Goal: Task Accomplishment & Management: Manage account settings

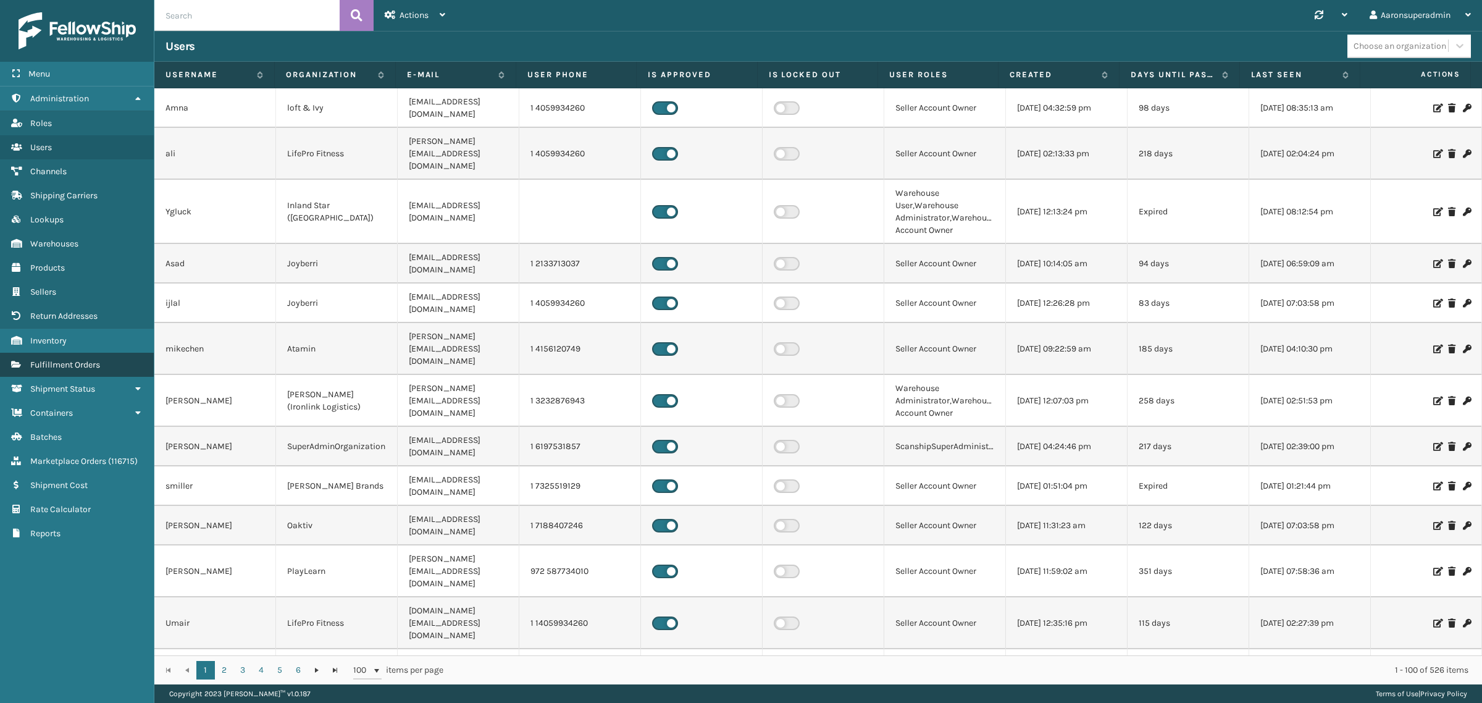
click at [63, 361] on span "Fulfillment Orders" at bounding box center [65, 364] width 70 height 10
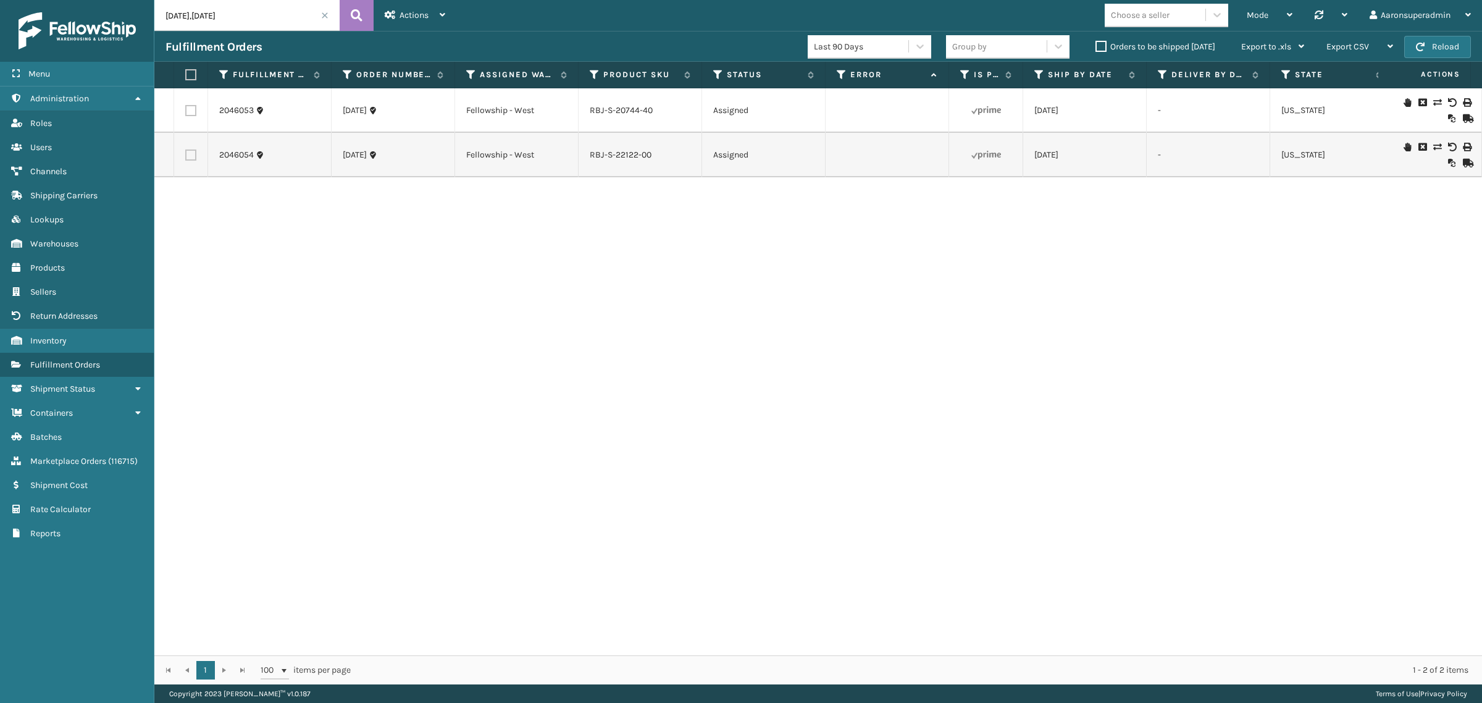
click at [1115, 51] on label "Orders to be shipped [DATE]" at bounding box center [1156, 46] width 120 height 10
click at [1096, 48] on input "Orders to be shipped [DATE]" at bounding box center [1096, 44] width 1 height 8
click at [324, 14] on span at bounding box center [324, 15] width 7 height 7
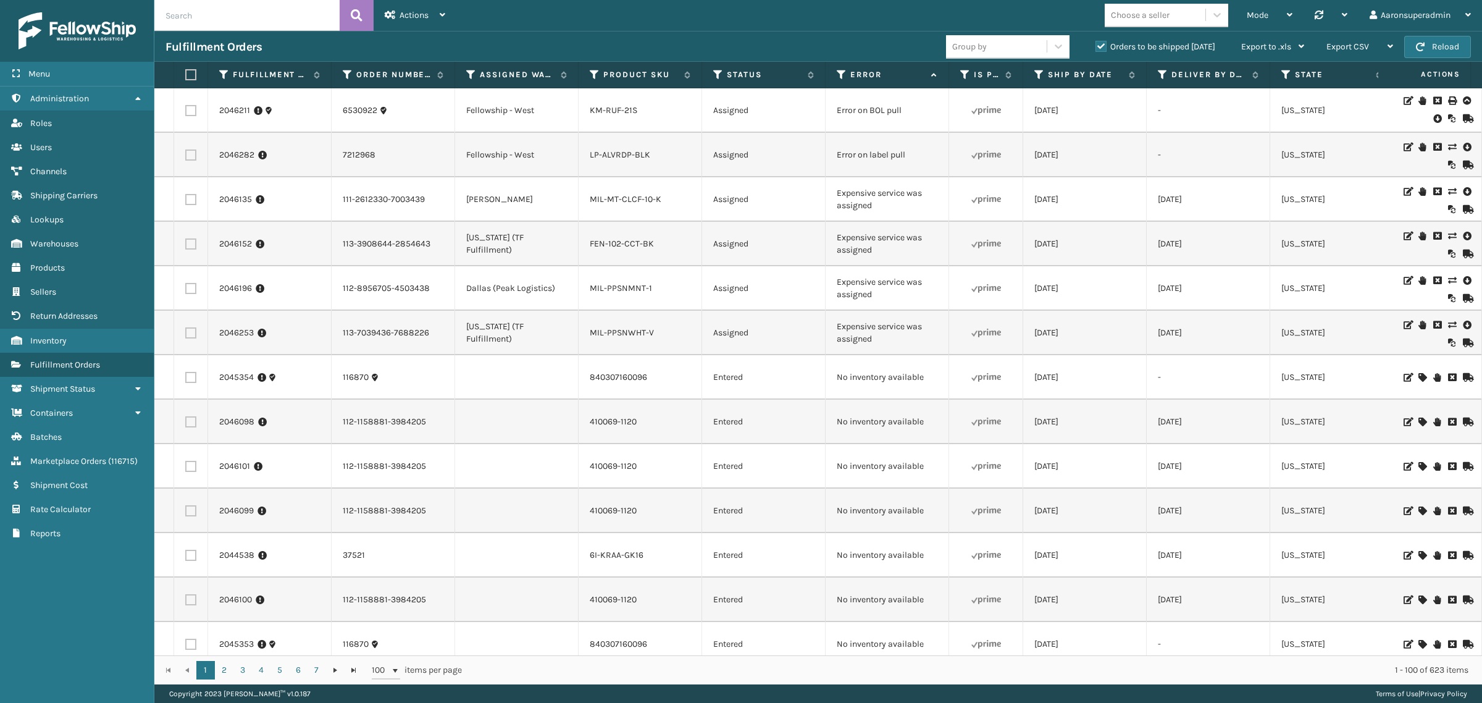
click at [224, 22] on input "text" at bounding box center [246, 15] width 185 height 31
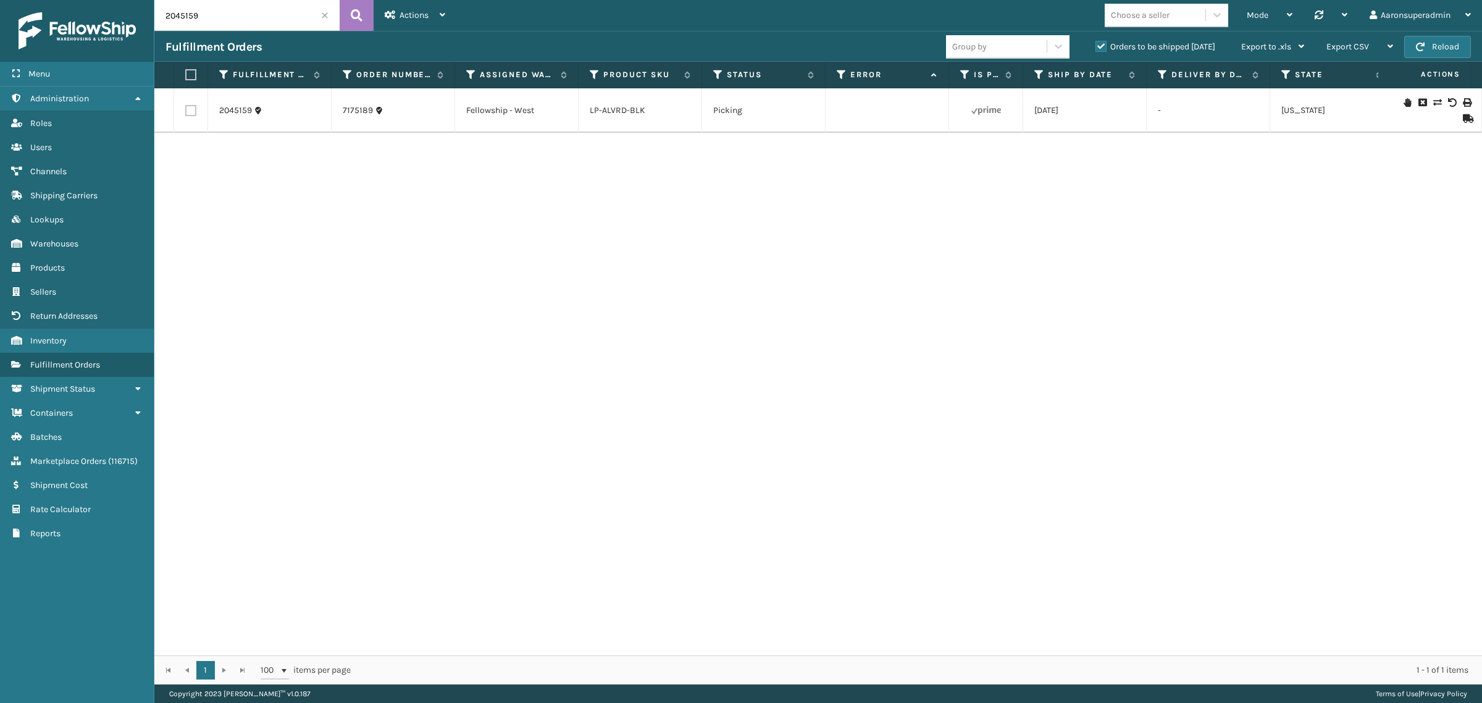
click at [390, 116] on td "7175189" at bounding box center [394, 110] width 124 height 44
drag, startPoint x: 664, startPoint y: 115, endPoint x: 570, endPoint y: 112, distance: 93.9
copy tr "LP-ALVRD-BLK"
click at [266, 19] on input "2045159" at bounding box center [246, 15] width 185 height 31
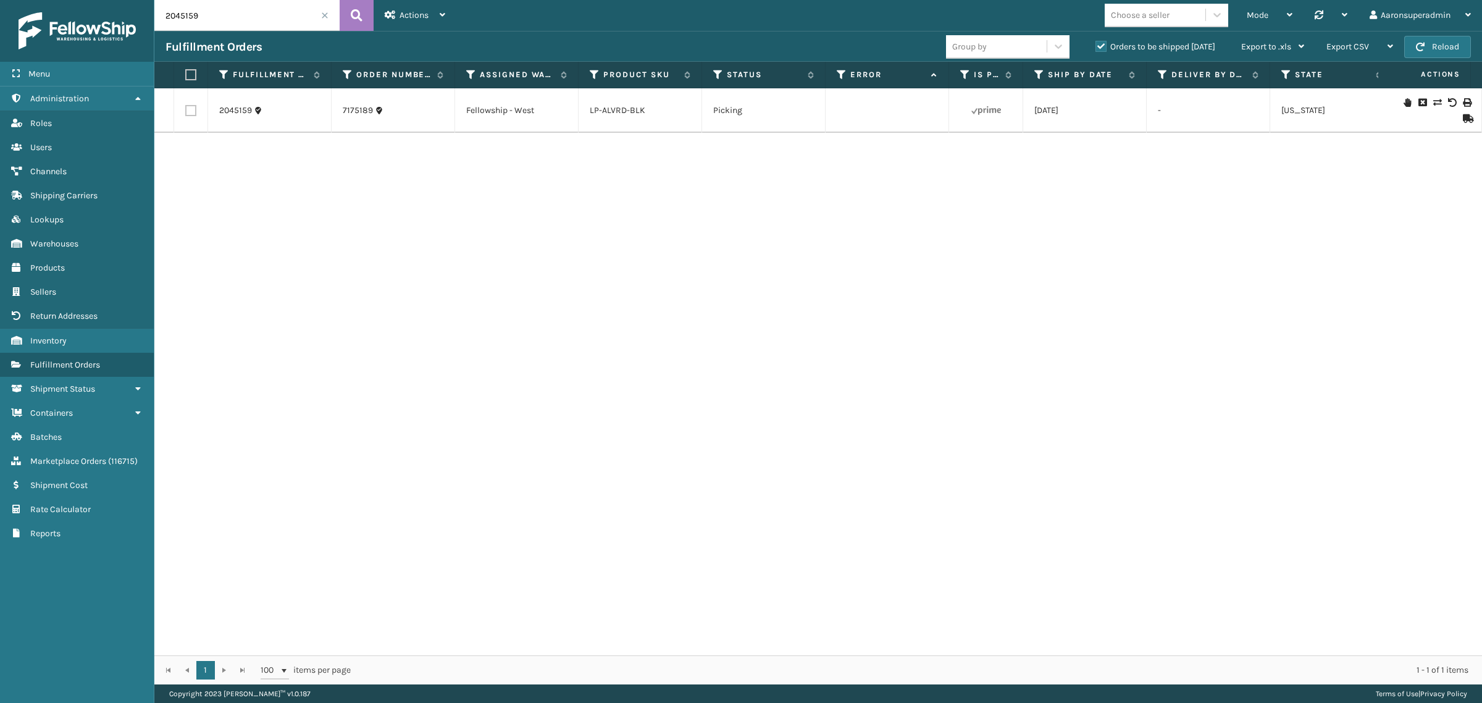
click at [266, 19] on input "2045159" at bounding box center [246, 15] width 185 height 31
paste input "LP-ALVRD-BLK"
type input "LP-ALVRD-BLK"
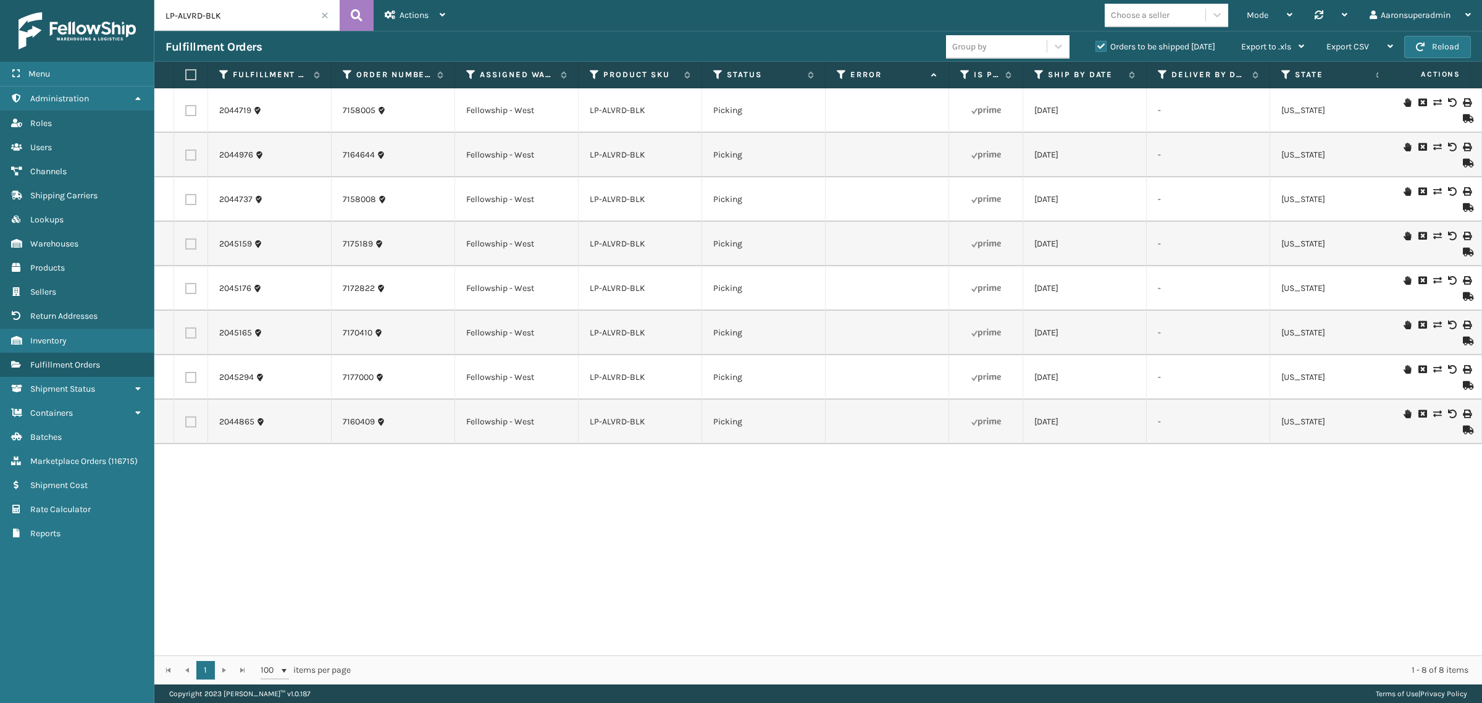
drag, startPoint x: 259, startPoint y: 27, endPoint x: 166, endPoint y: 28, distance: 93.9
click at [166, 28] on input "LP-ALVRD-BLK" at bounding box center [246, 15] width 185 height 31
drag, startPoint x: 164, startPoint y: 28, endPoint x: 170, endPoint y: 37, distance: 10.8
click at [607, 110] on link "LP-ALVRD-BLK" at bounding box center [618, 110] width 56 height 10
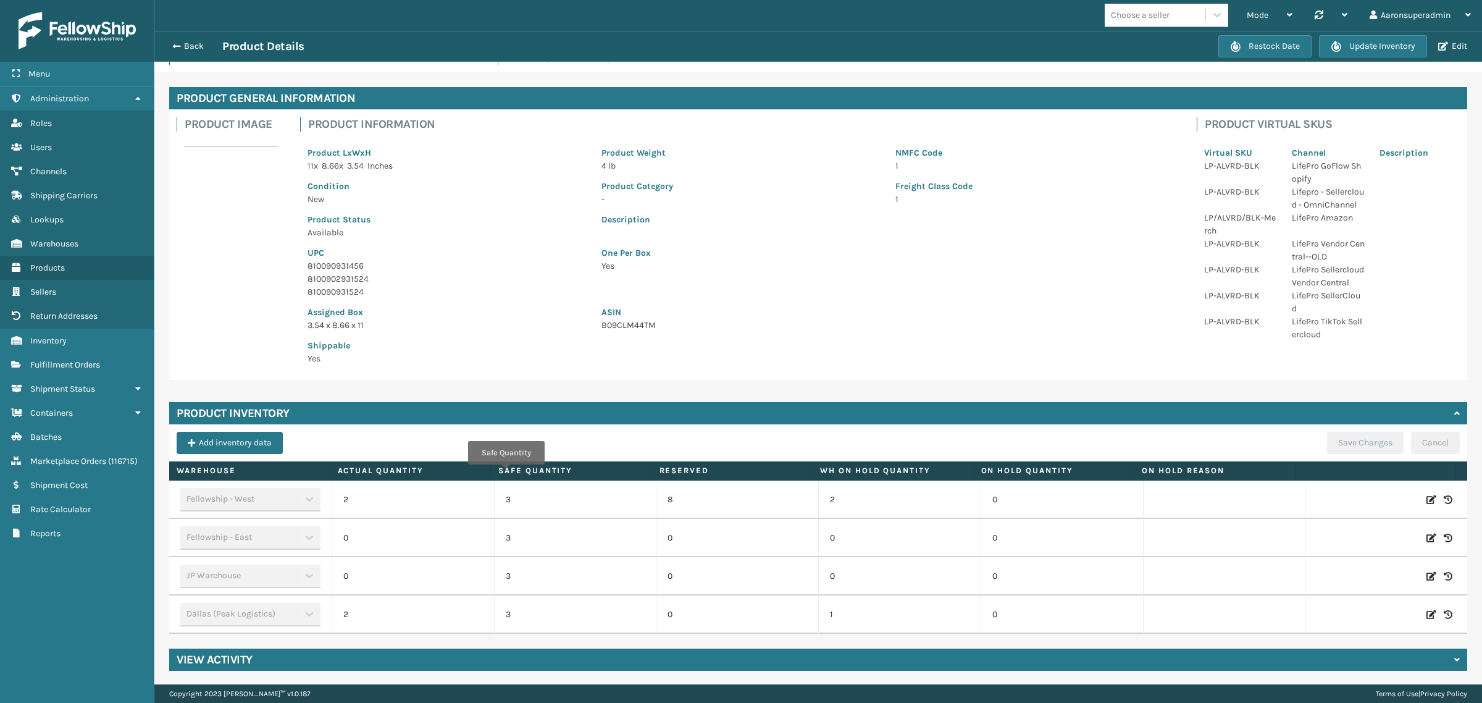
scroll to position [33, 0]
click at [198, 44] on button "Back" at bounding box center [194, 46] width 57 height 11
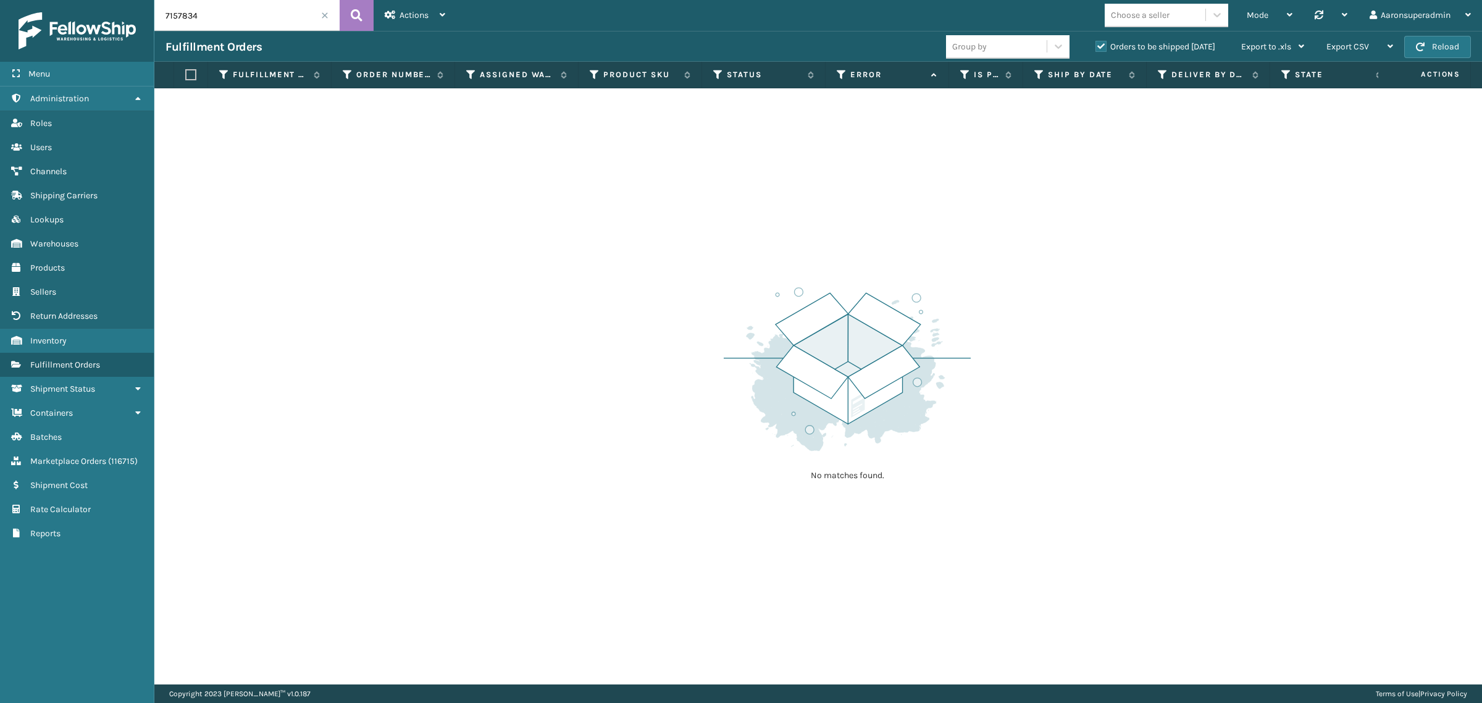
click at [264, 23] on input "7157834" at bounding box center [246, 15] width 185 height 31
paste input "LP-ALVRD-BLK"
type input "LP-ALVRD-BLK"
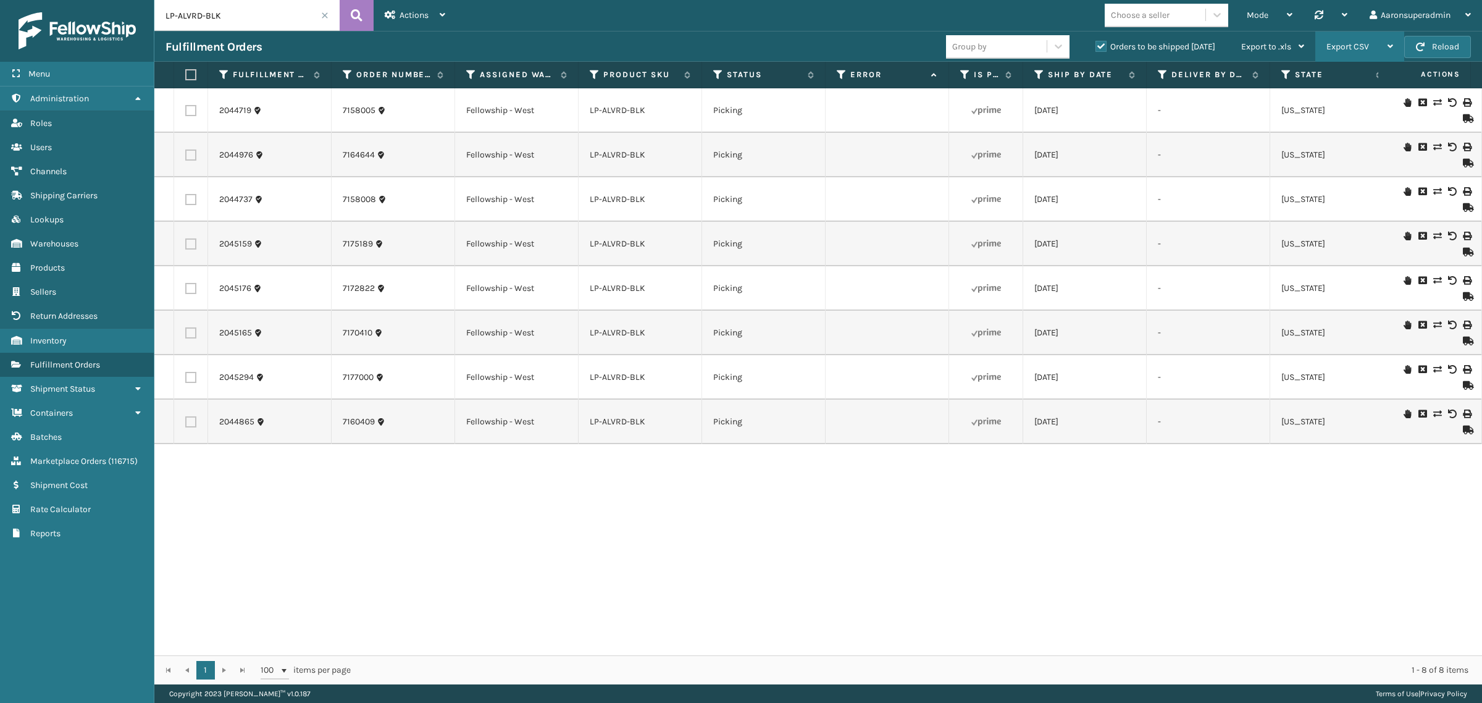
click at [1333, 44] on span "Export CSV" at bounding box center [1348, 46] width 43 height 10
click at [1313, 78] on li "Export Current Page" at bounding box center [1321, 79] width 166 height 33
drag, startPoint x: 959, startPoint y: 350, endPoint x: 916, endPoint y: 332, distance: 46.6
click at [959, 350] on td at bounding box center [986, 333] width 74 height 44
click at [715, 73] on icon at bounding box center [718, 74] width 10 height 11
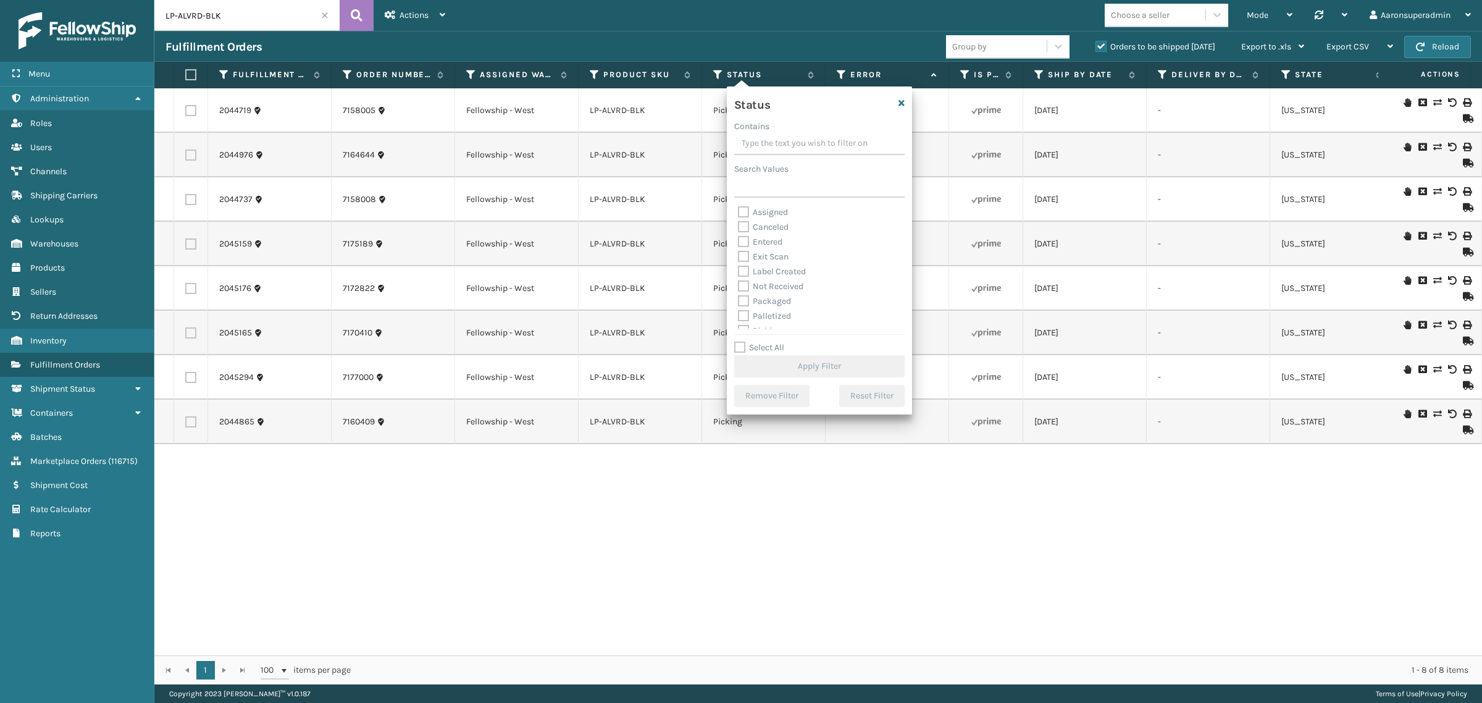
click at [768, 209] on label "Assigned" at bounding box center [763, 212] width 50 height 10
click at [739, 209] on input "Assigned" at bounding box center [738, 209] width 1 height 8
checkbox input "true"
click at [770, 238] on label "Entered" at bounding box center [760, 242] width 44 height 10
click at [739, 238] on input "Entered" at bounding box center [738, 239] width 1 height 8
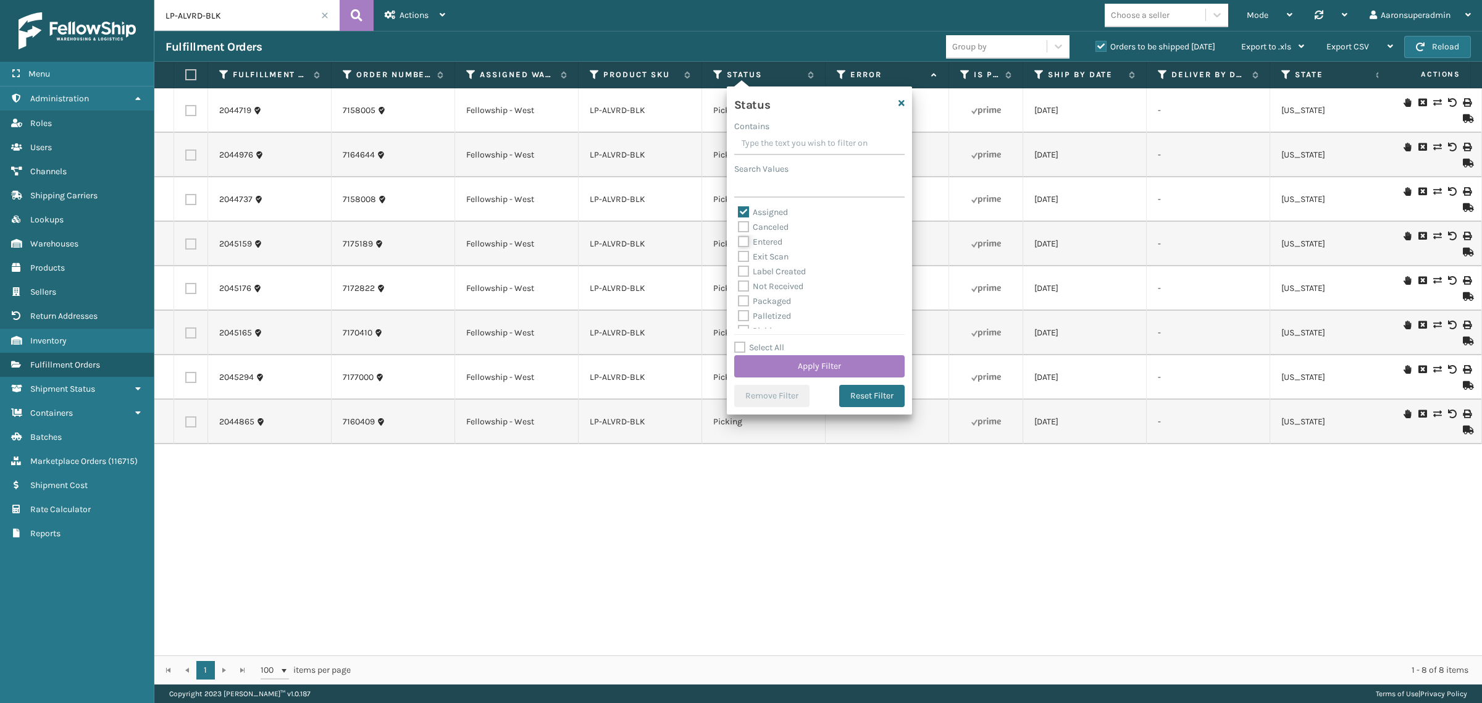
checkbox input "true"
click at [778, 360] on button "Apply Filter" at bounding box center [819, 366] width 170 height 22
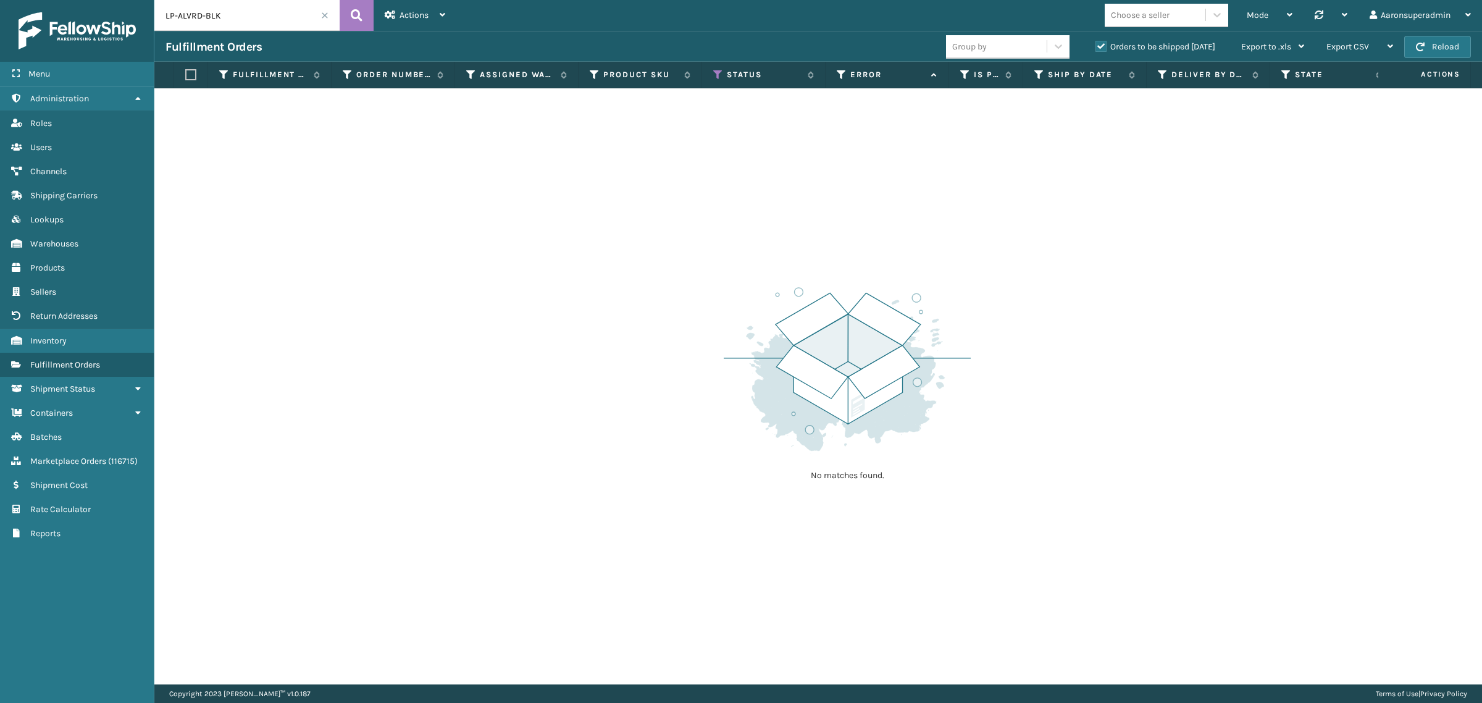
click at [1110, 44] on label "Orders to be shipped [DATE]" at bounding box center [1156, 46] width 120 height 10
click at [1096, 44] on input "Orders to be shipped [DATE]" at bounding box center [1096, 44] width 1 height 8
click at [1101, 44] on label "Orders to be shipped [DATE]" at bounding box center [1156, 46] width 120 height 10
click at [1096, 44] on input "Orders to be shipped [DATE]" at bounding box center [1096, 44] width 1 height 8
click at [324, 15] on span at bounding box center [324, 15] width 7 height 7
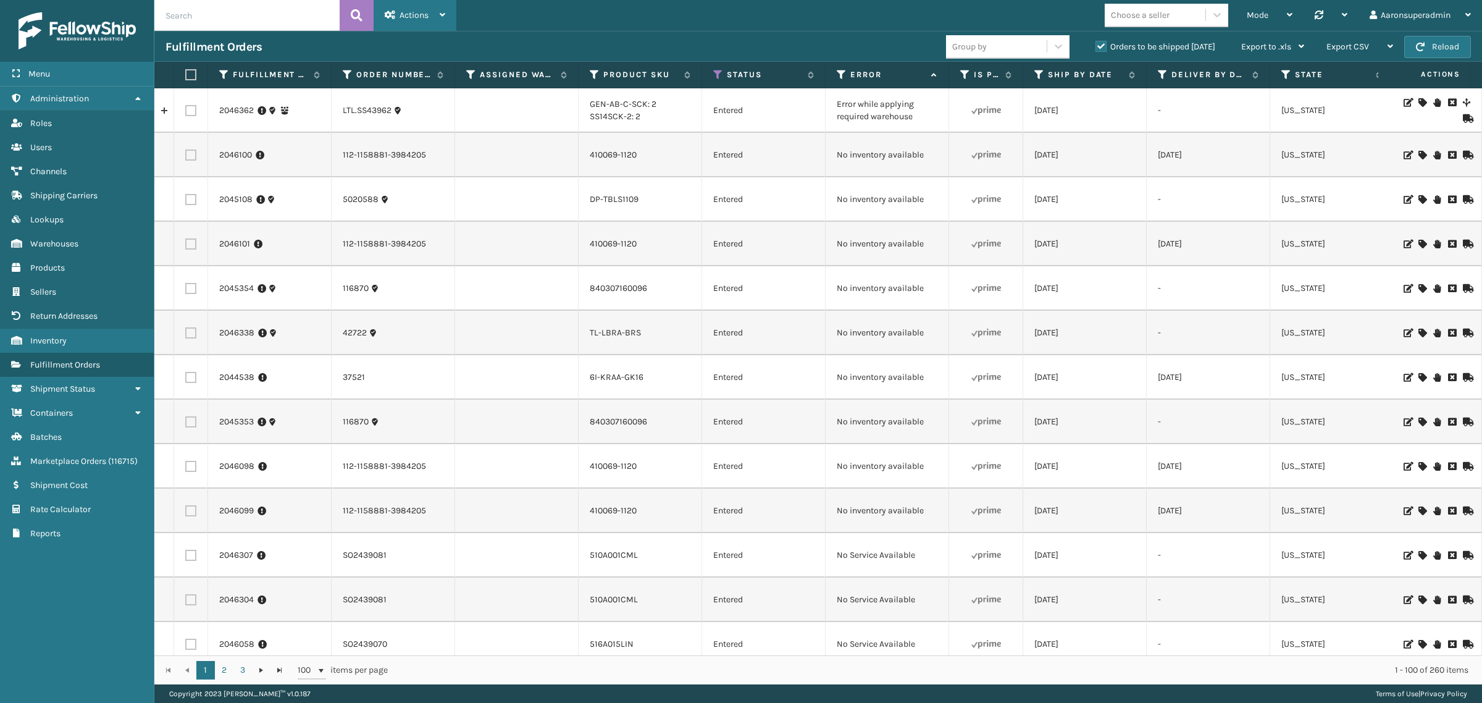
click at [400, 10] on span "Actions" at bounding box center [414, 15] width 29 height 10
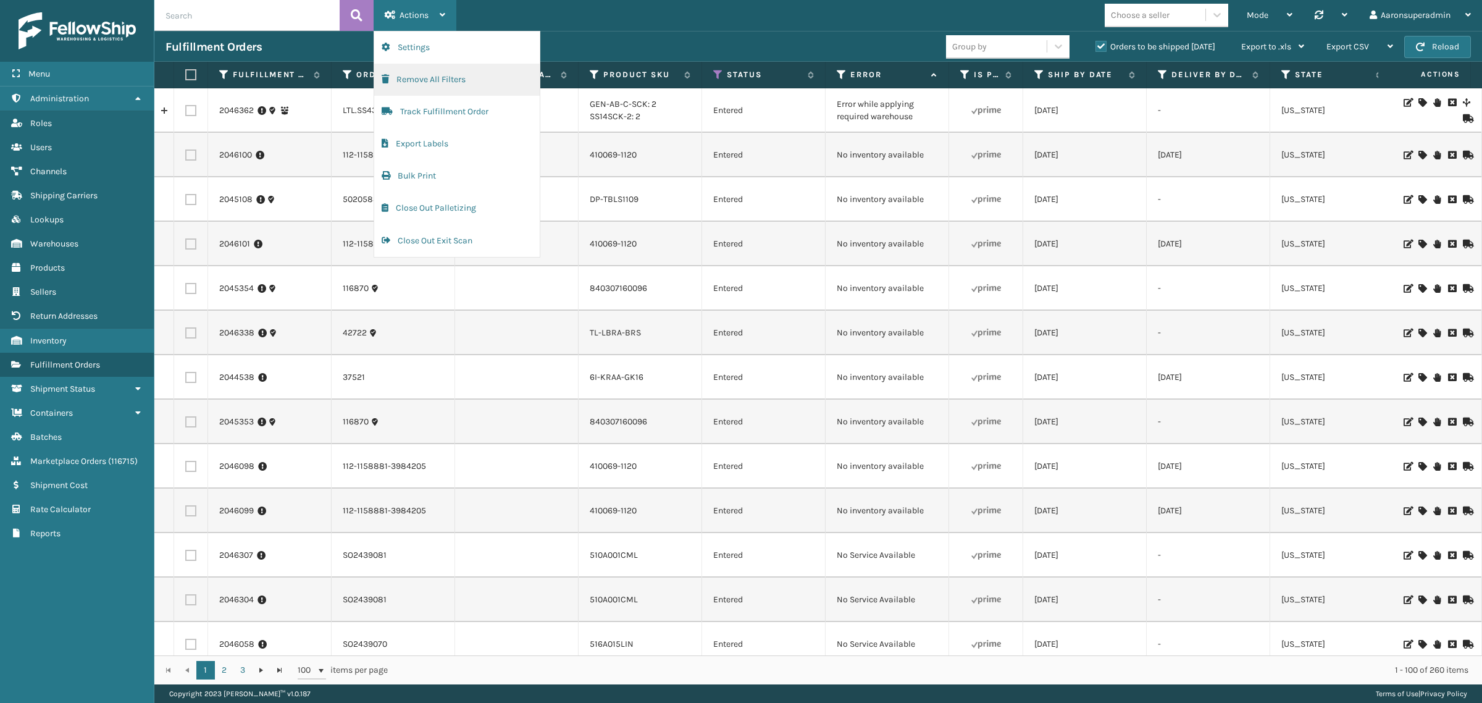
click at [408, 82] on button "Remove All Filters" at bounding box center [457, 80] width 166 height 32
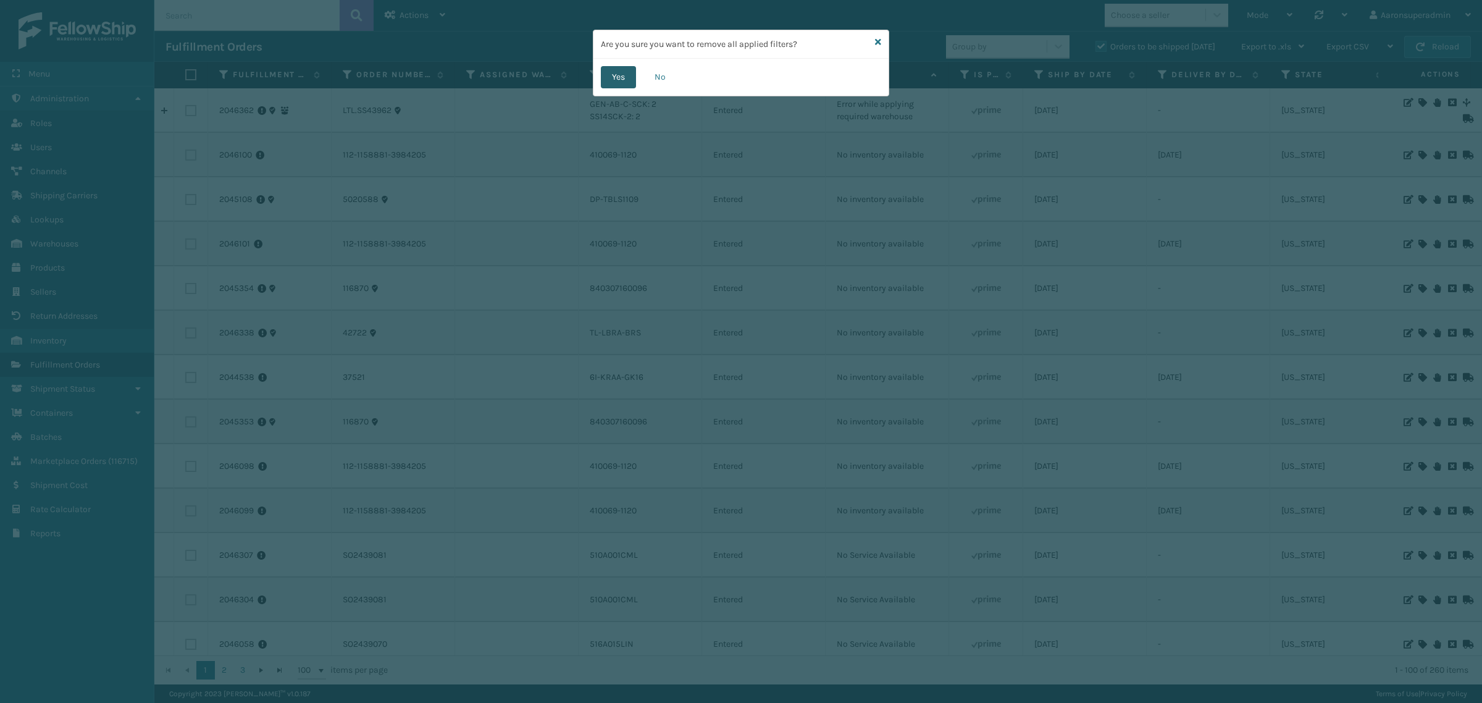
click at [606, 77] on button "Yes" at bounding box center [618, 77] width 35 height 22
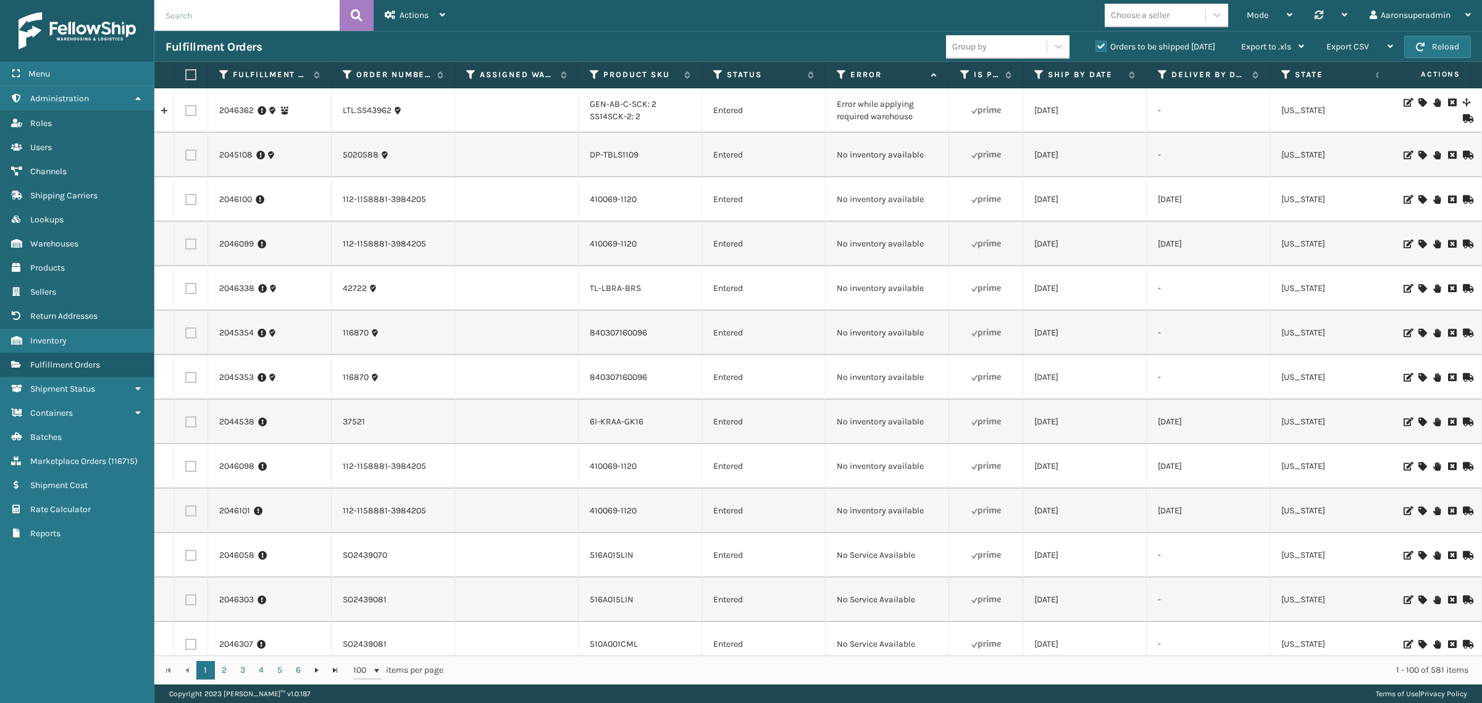
click at [1419, 198] on icon at bounding box center [1422, 199] width 7 height 9
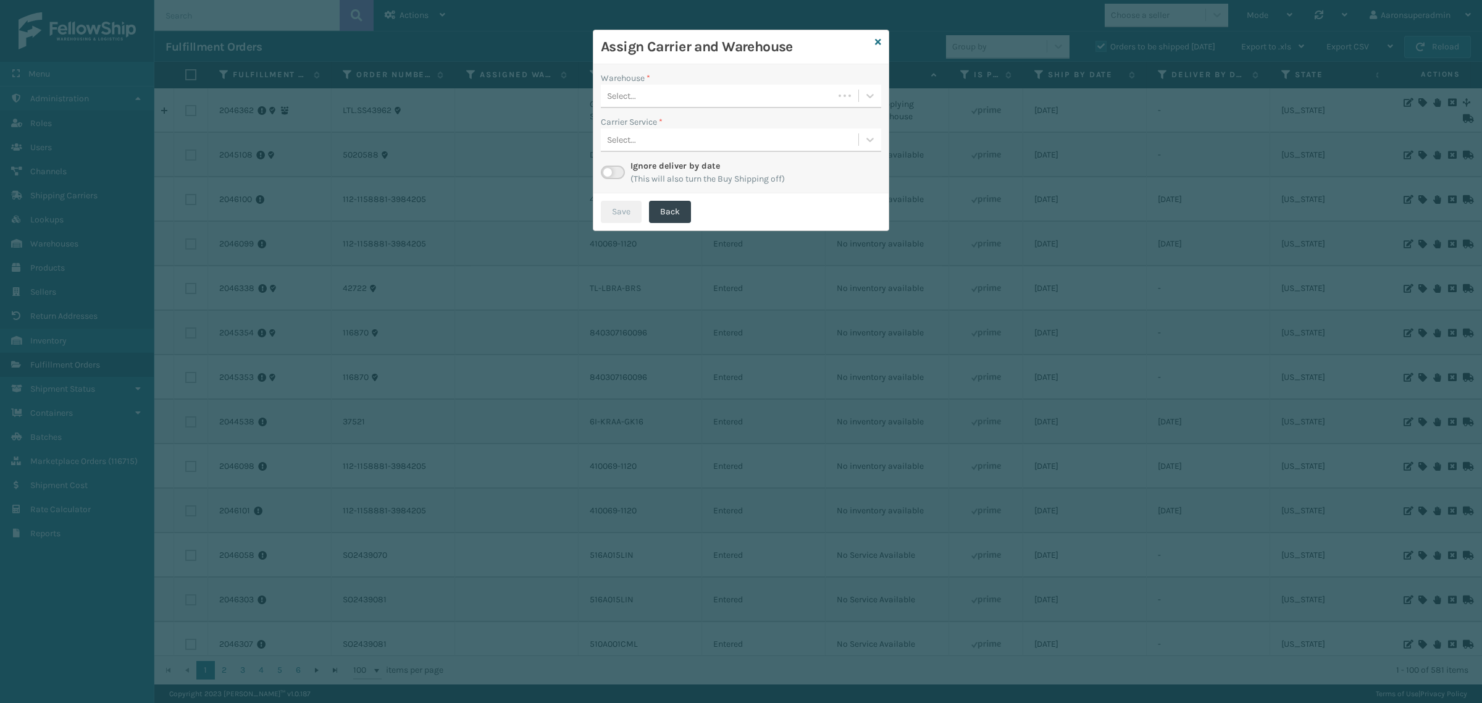
click at [665, 88] on div "Select..." at bounding box center [717, 96] width 233 height 20
click at [648, 127] on div "[US_STATE] (TF Fulfillment)" at bounding box center [741, 126] width 280 height 23
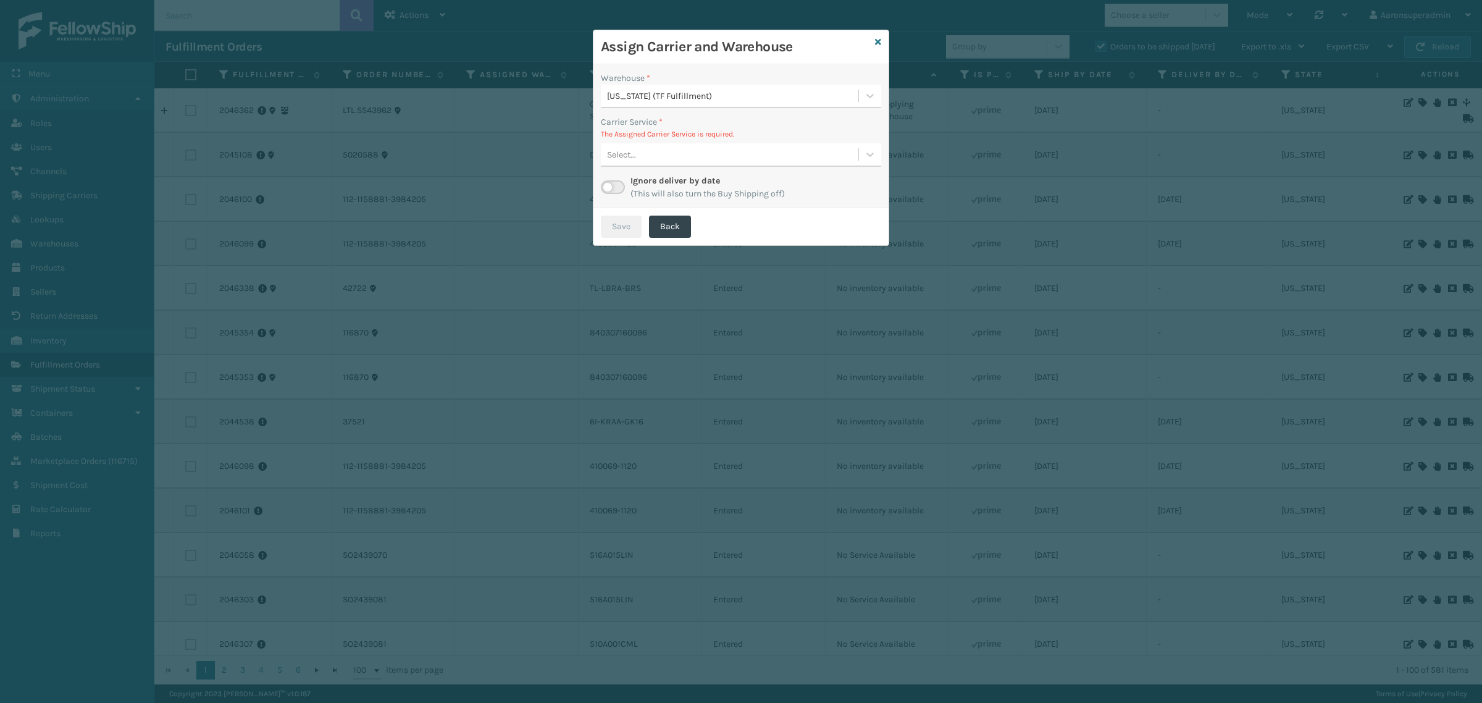
click at [645, 146] on div "Select..." at bounding box center [730, 155] width 258 height 20
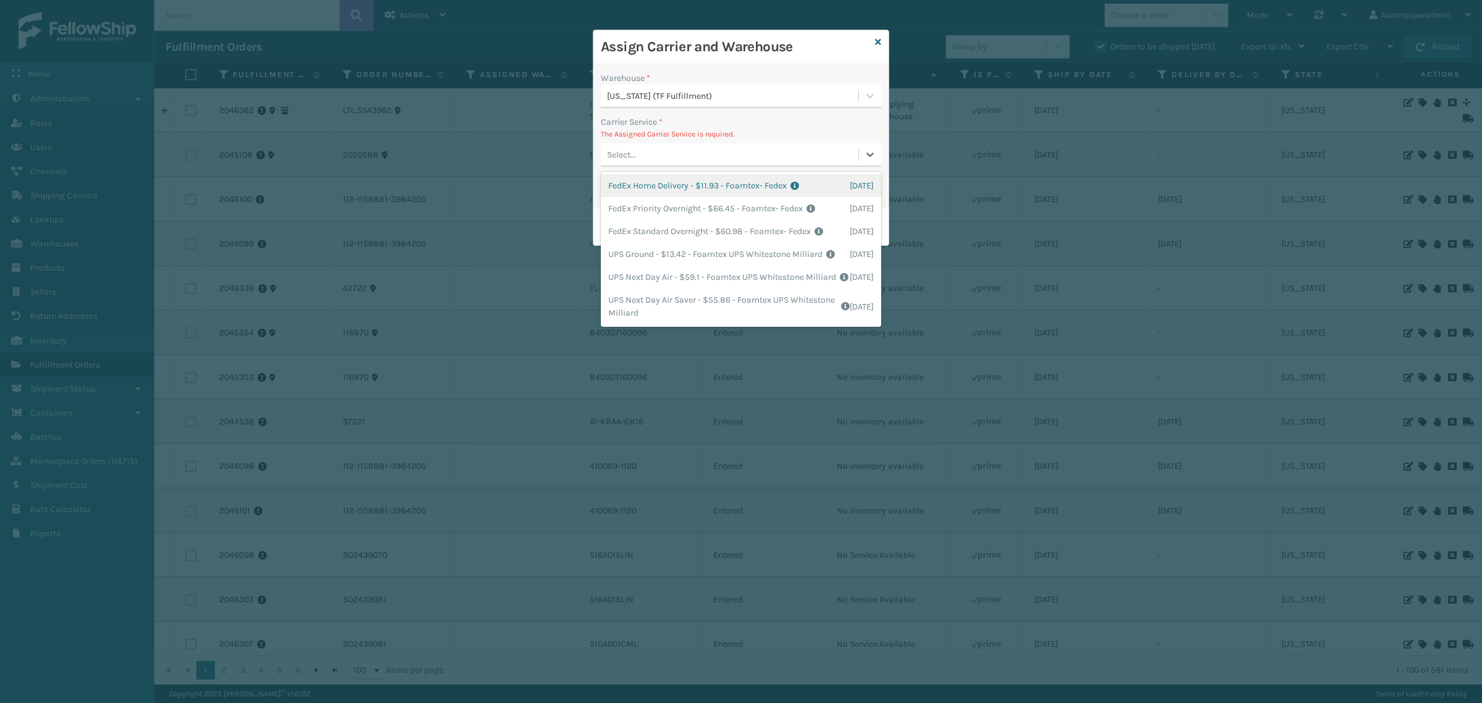
click at [650, 189] on div "FedEx Home Delivery - $11.93 - Foamtex- Fedex Shipping Cost $11.93 Surplus Cost…" at bounding box center [741, 185] width 280 height 23
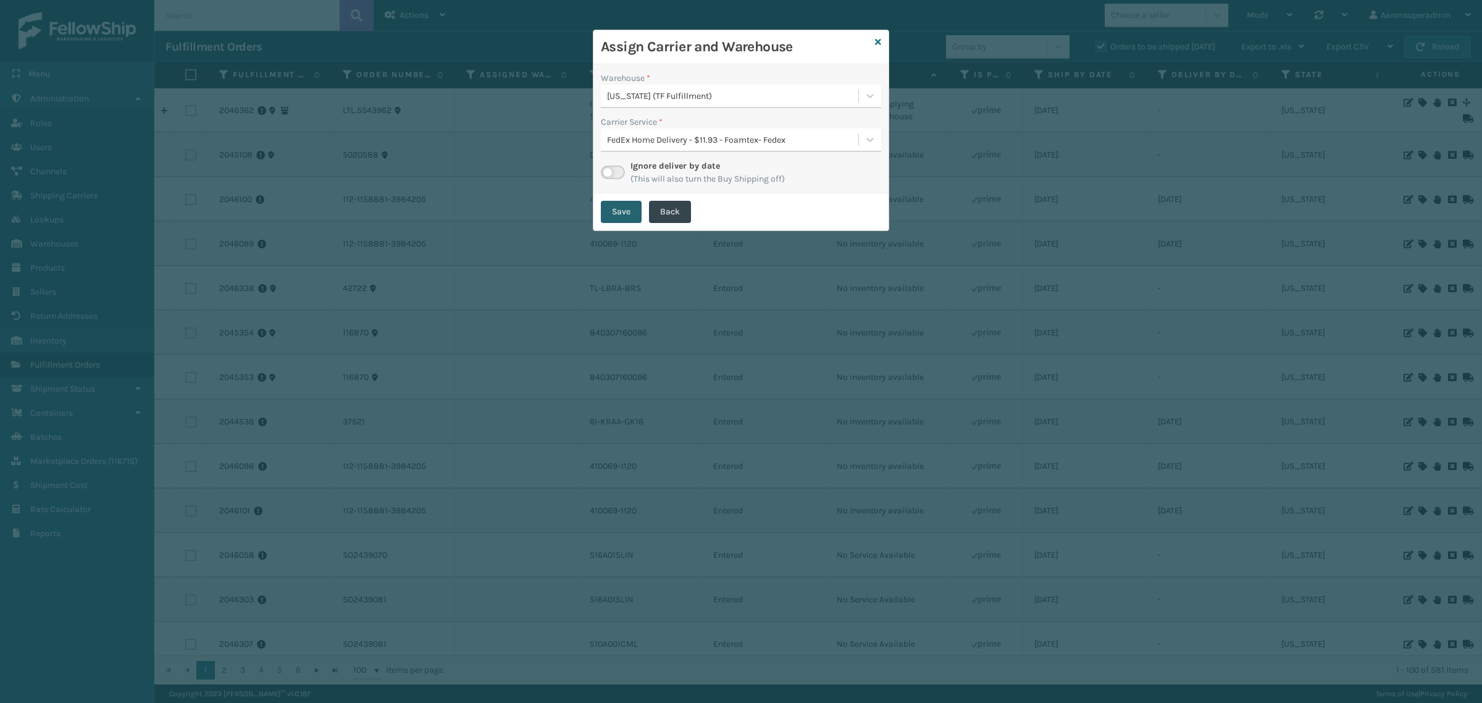
click at [626, 217] on button "Save" at bounding box center [621, 212] width 41 height 22
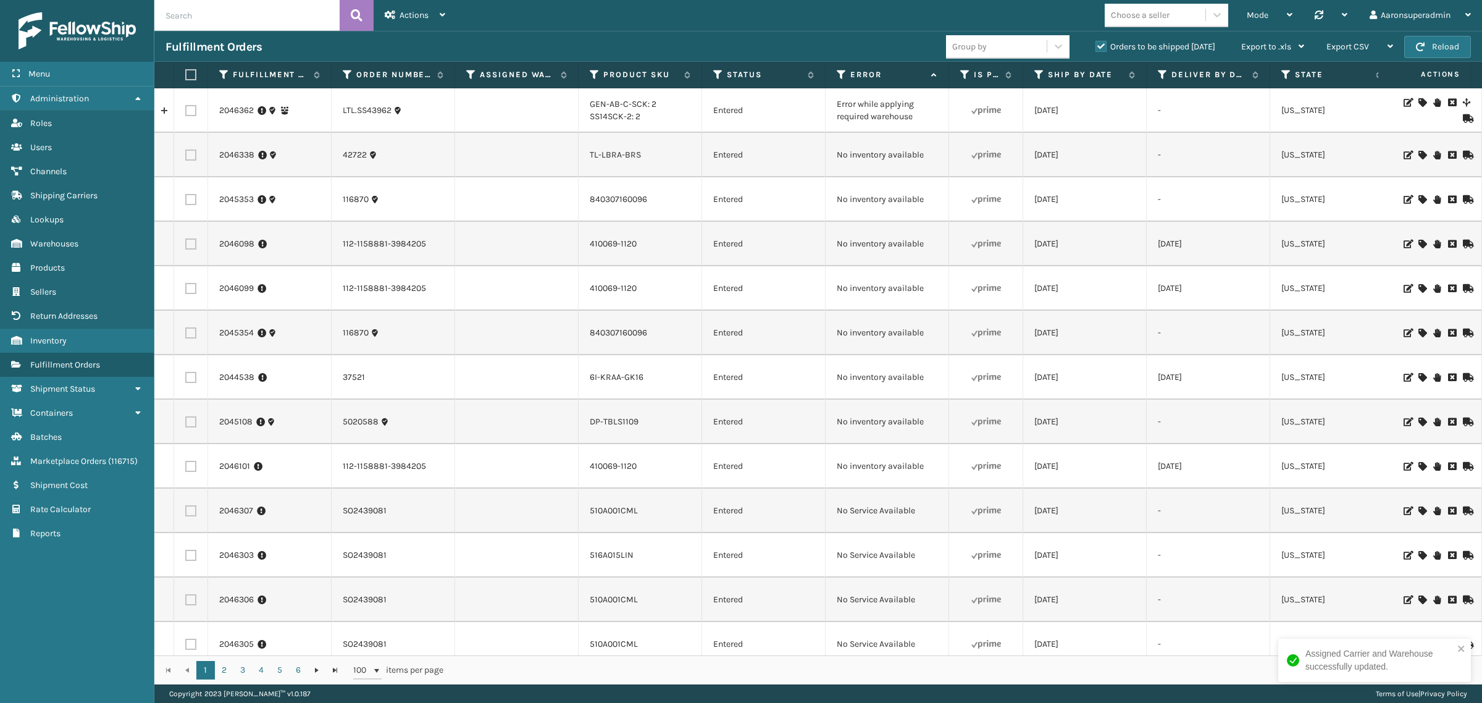
click at [1419, 244] on icon at bounding box center [1422, 244] width 7 height 9
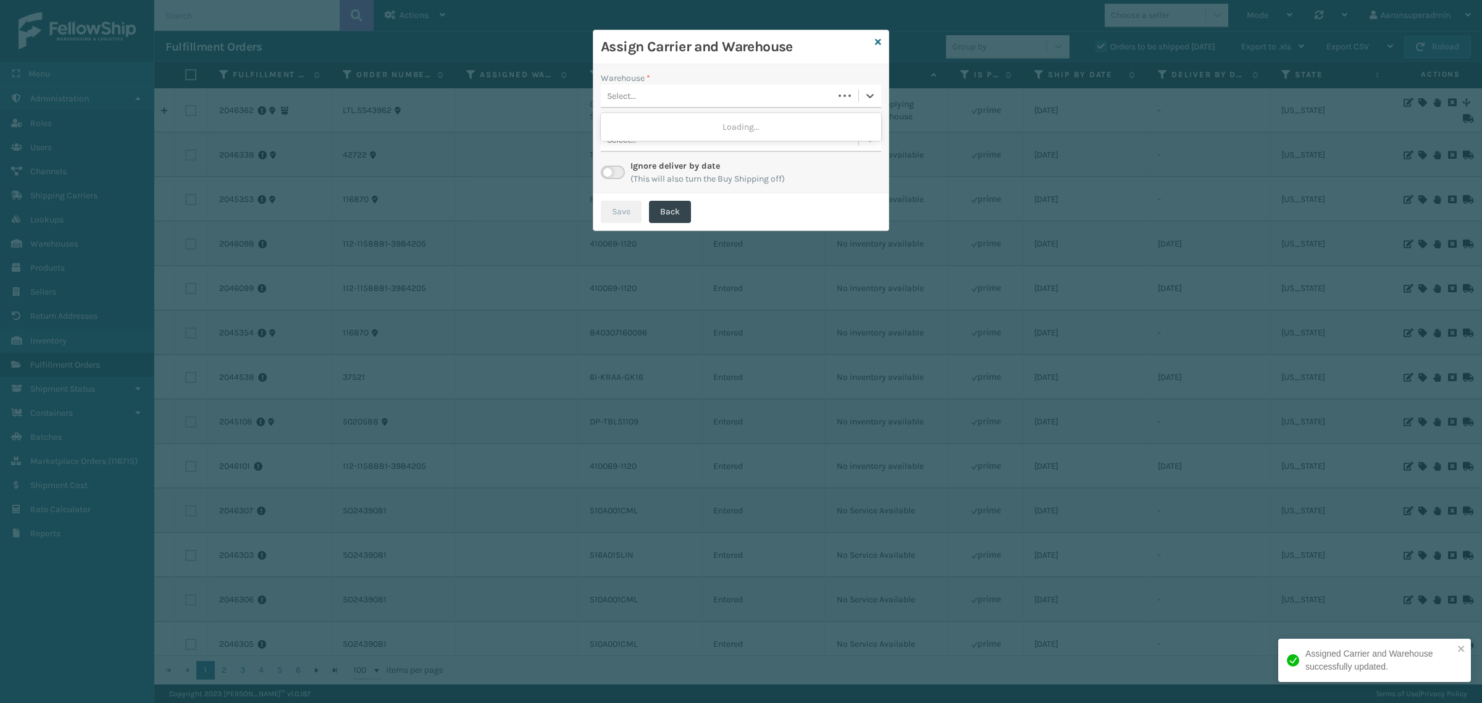
click at [649, 103] on div "Select..." at bounding box center [717, 96] width 233 height 20
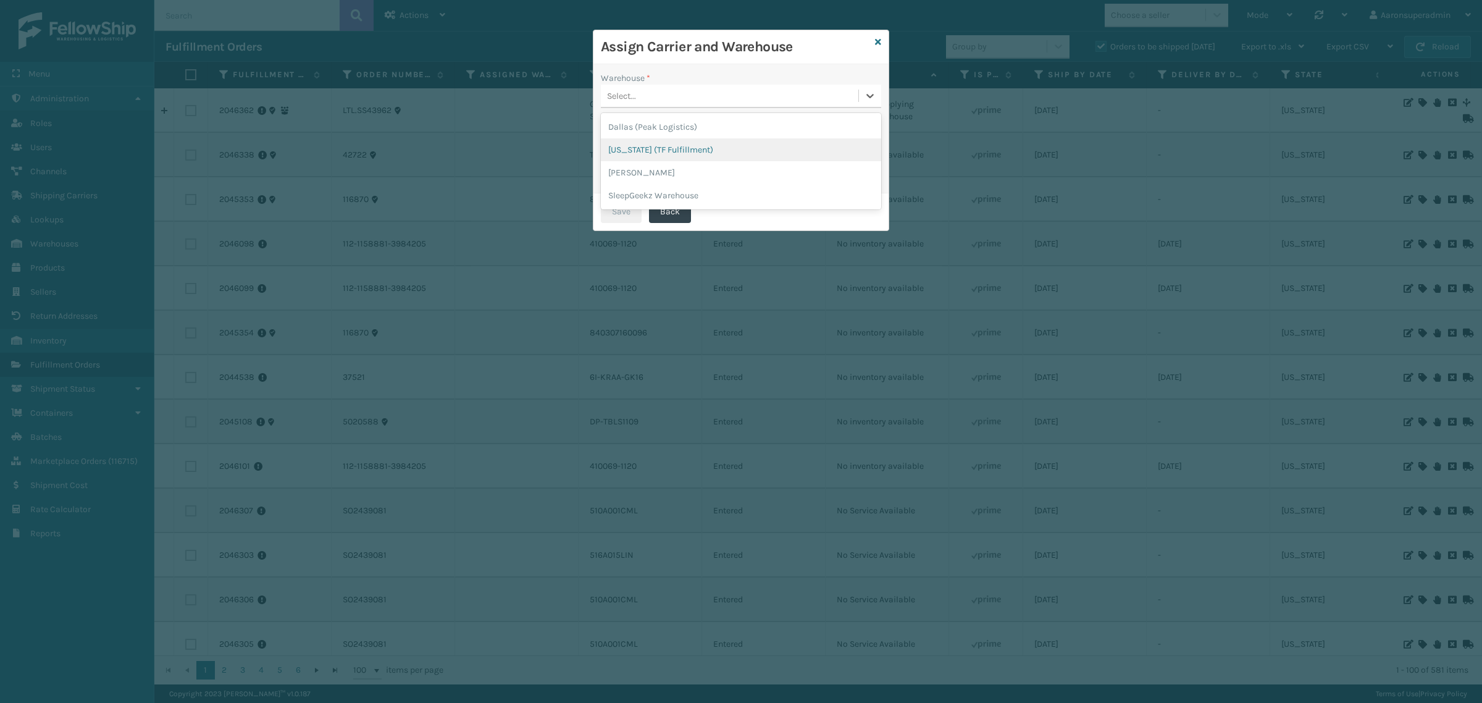
click at [647, 143] on div "[US_STATE] (TF Fulfillment)" at bounding box center [741, 149] width 280 height 23
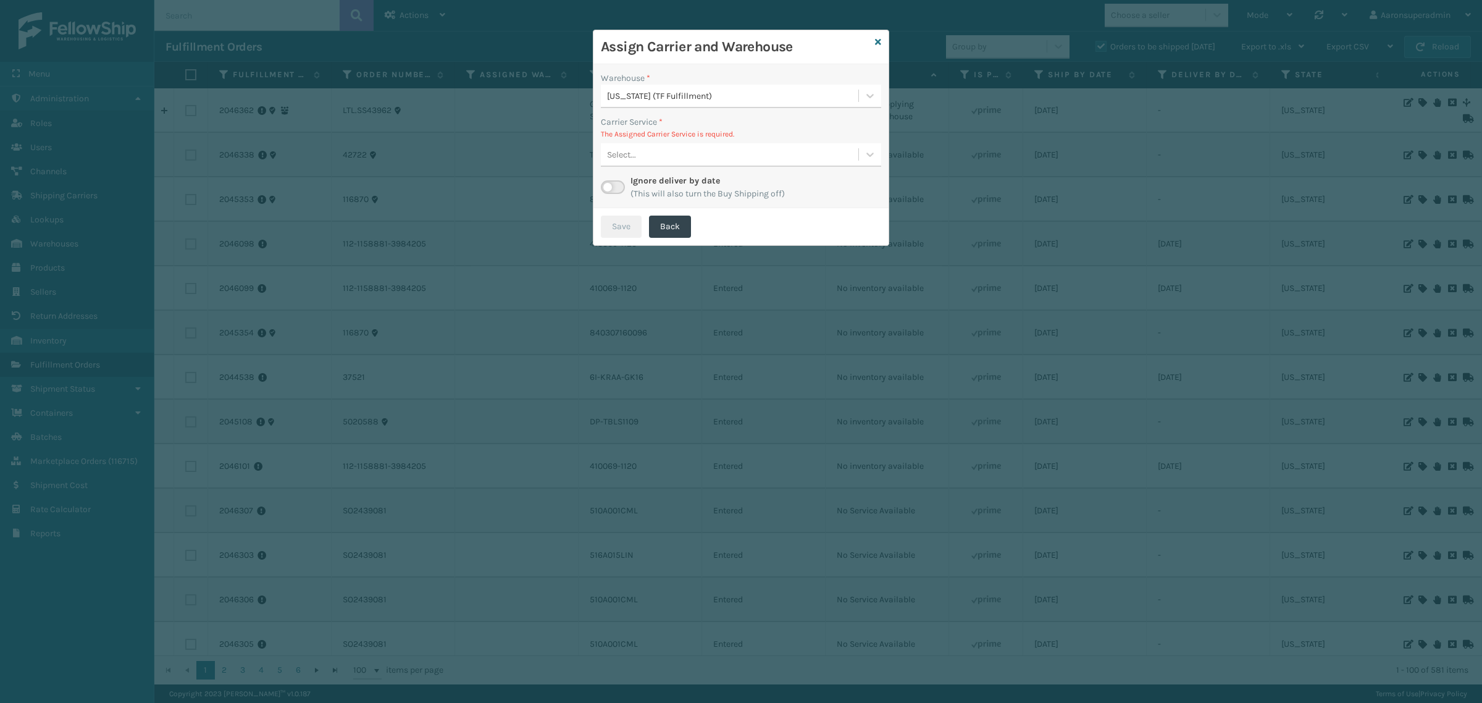
click at [700, 159] on div "Select..." at bounding box center [730, 155] width 258 height 20
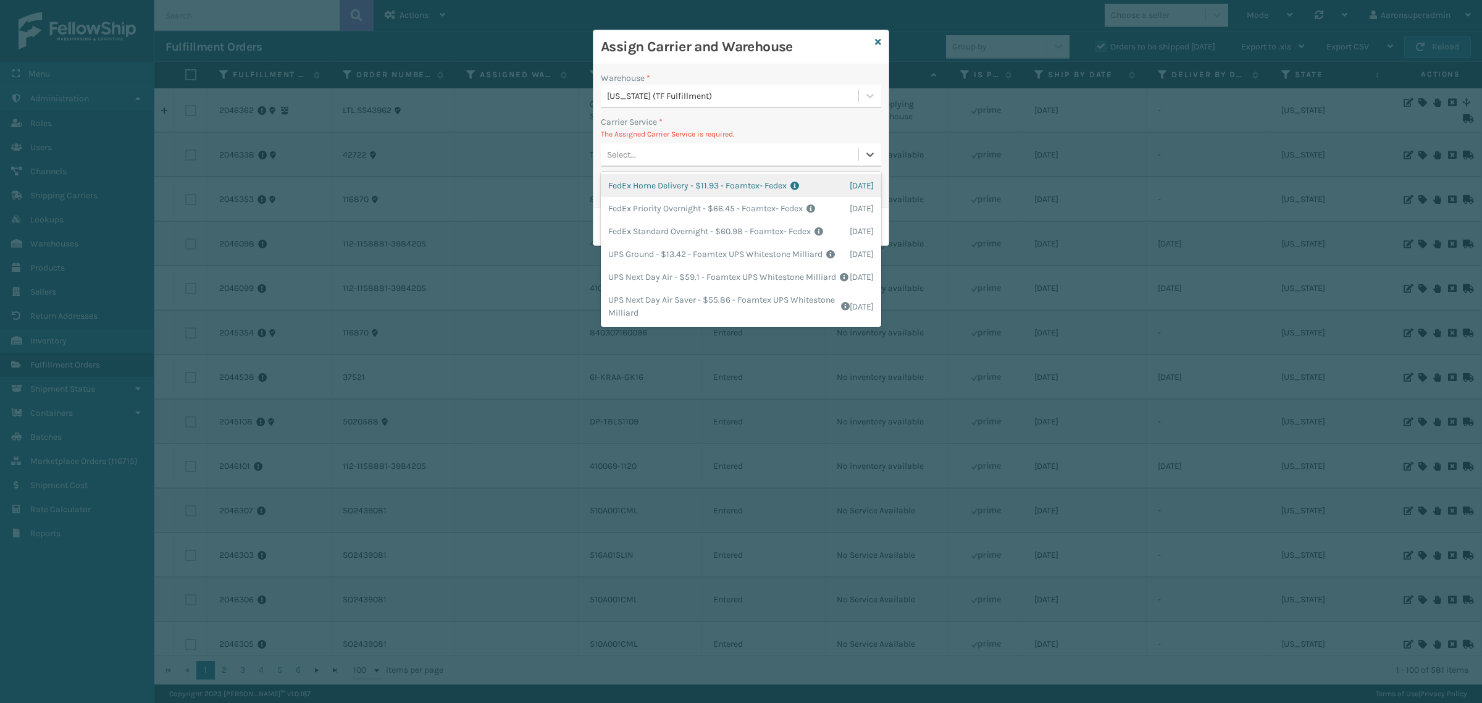
click at [642, 173] on div "FedEx Home Delivery - $11.93 - Foamtex- Fedex Shipping Cost $11.93 Surplus Cost…" at bounding box center [741, 249] width 280 height 155
click at [642, 182] on div "FedEx Home Delivery - $11.93 - Foamtex- Fedex Shipping Cost $11.93 Surplus Cost…" at bounding box center [741, 185] width 280 height 23
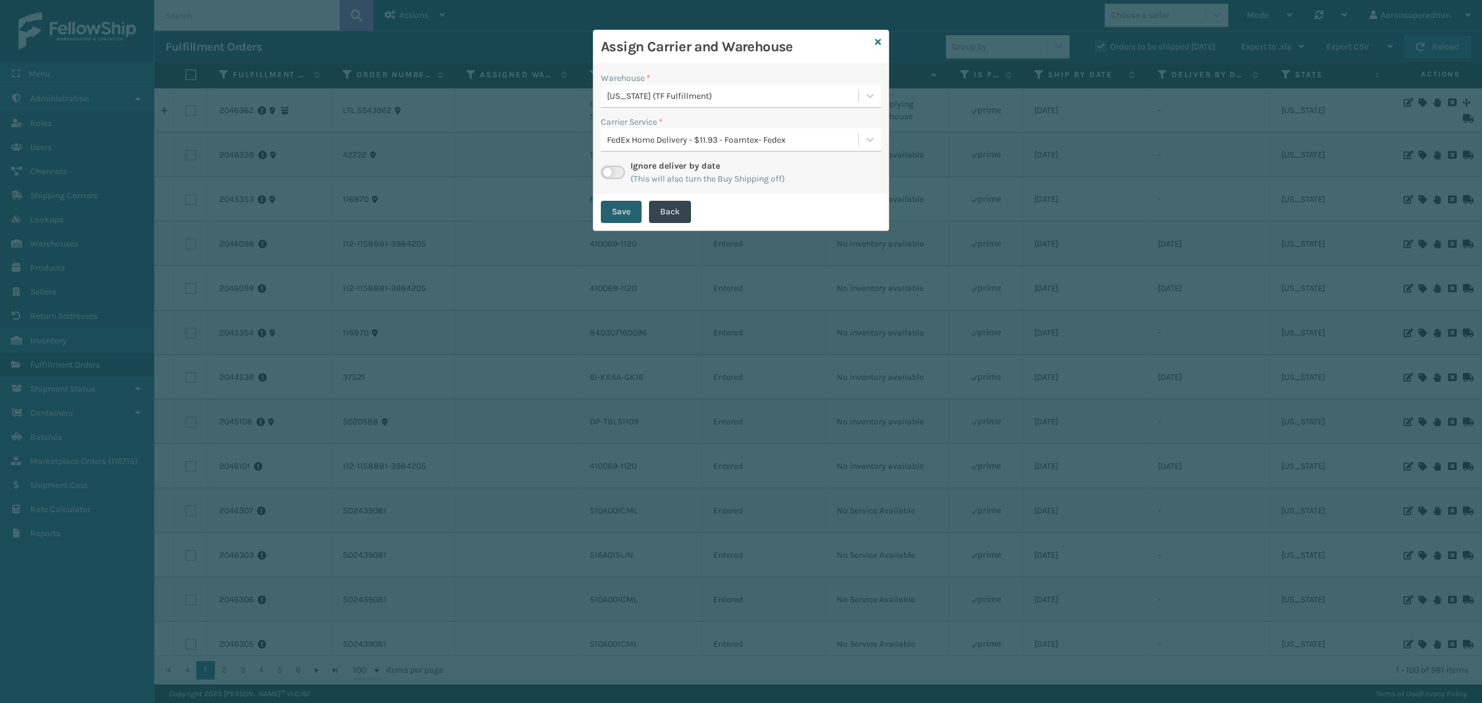
click at [606, 214] on button "Save" at bounding box center [621, 212] width 41 height 22
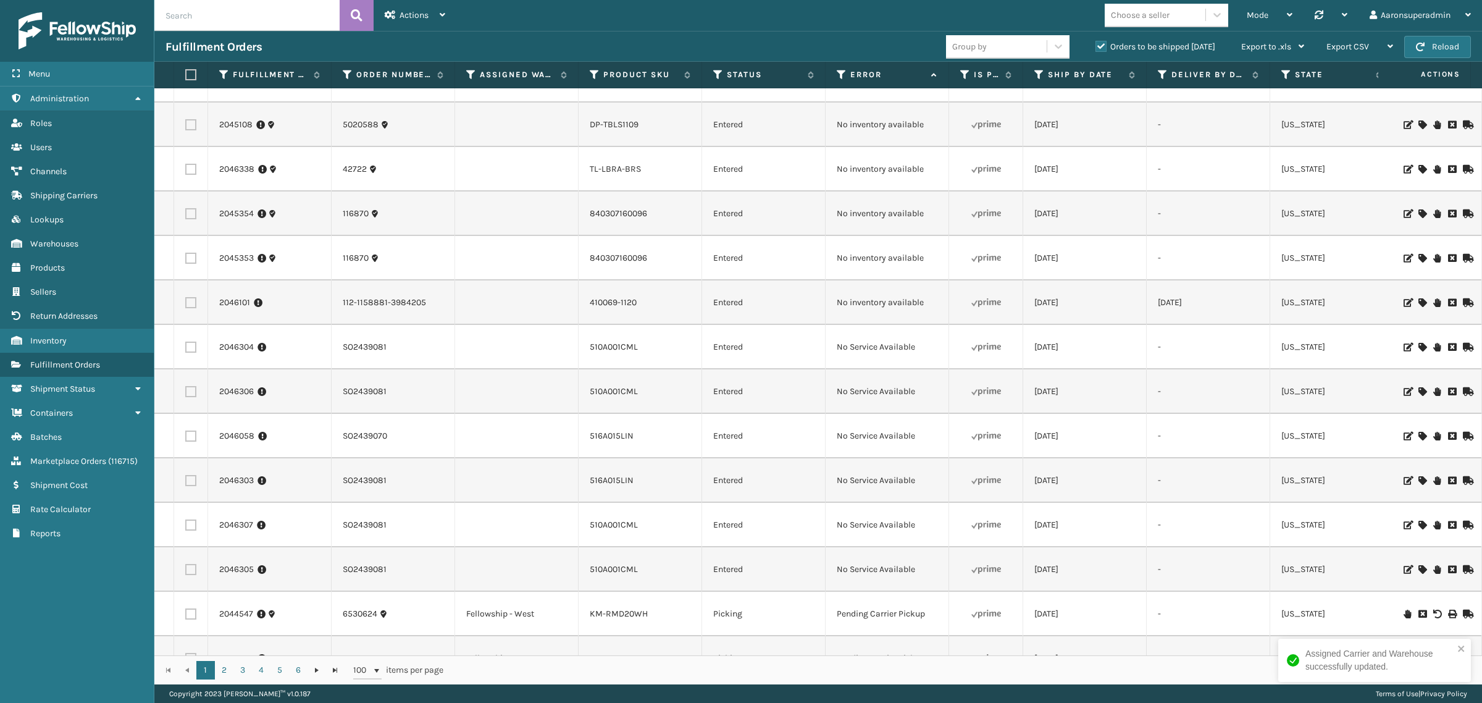
scroll to position [128, 0]
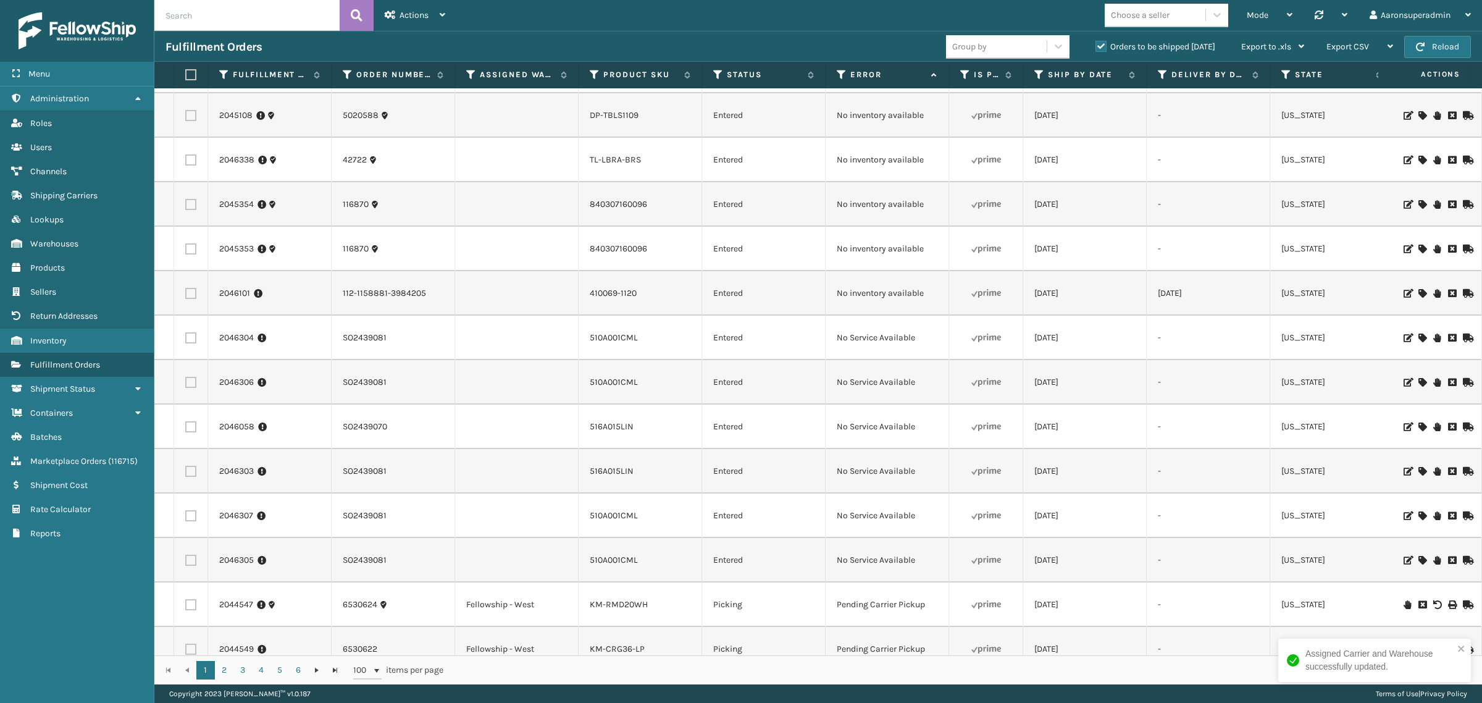
click at [1419, 295] on icon at bounding box center [1422, 293] width 7 height 9
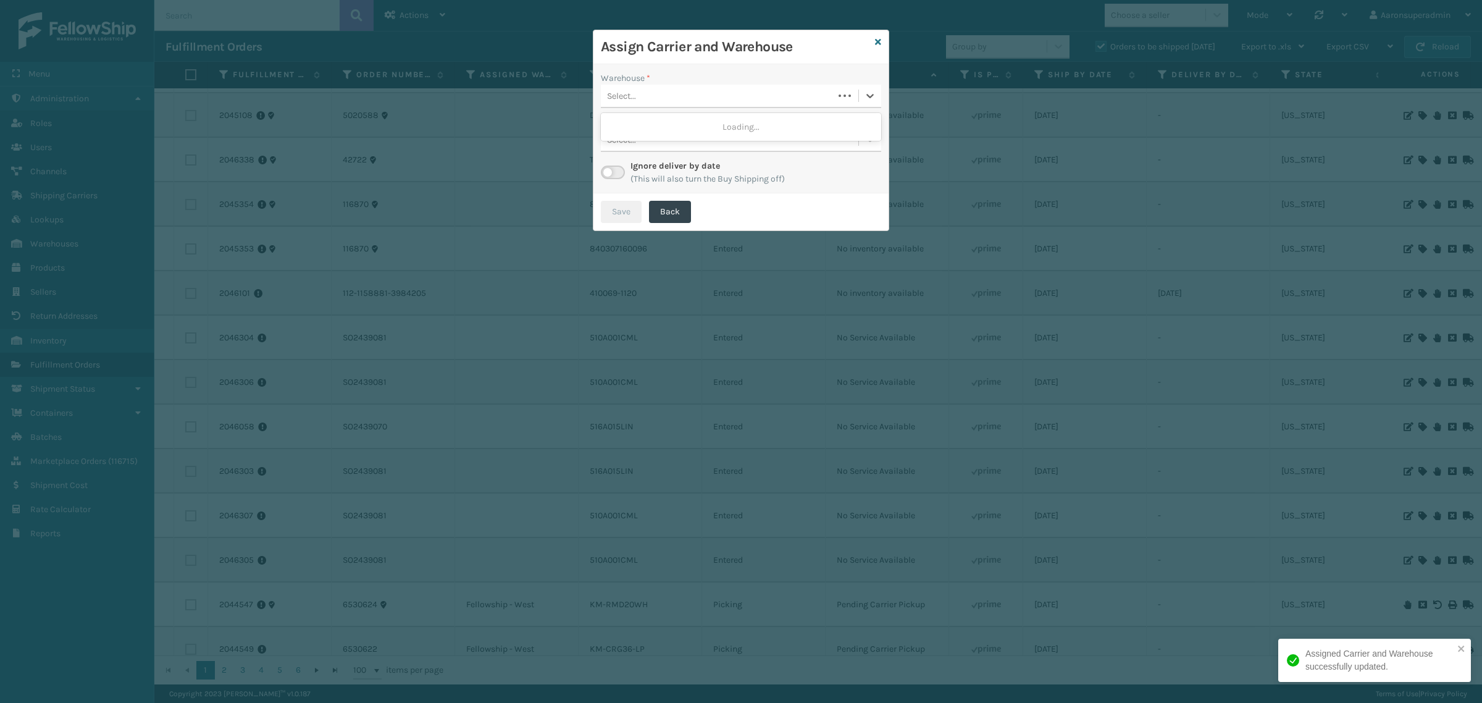
click at [641, 96] on div "Select..." at bounding box center [717, 96] width 233 height 20
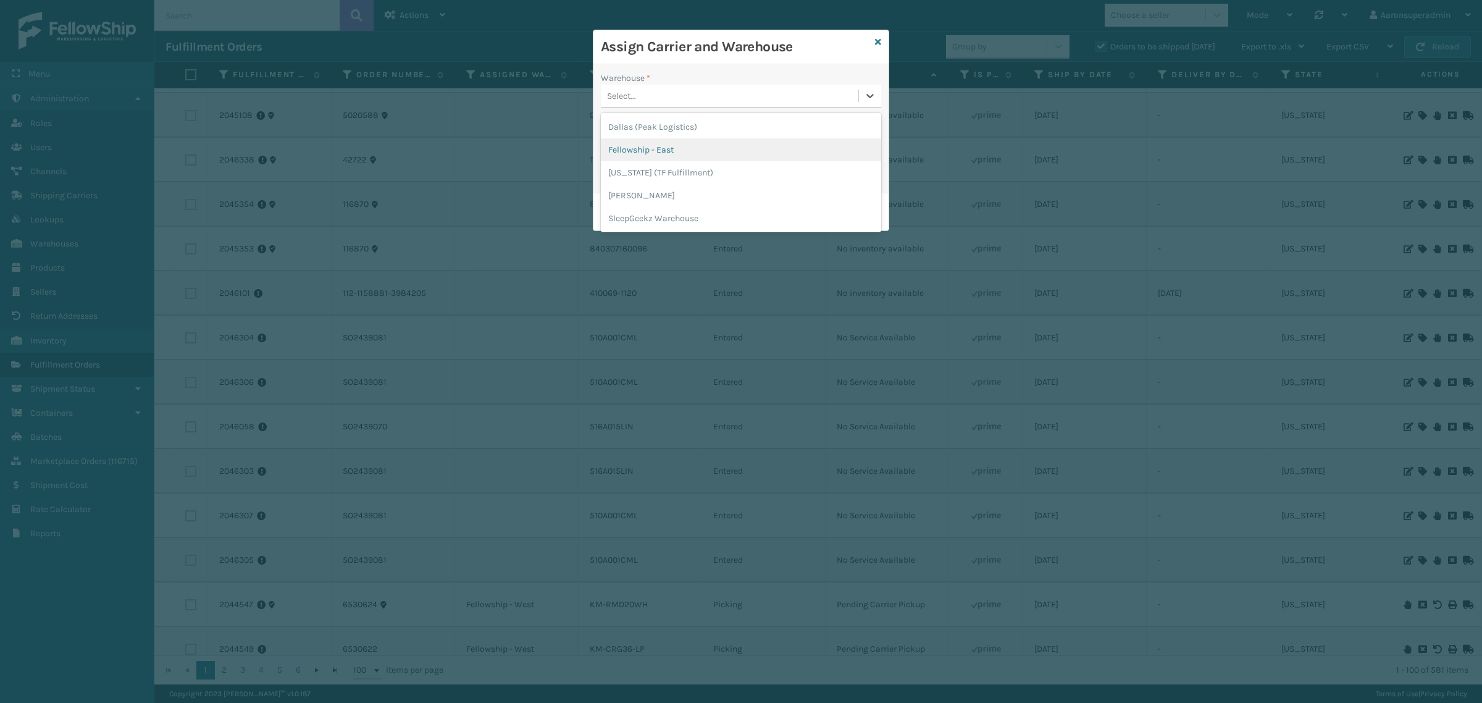
click at [643, 153] on div "Fellowship - East" at bounding box center [741, 149] width 280 height 23
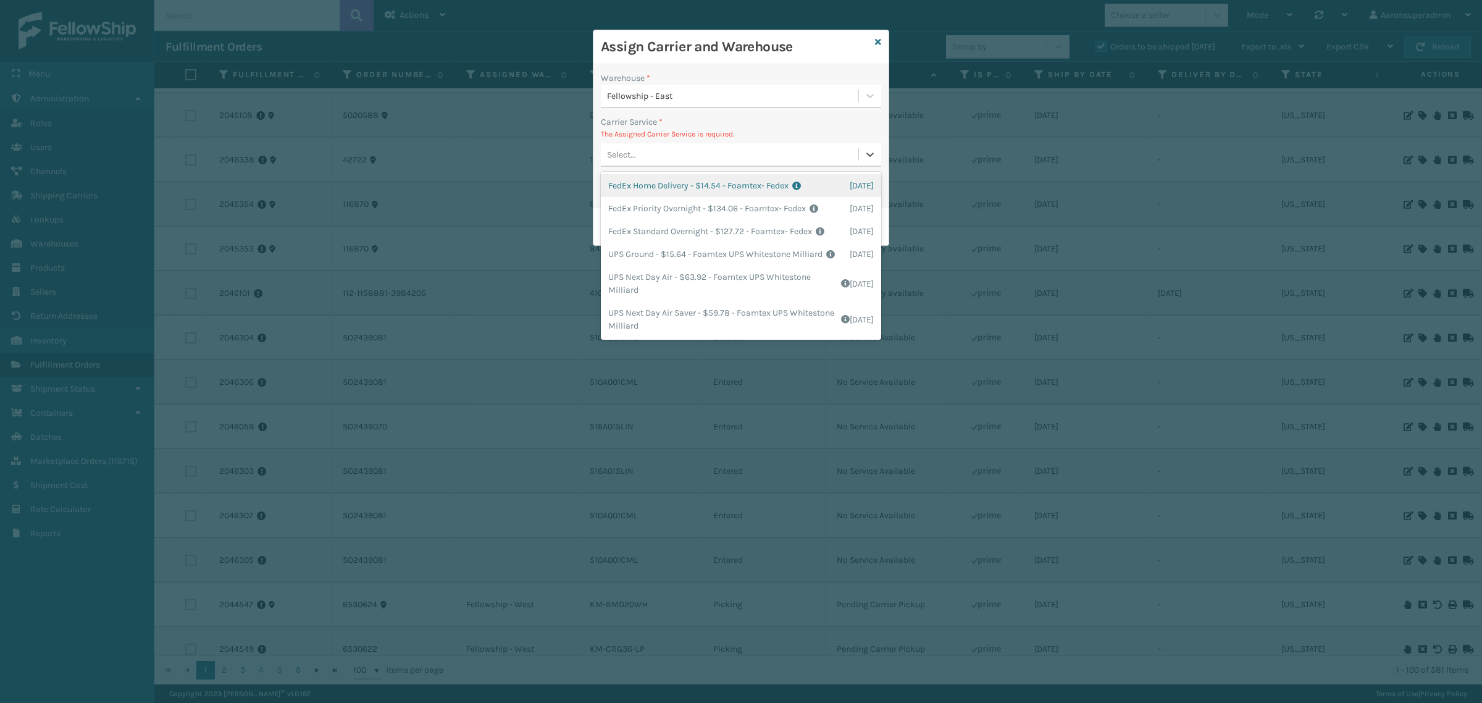
click at [671, 161] on div "Select..." at bounding box center [730, 155] width 258 height 20
click at [648, 193] on div "FedEx Home Delivery - $14.54 - Foamtex- Fedex Shipping Cost $14.54 Surplus Cost…" at bounding box center [741, 185] width 280 height 23
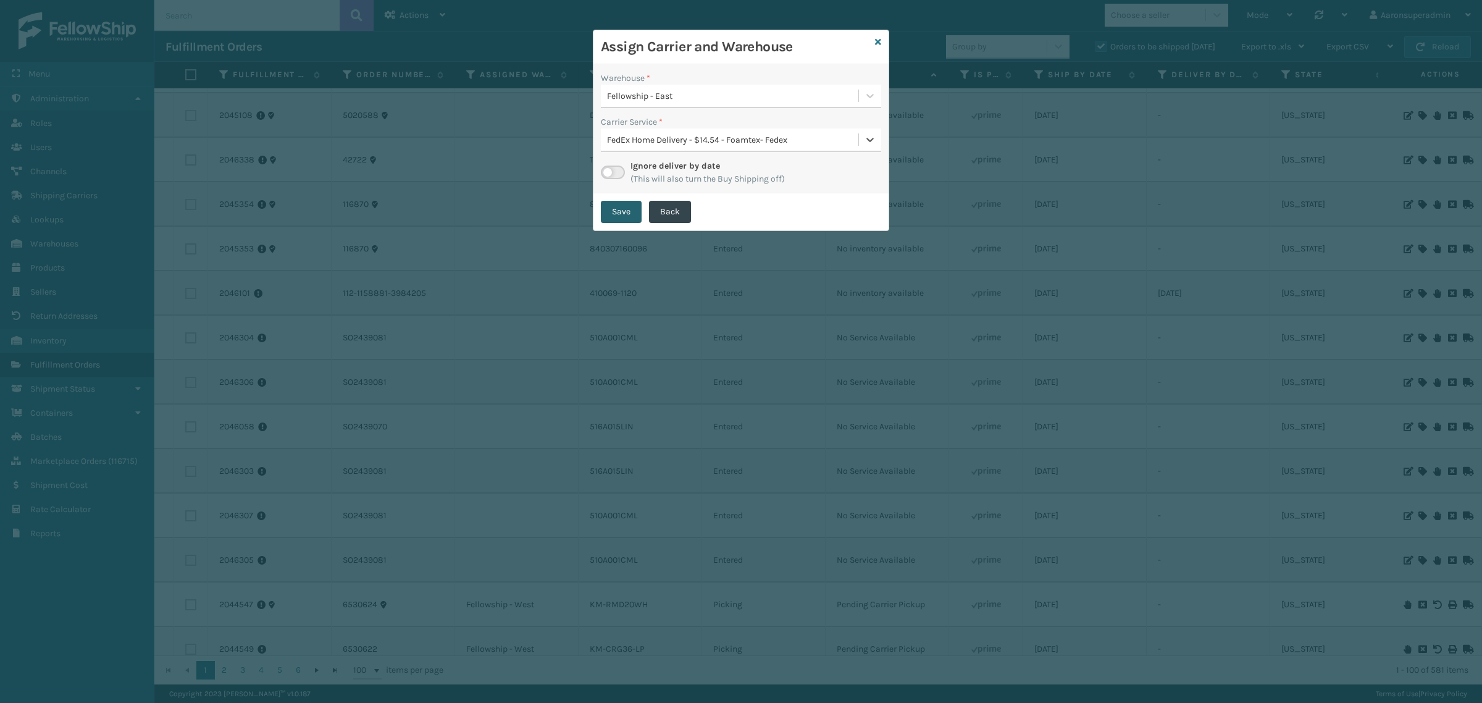
click at [601, 213] on button "Save" at bounding box center [621, 212] width 41 height 22
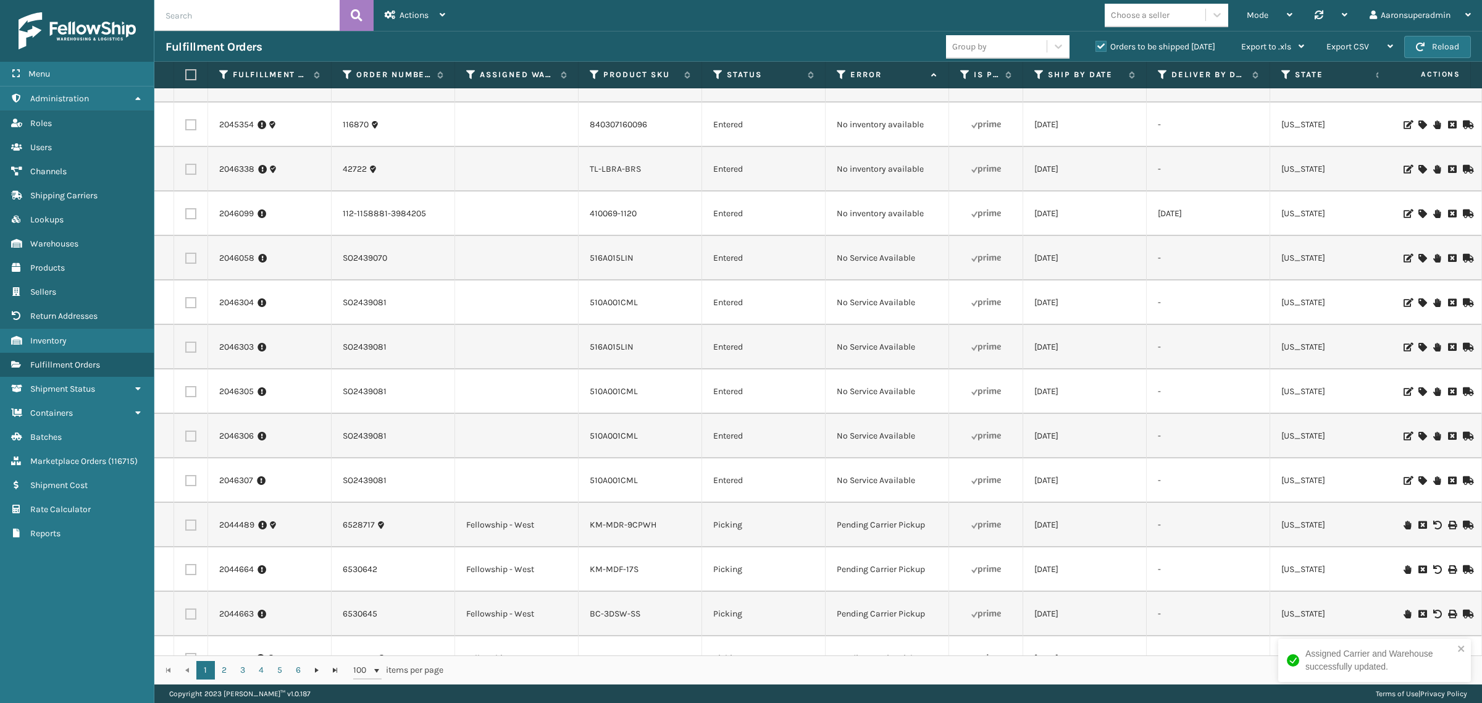
scroll to position [232, 0]
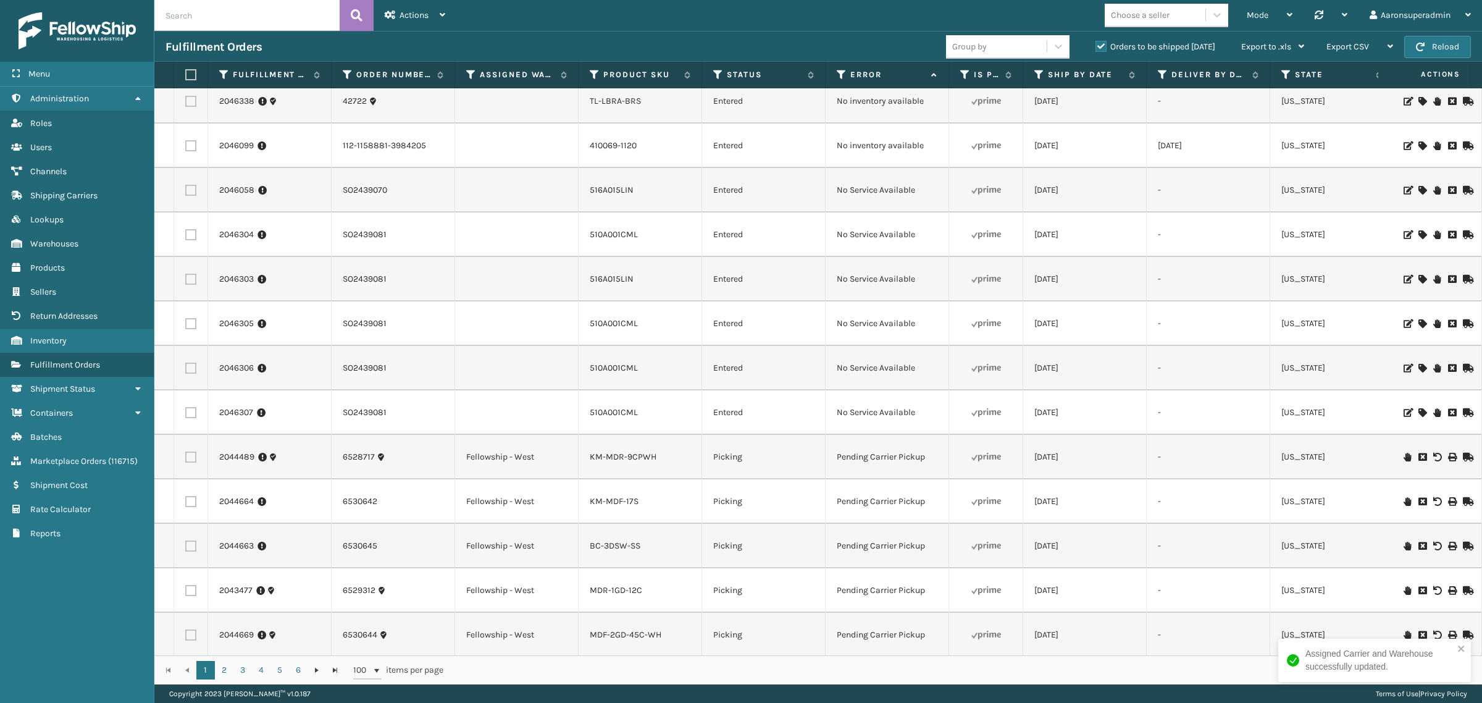
click at [1419, 146] on icon at bounding box center [1422, 145] width 7 height 9
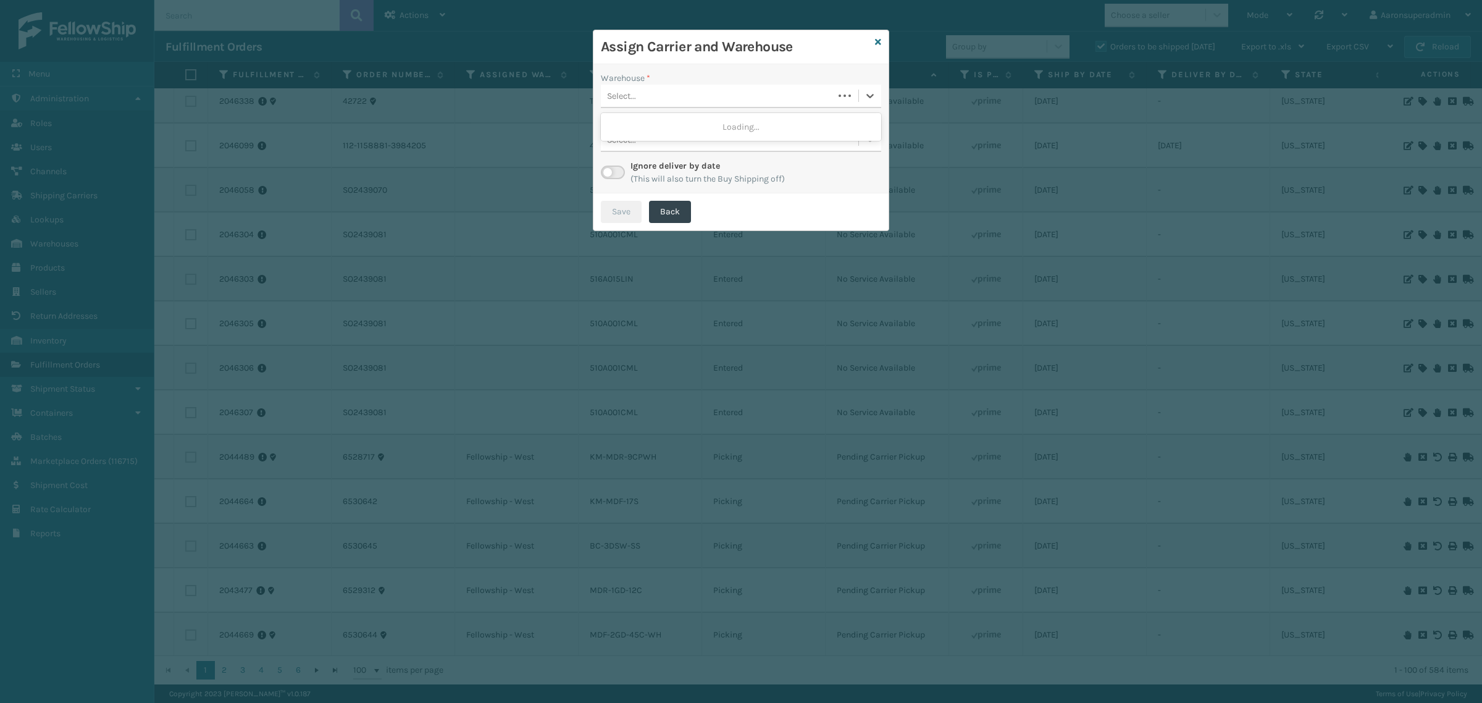
click at [720, 94] on div "Select..." at bounding box center [717, 96] width 233 height 20
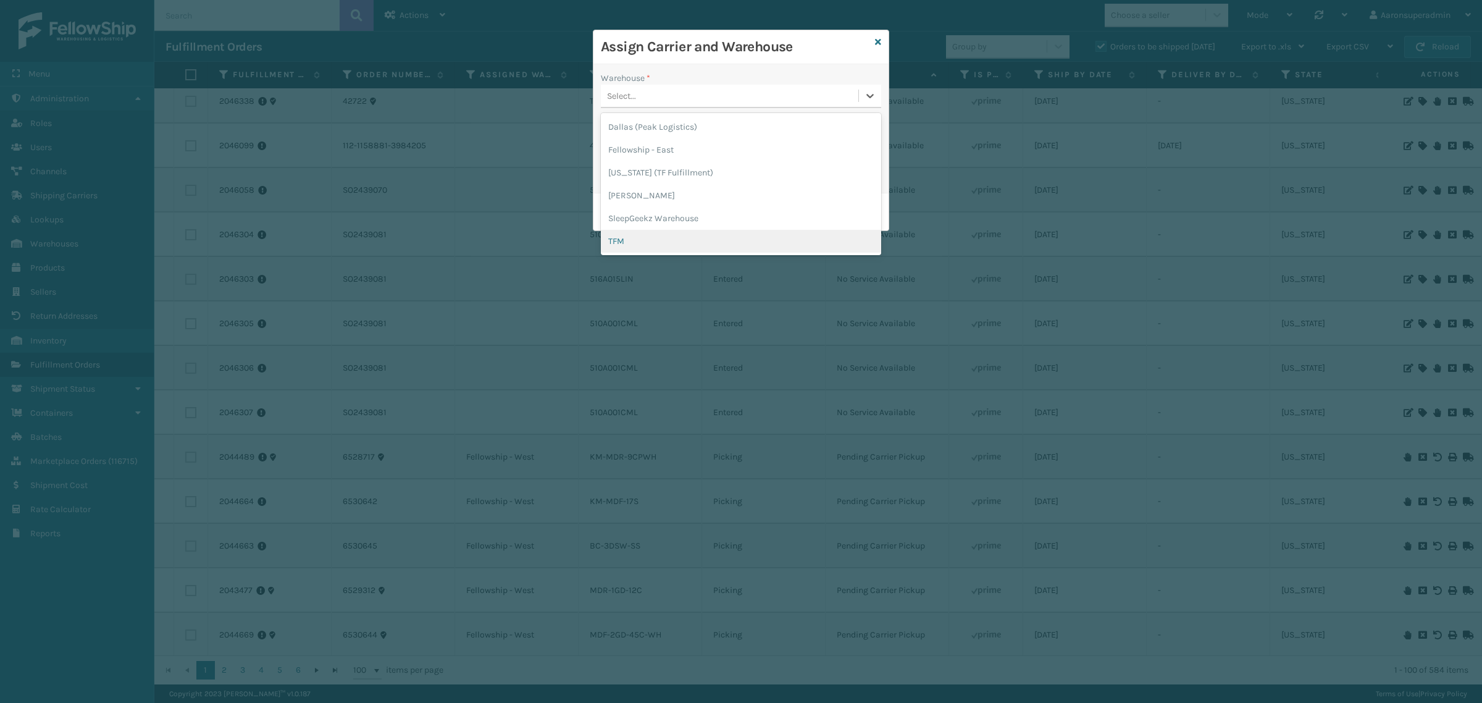
click at [636, 241] on div "TFM" at bounding box center [741, 241] width 280 height 23
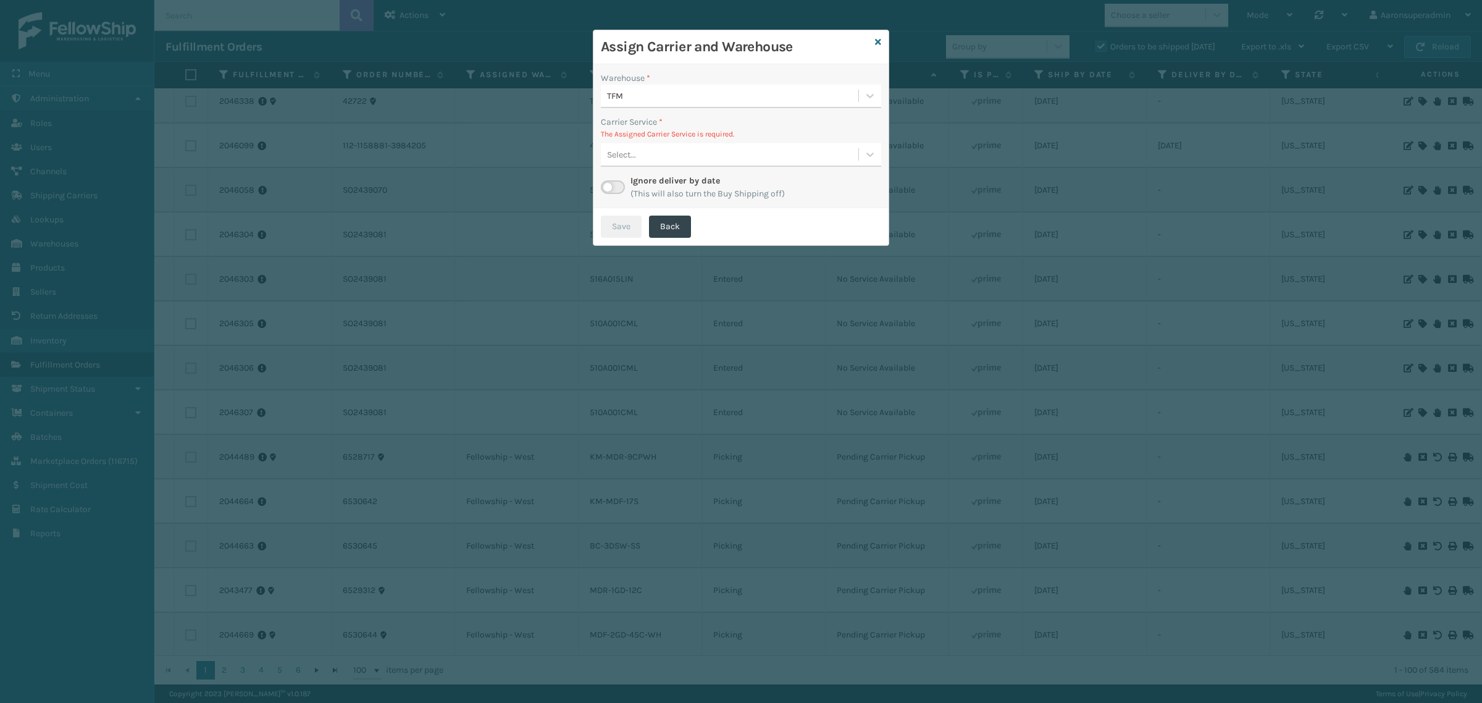
click at [700, 156] on div "Select..." at bounding box center [730, 155] width 258 height 20
click at [687, 189] on div "FedEx Home Delivery - $14.54 - Foamtex- Fedex Shipping Cost $14.54 Surplus Cost…" at bounding box center [741, 185] width 280 height 23
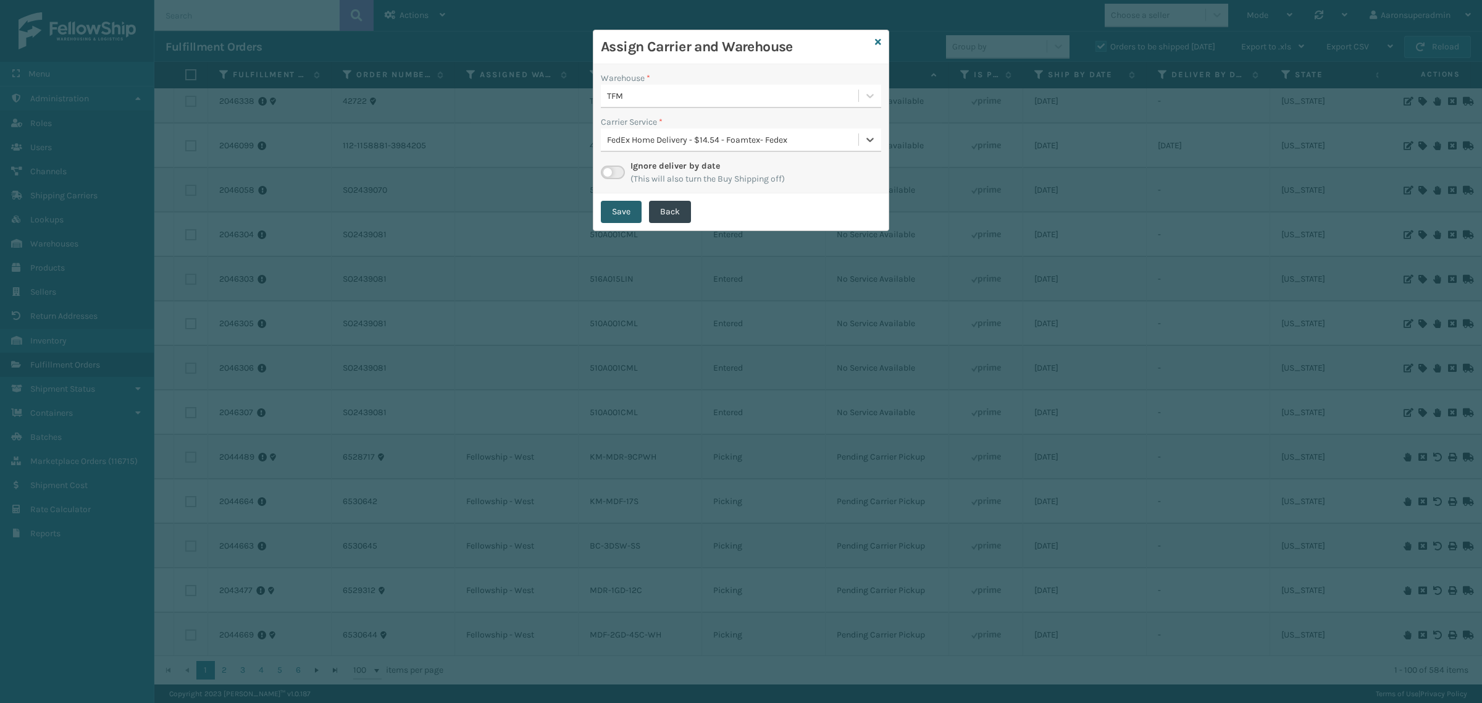
click at [623, 208] on button "Save" at bounding box center [621, 212] width 41 height 22
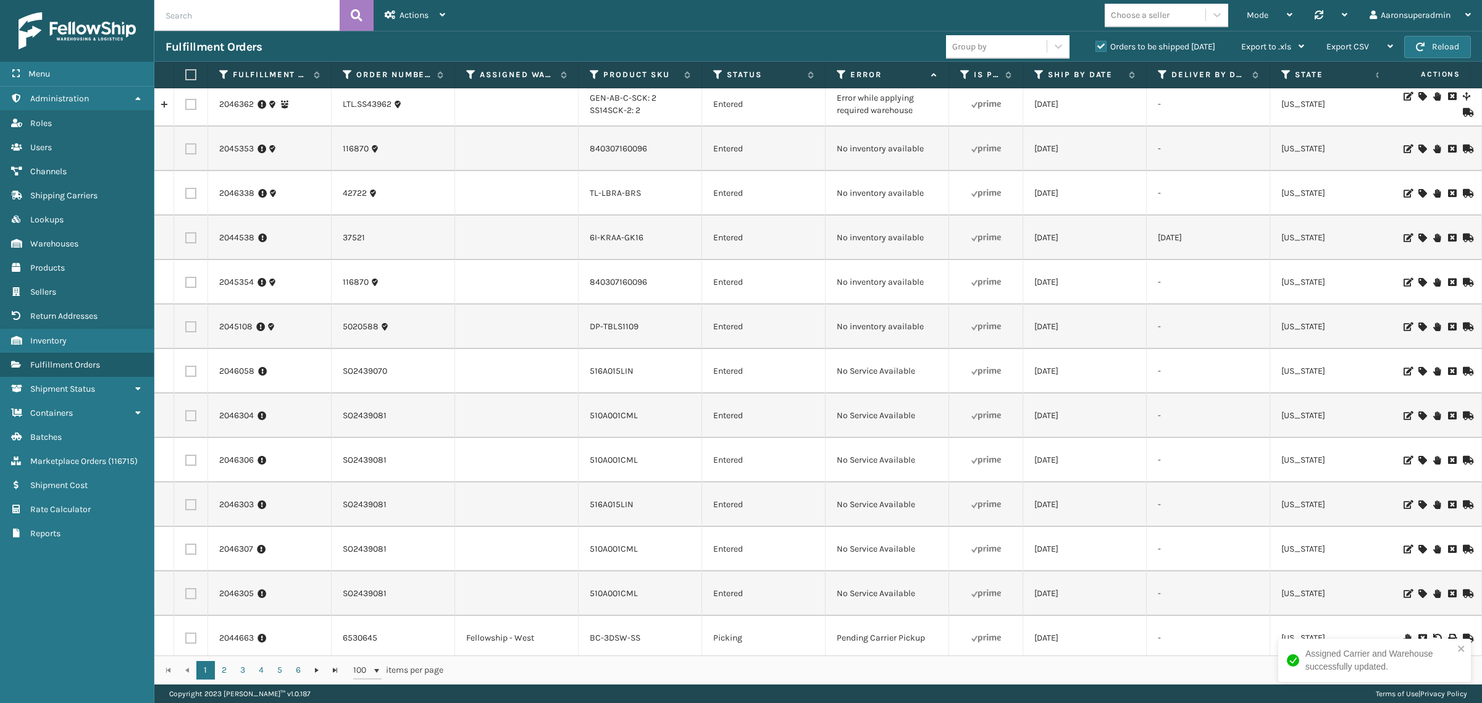
scroll to position [0, 0]
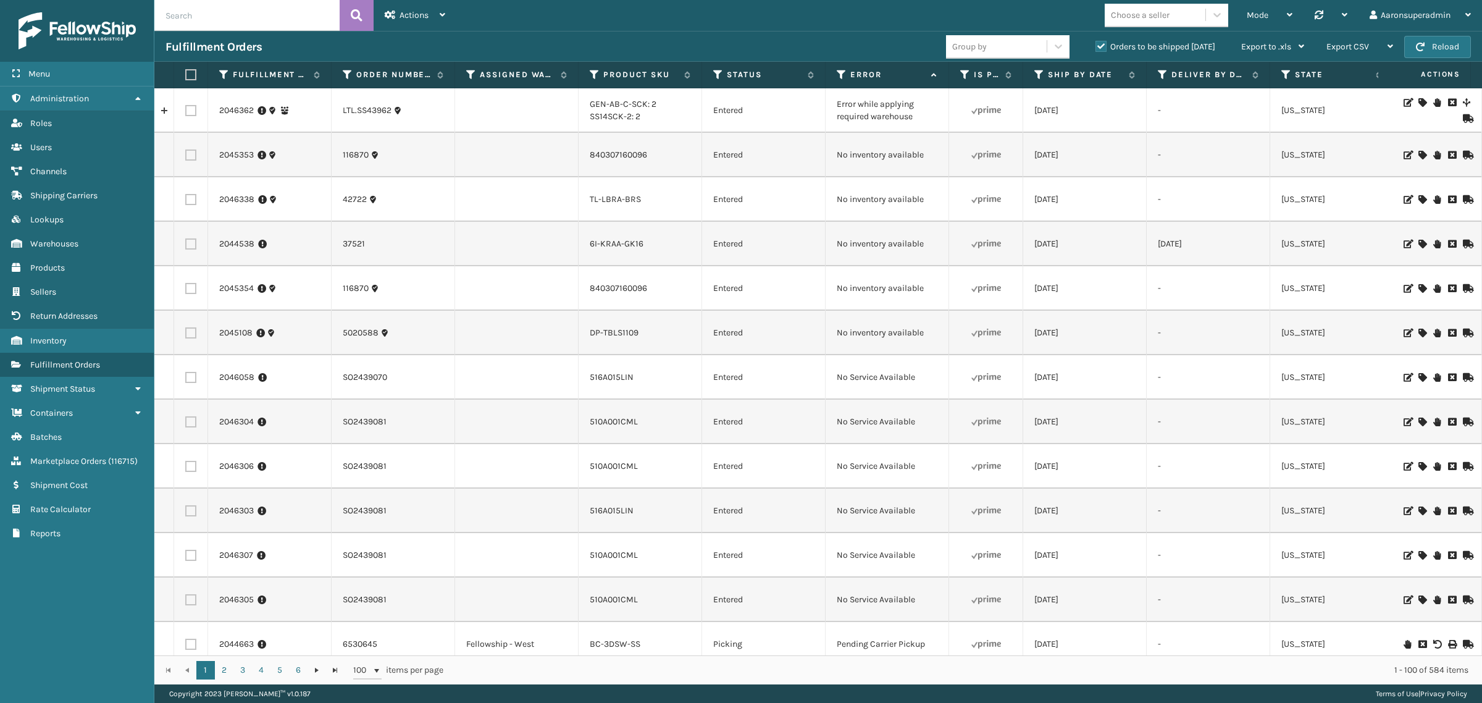
click at [1419, 199] on icon at bounding box center [1422, 199] width 7 height 9
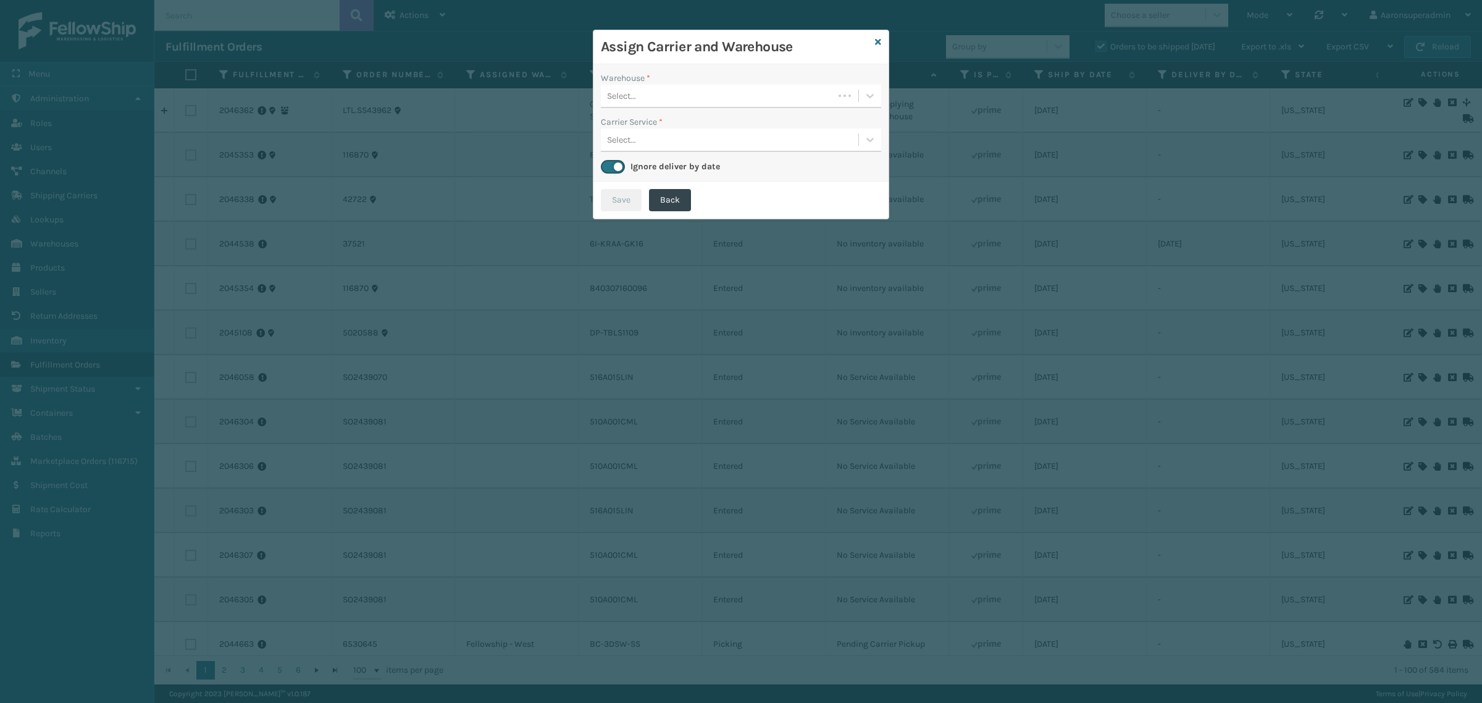
click at [684, 103] on div "Select..." at bounding box center [717, 96] width 233 height 20
click at [672, 118] on div "Fellowship - West" at bounding box center [741, 126] width 280 height 23
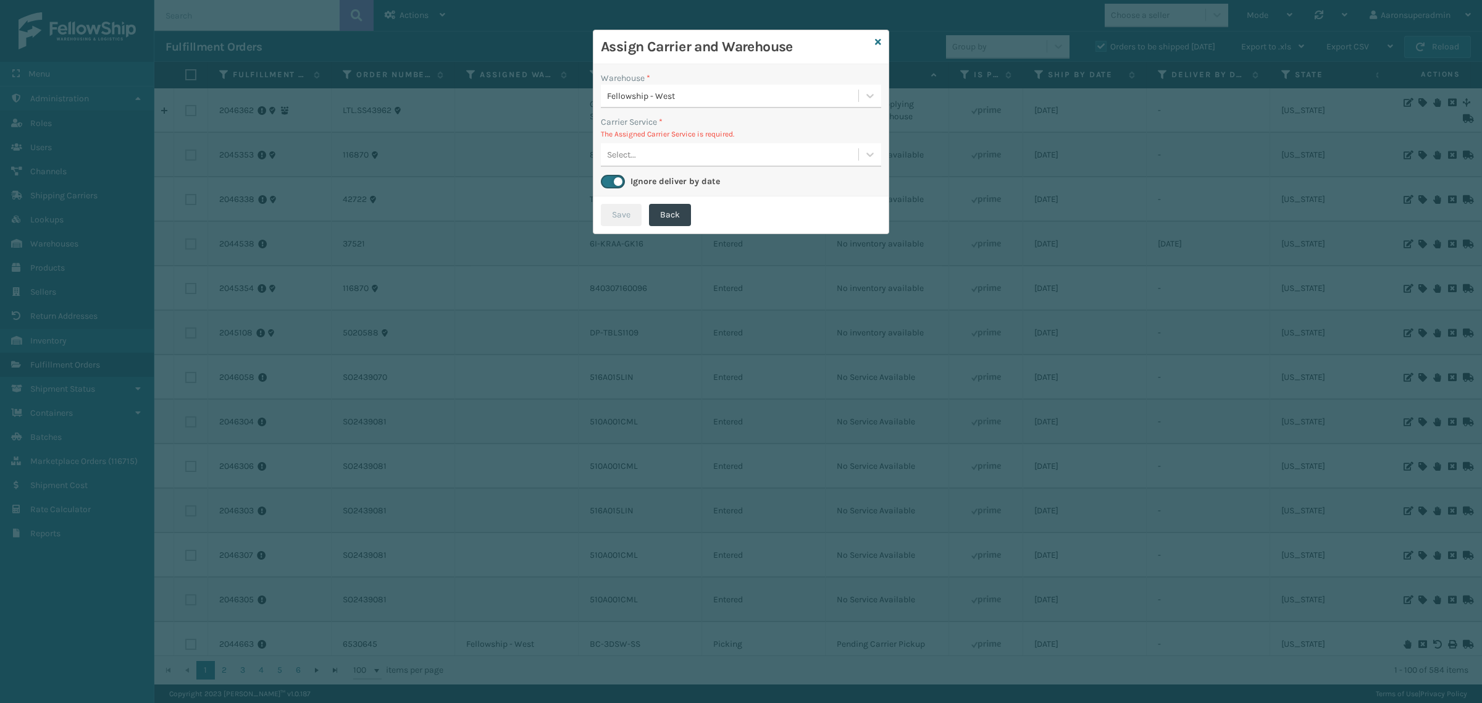
click at [658, 155] on div "Select..." at bounding box center [730, 155] width 258 height 20
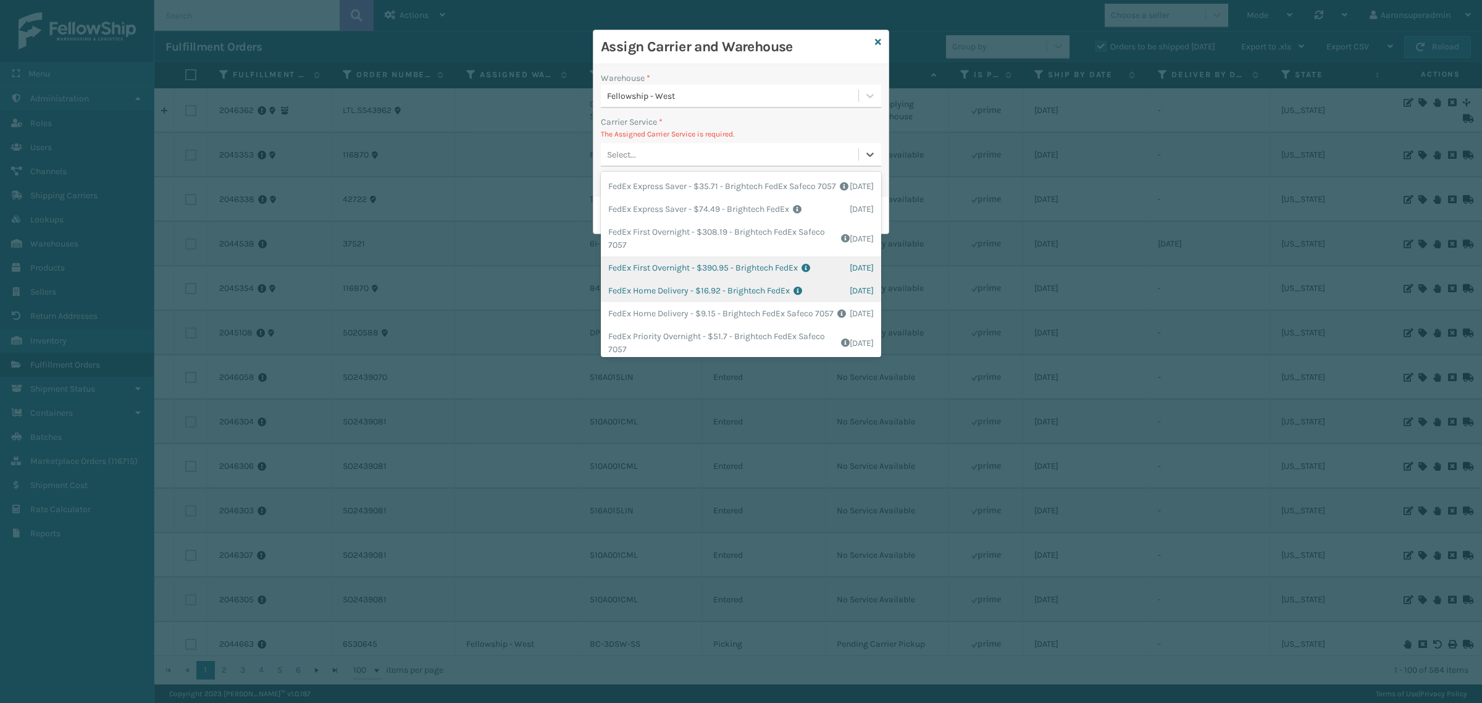
scroll to position [103, 0]
click at [702, 290] on div "FedEx Home Delivery - $16.92 - Brightech FedEx Shipping Cost $16.92 Surplus Cos…" at bounding box center [741, 278] width 280 height 23
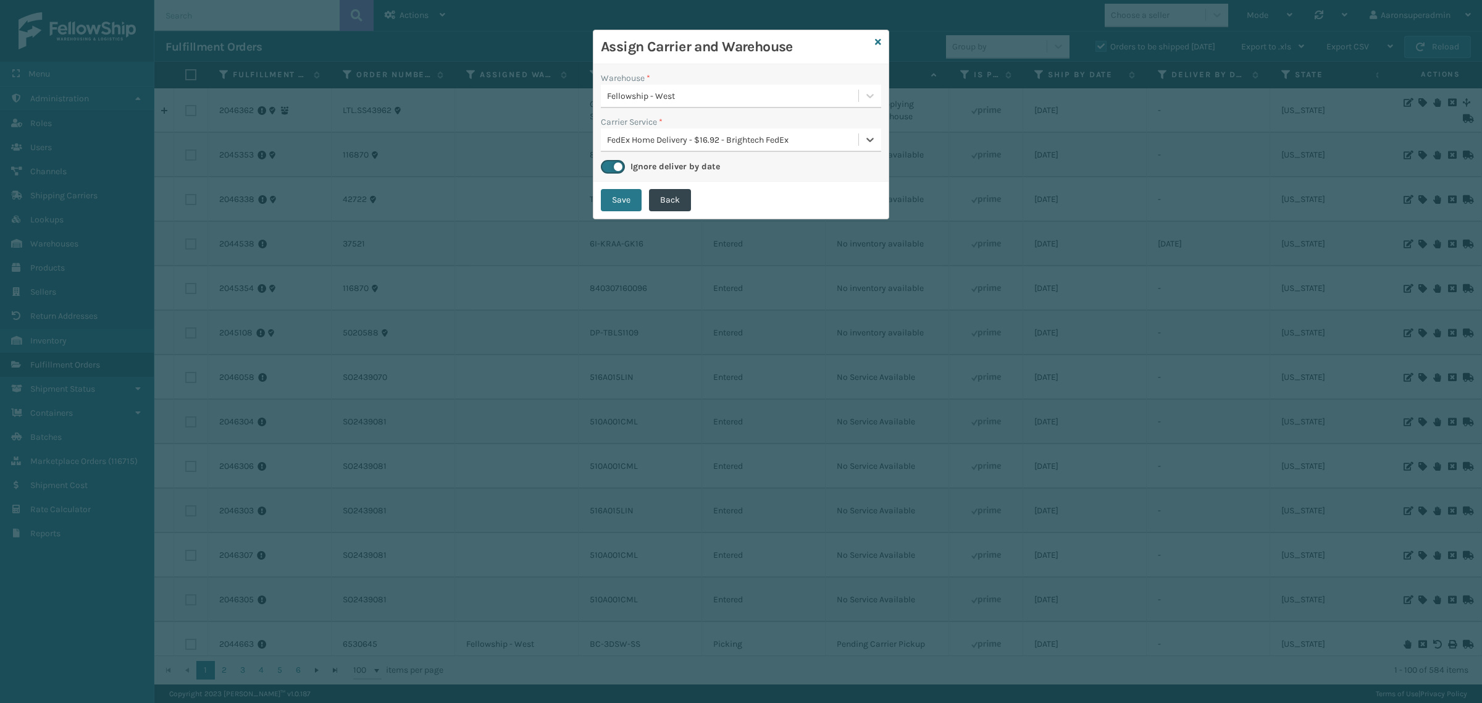
click at [621, 190] on button "Save" at bounding box center [621, 200] width 41 height 22
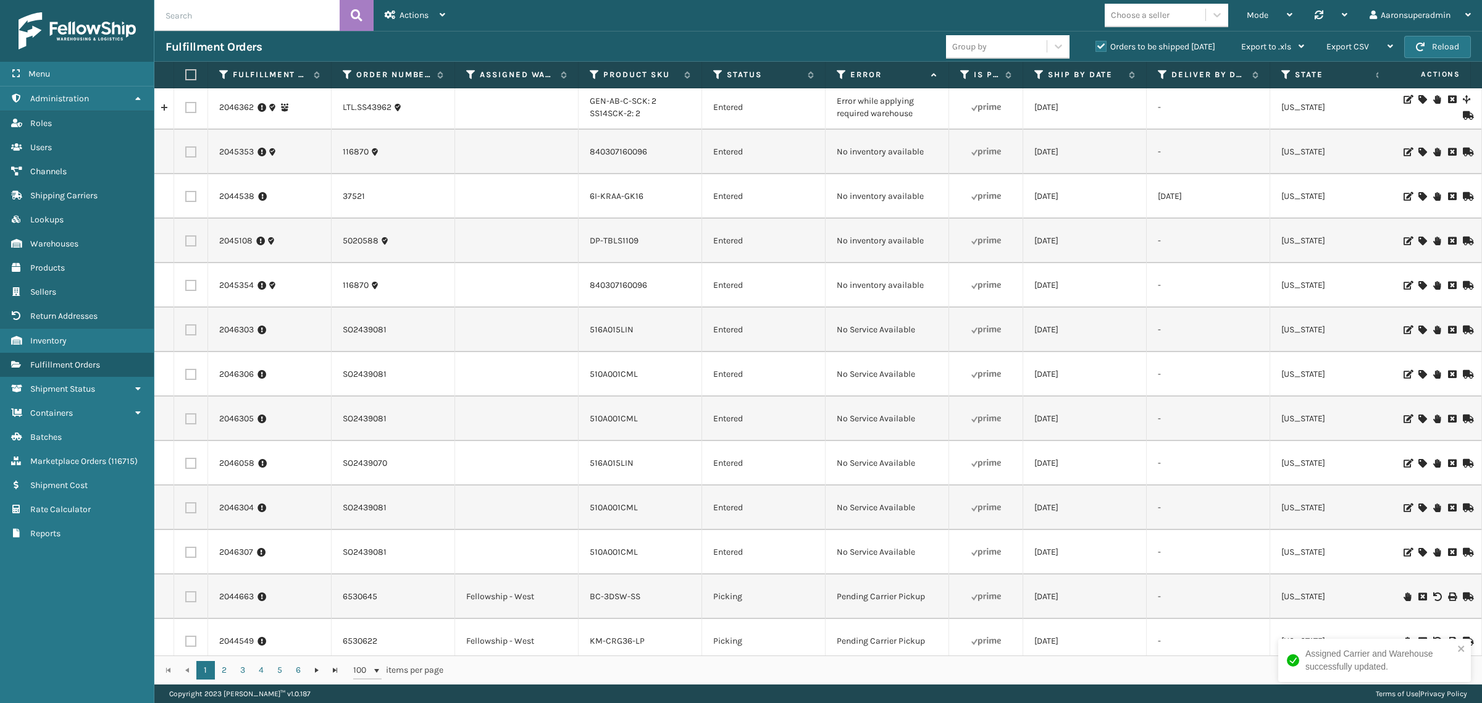
scroll to position [0, 0]
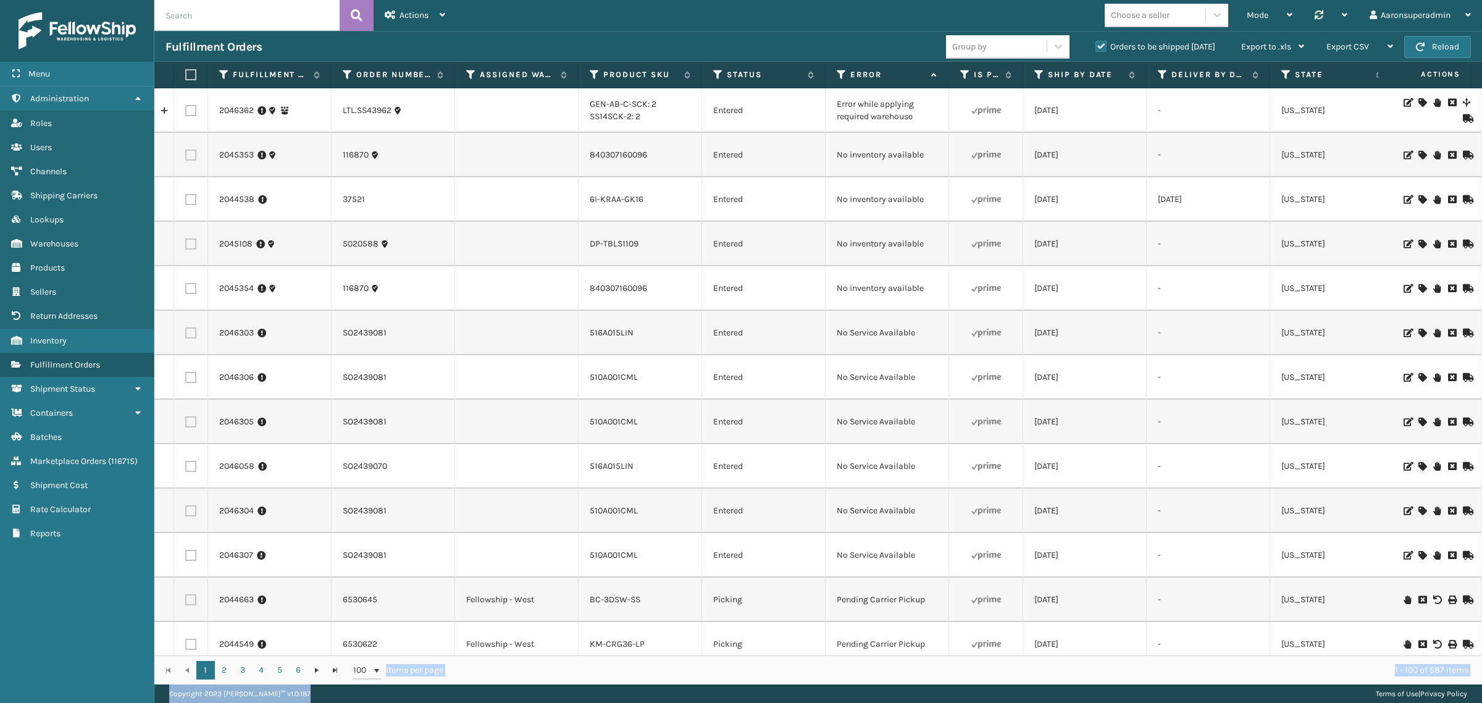
drag, startPoint x: 430, startPoint y: 656, endPoint x: 600, endPoint y: 690, distance: 173.2
click at [599, 690] on main "Actions Settings Remove All Filters Track Fulfillment Order Export Labels Bulk …" at bounding box center [818, 351] width 1328 height 703
click at [1419, 332] on icon at bounding box center [1422, 333] width 7 height 9
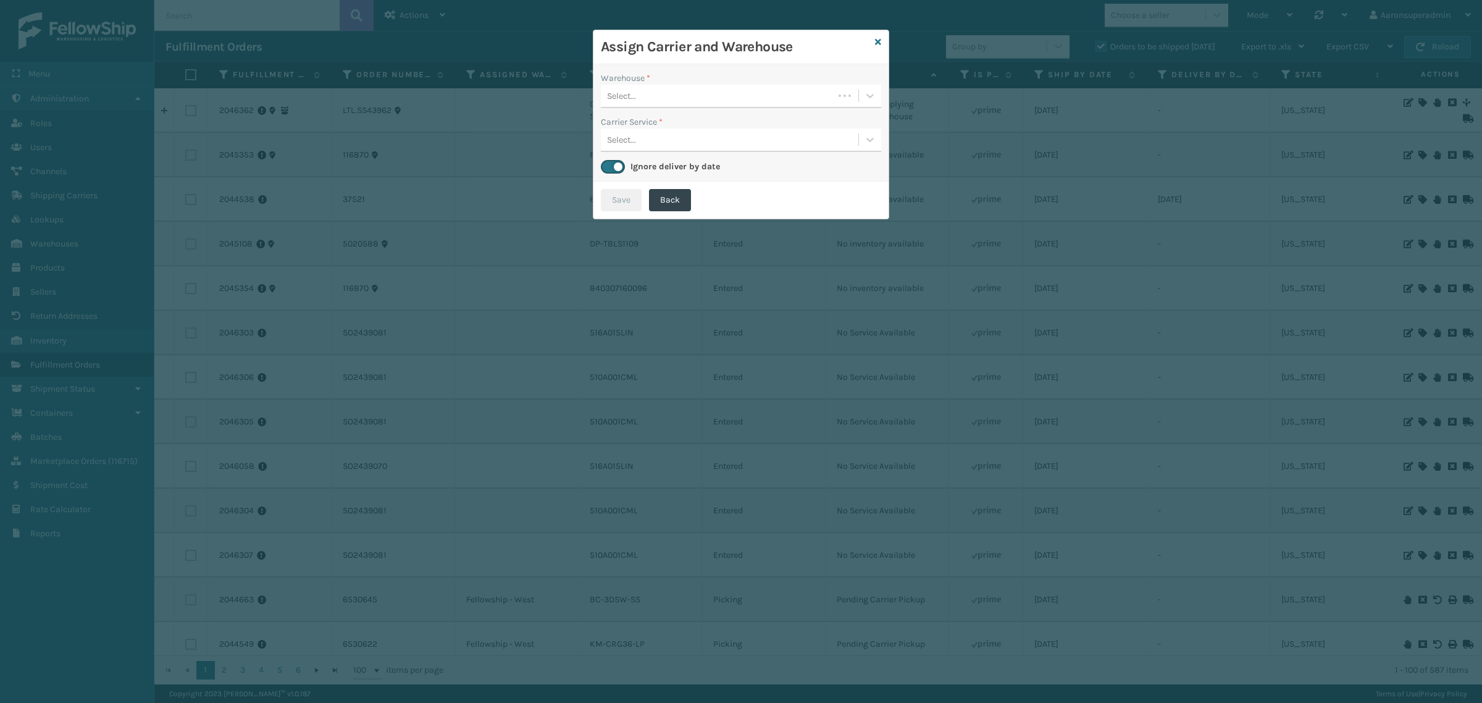
click at [631, 109] on div "Warehouse * Select... Carrier Service * Select... Ignore deliver by date" at bounding box center [741, 122] width 295 height 117
click at [630, 90] on div "Select..." at bounding box center [621, 96] width 29 height 13
click at [638, 133] on div "[PERSON_NAME] (Ironlink Logistics)" at bounding box center [741, 126] width 280 height 23
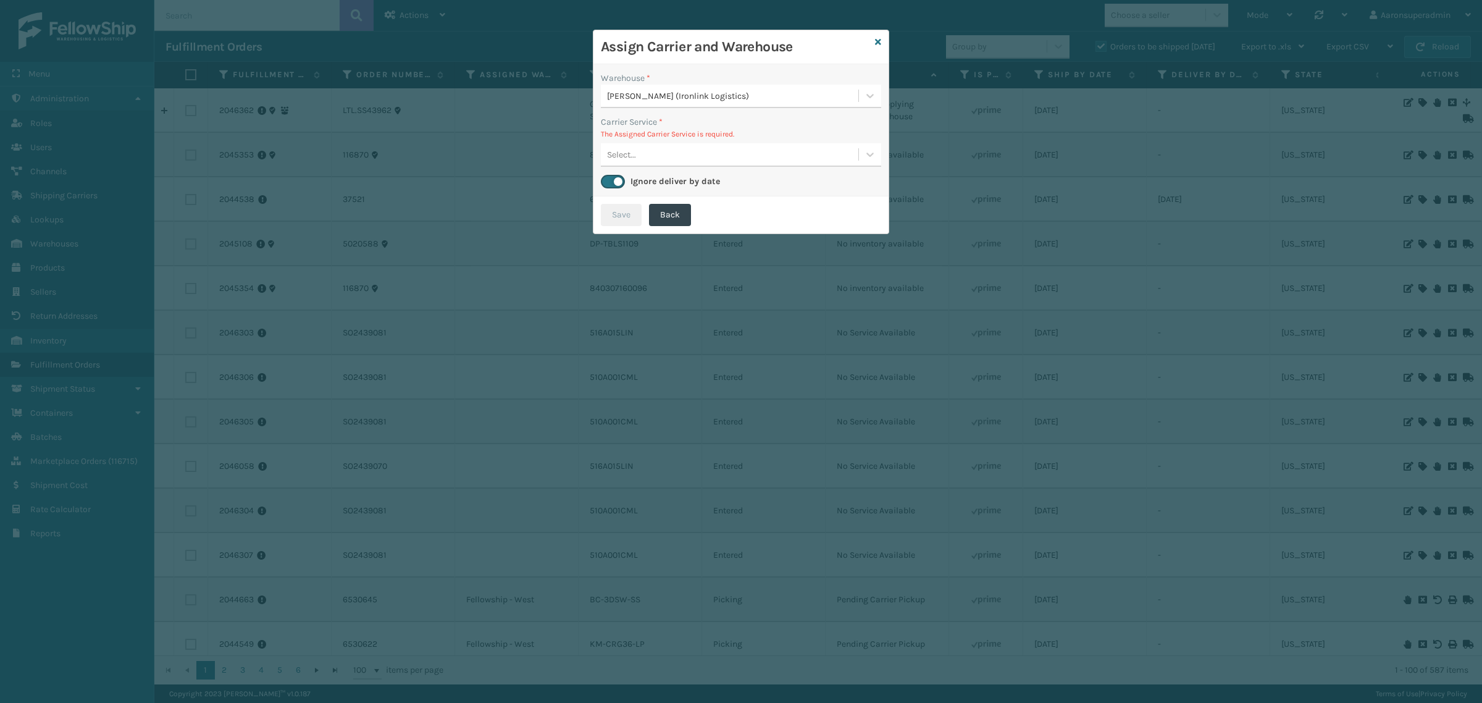
click at [702, 162] on div "Select..." at bounding box center [730, 155] width 258 height 20
click at [881, 41] on icon at bounding box center [878, 42] width 6 height 9
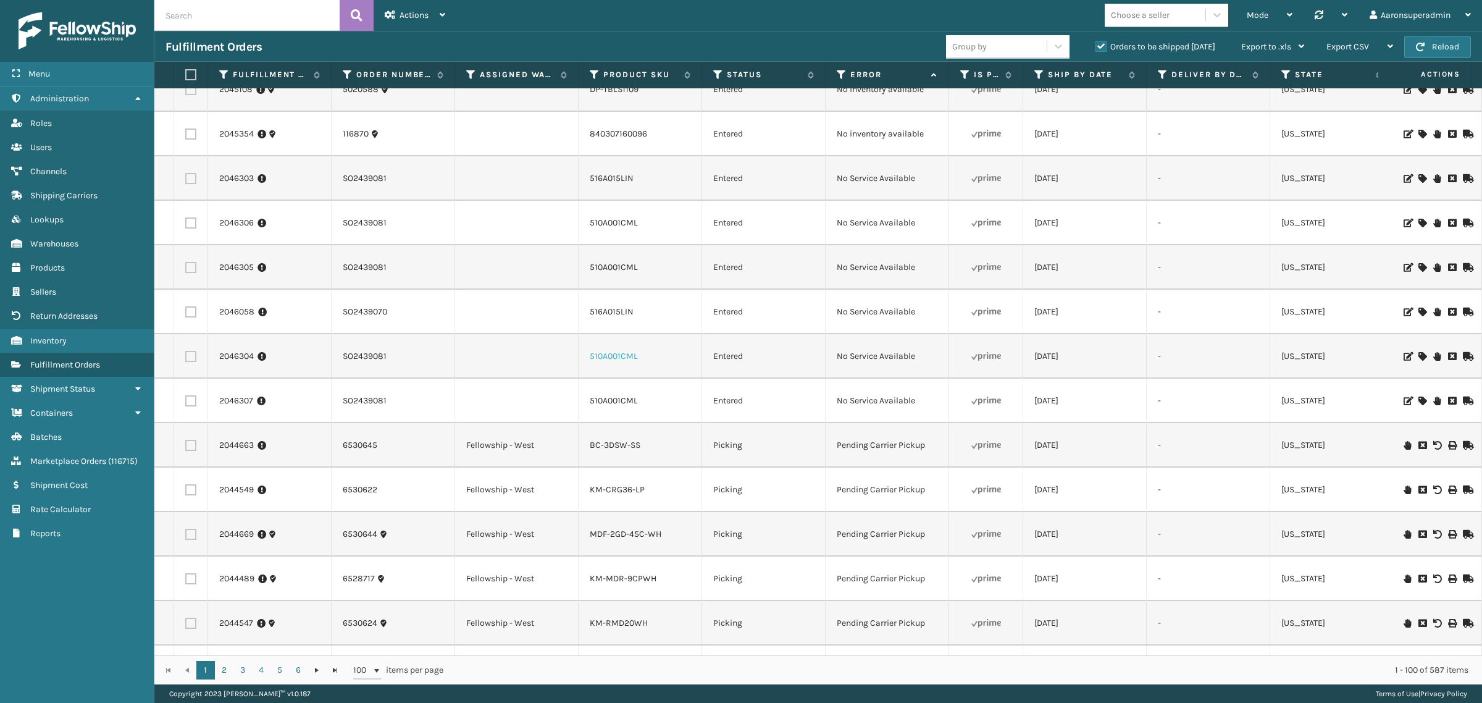
click at [612, 353] on link "510A001CML" at bounding box center [614, 356] width 48 height 10
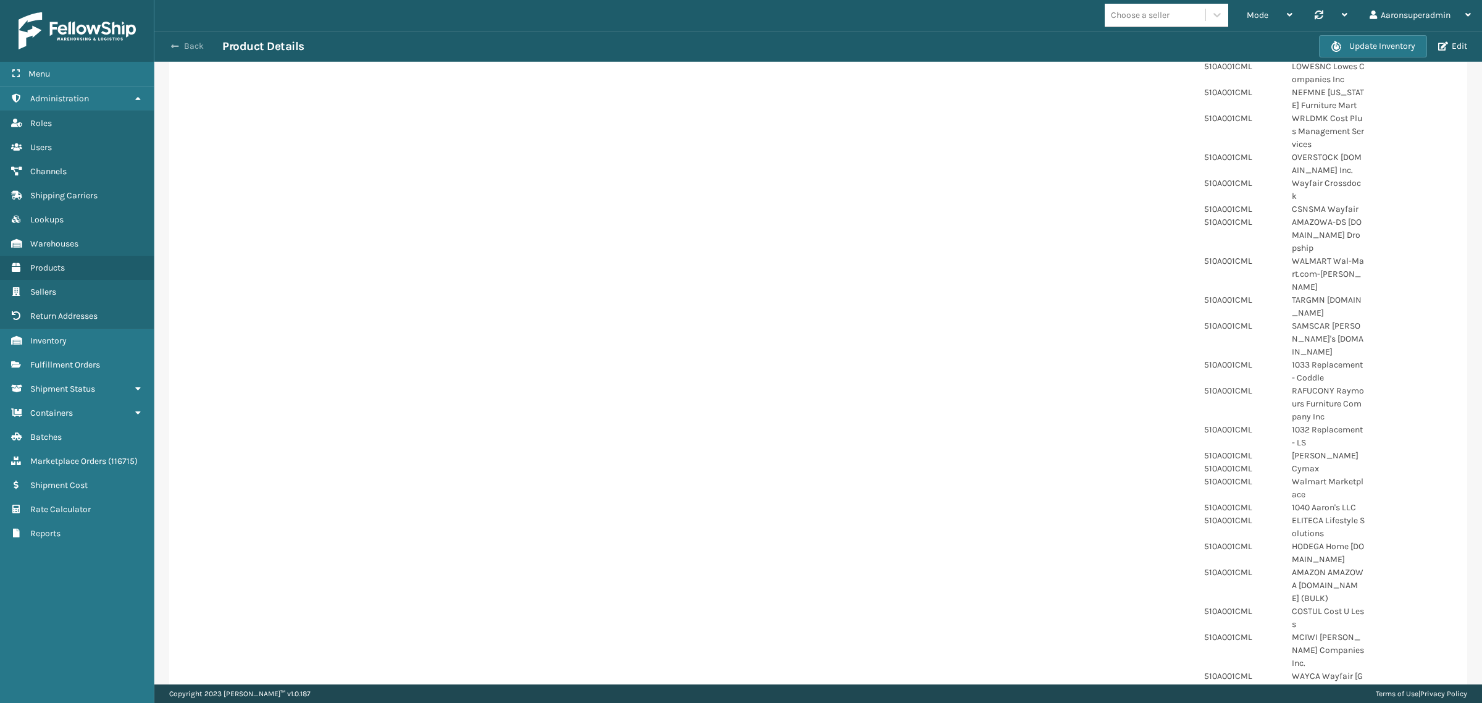
click at [175, 44] on span "button" at bounding box center [174, 46] width 7 height 9
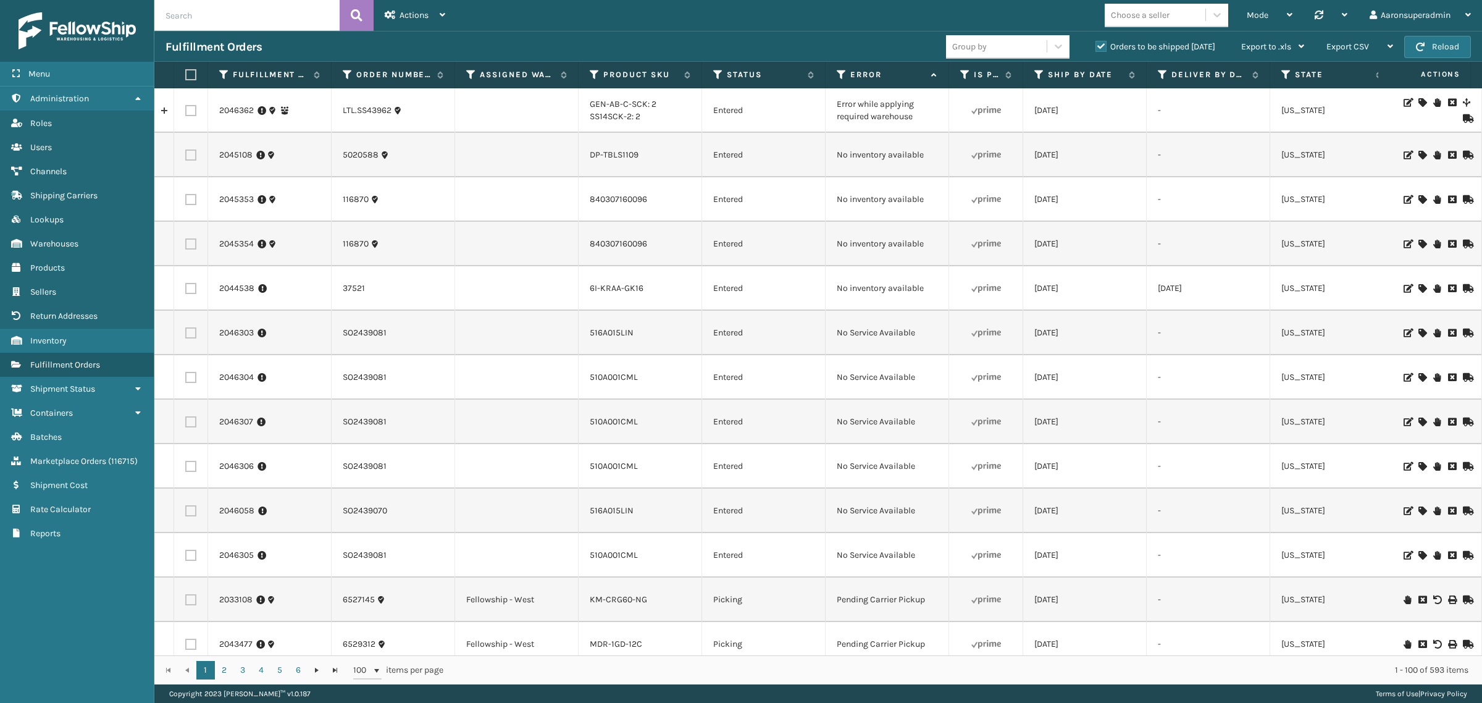
click at [1419, 334] on icon at bounding box center [1422, 333] width 7 height 9
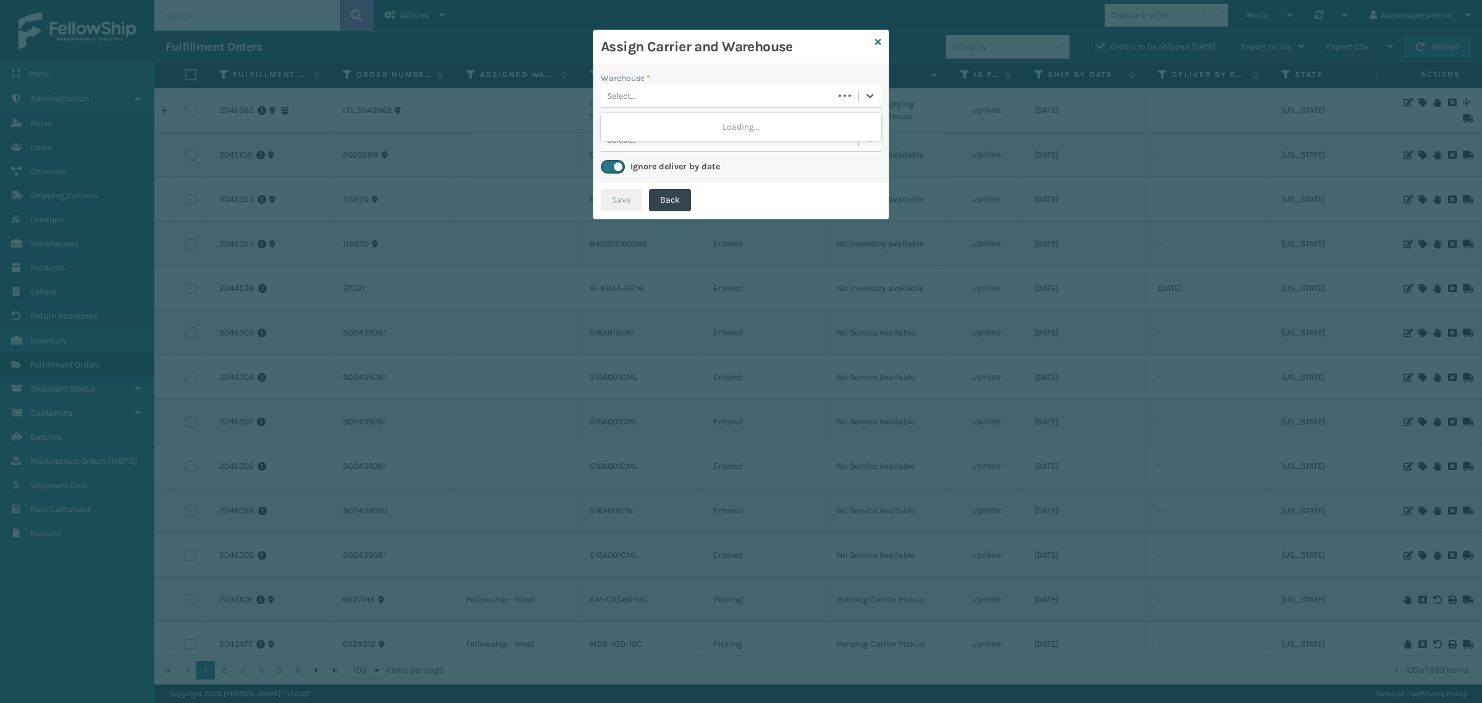
drag, startPoint x: 629, startPoint y: 96, endPoint x: 640, endPoint y: 94, distance: 11.8
click at [634, 94] on div "Select..." at bounding box center [621, 96] width 29 height 13
click at [718, 119] on div "[PERSON_NAME] (Ironlink Logistics)" at bounding box center [741, 126] width 280 height 23
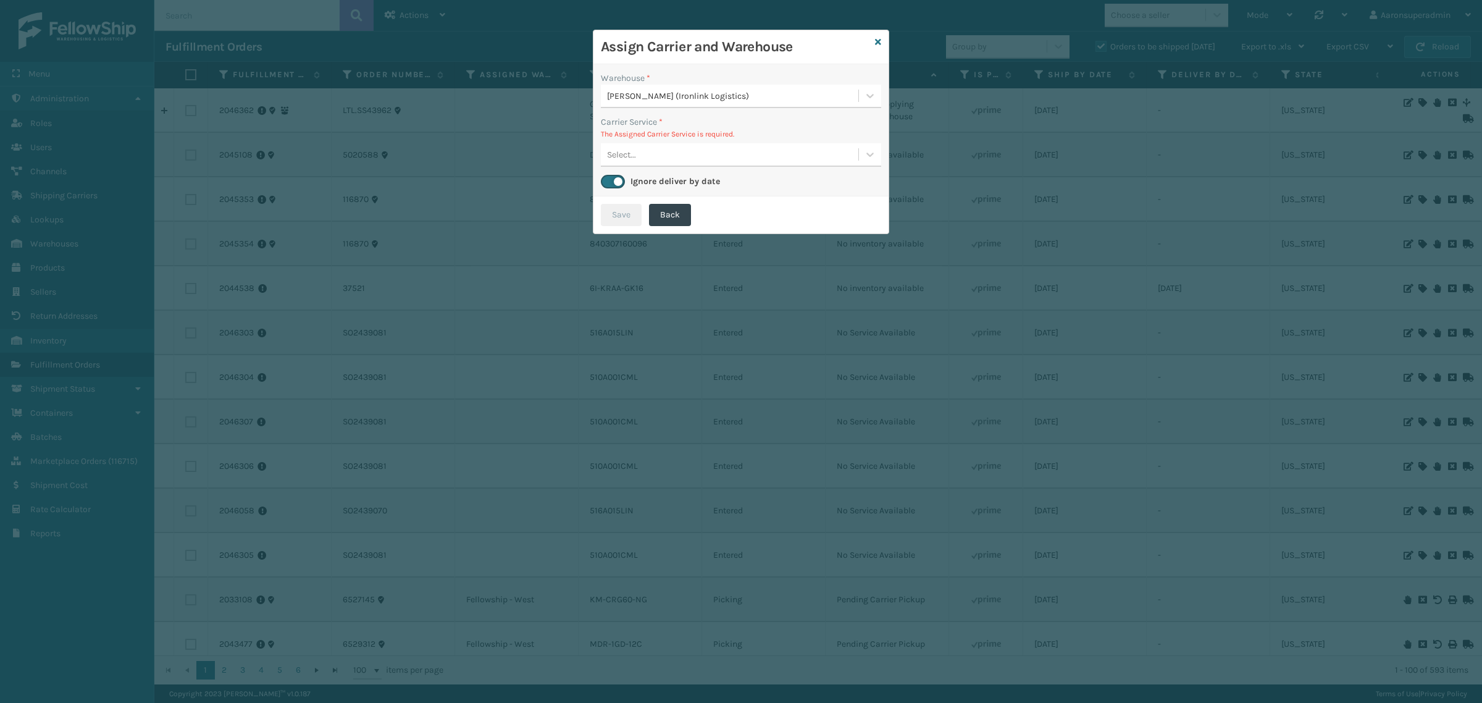
click at [746, 145] on div "Select..." at bounding box center [730, 155] width 258 height 20
click at [882, 41] on div "Assign Carrier and Warehouse" at bounding box center [741, 47] width 295 height 34
click at [877, 43] on icon at bounding box center [878, 42] width 6 height 9
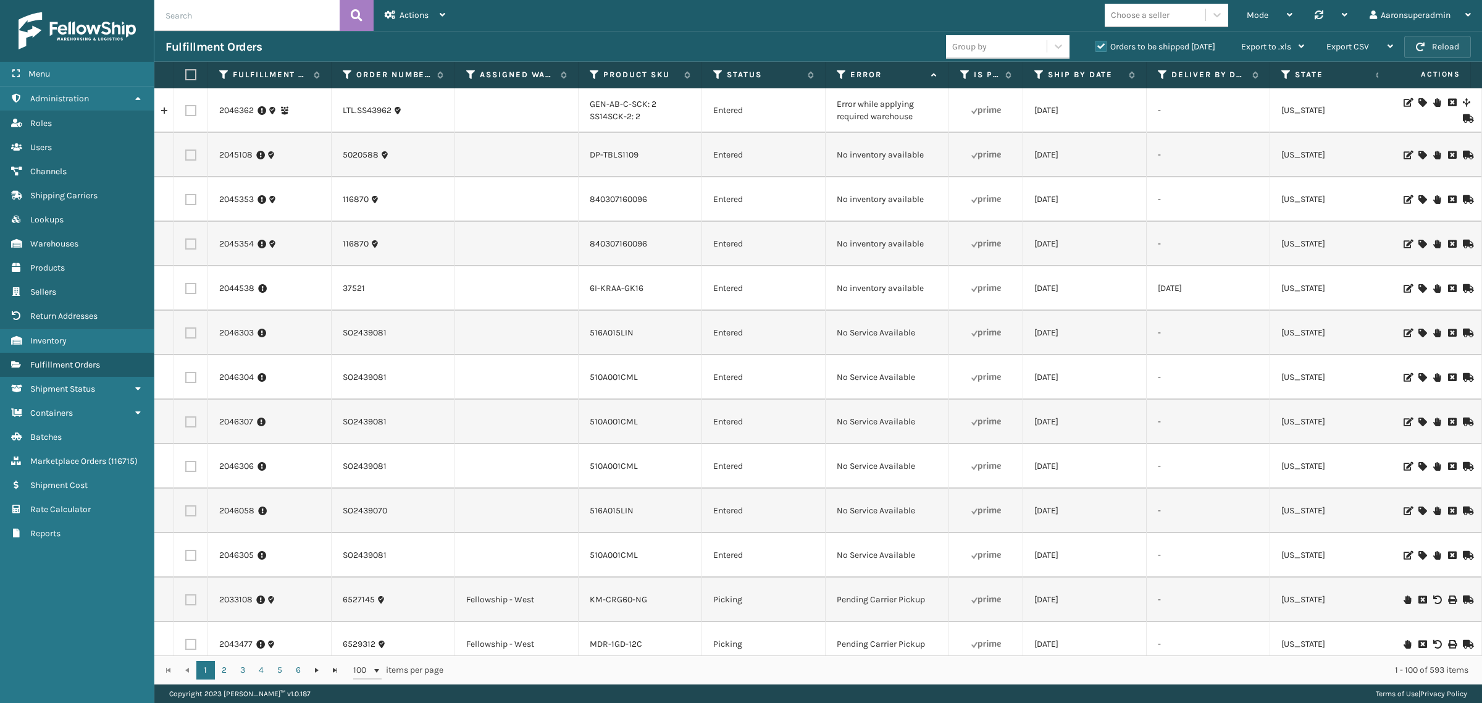
click at [1456, 42] on button "Reload" at bounding box center [1437, 47] width 67 height 22
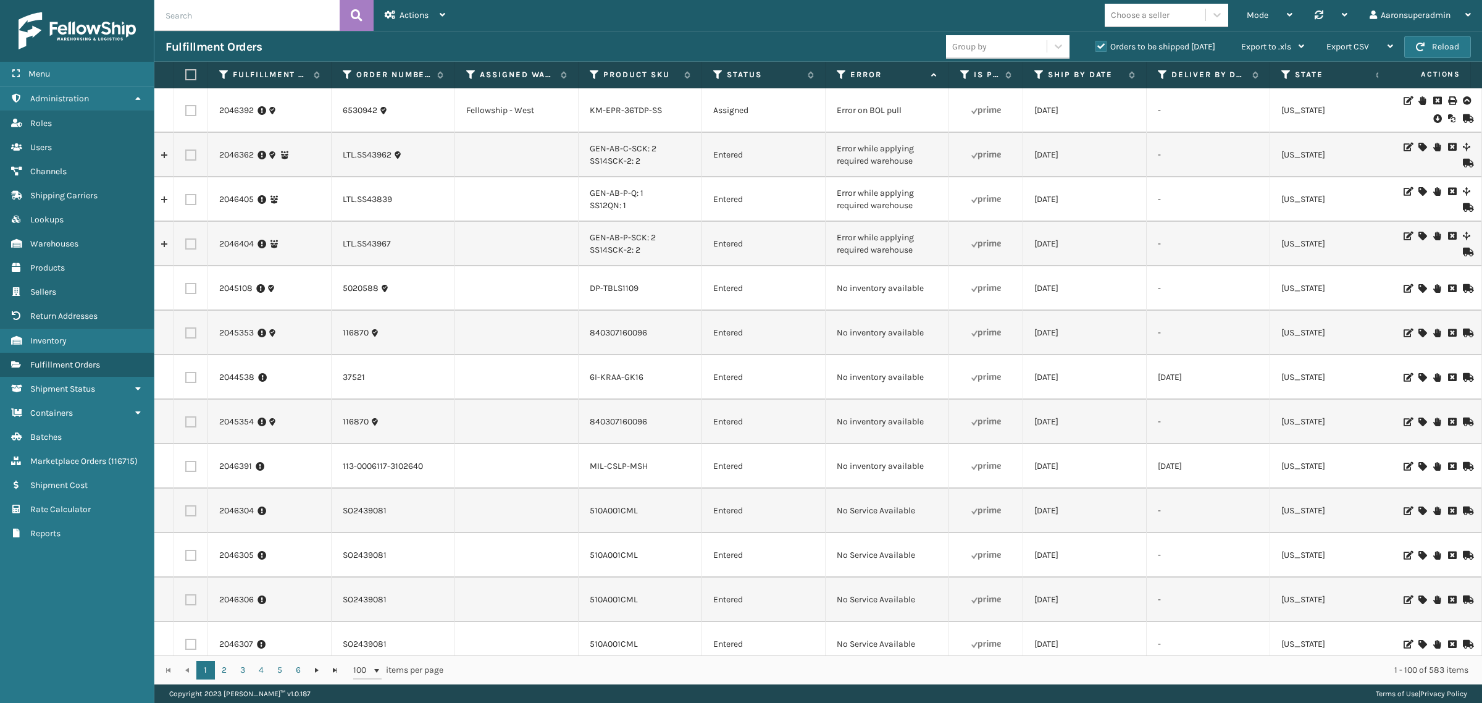
click at [1433, 119] on icon at bounding box center [1436, 118] width 7 height 12
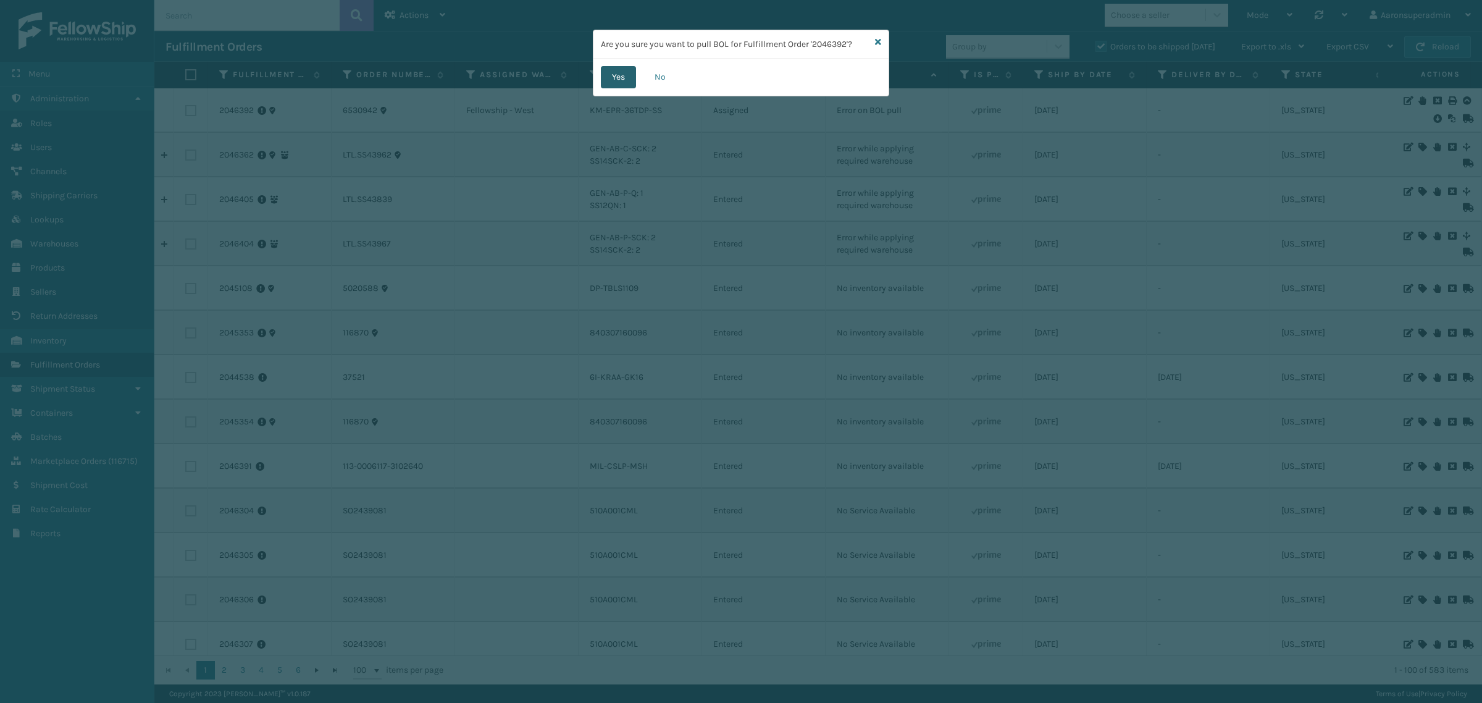
click at [601, 72] on button "Yes" at bounding box center [618, 77] width 35 height 22
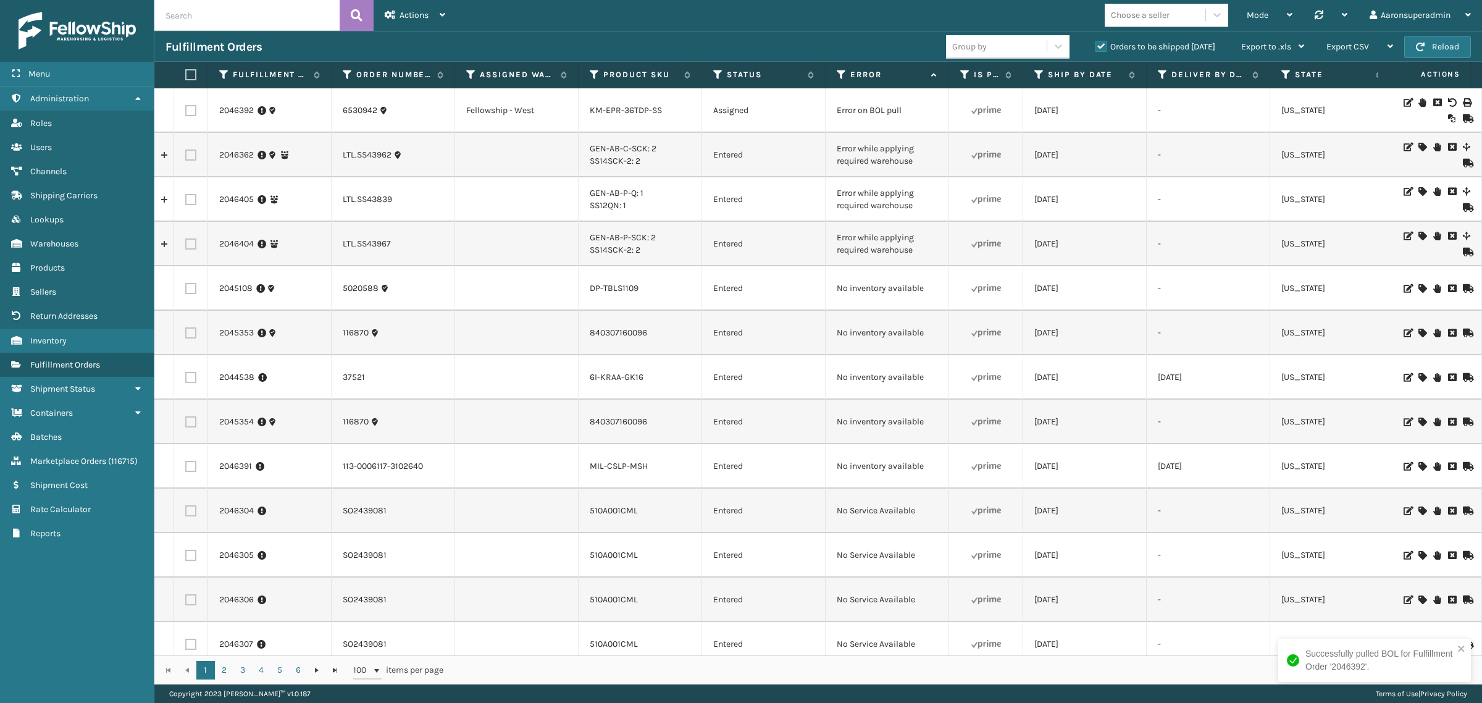
click at [1419, 100] on icon at bounding box center [1422, 102] width 7 height 9
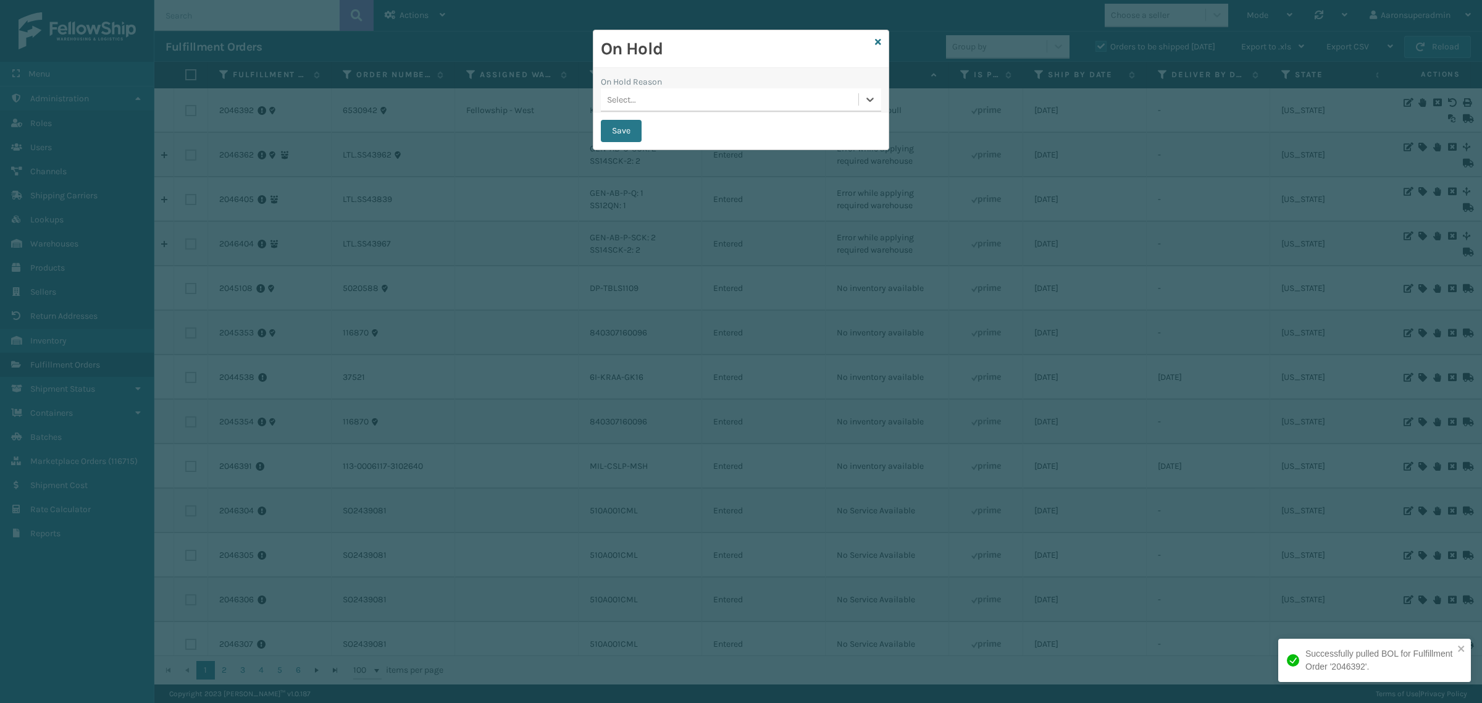
drag, startPoint x: 847, startPoint y: 105, endPoint x: 683, endPoint y: 107, distance: 163.7
click at [619, 127] on button "Save" at bounding box center [621, 131] width 41 height 22
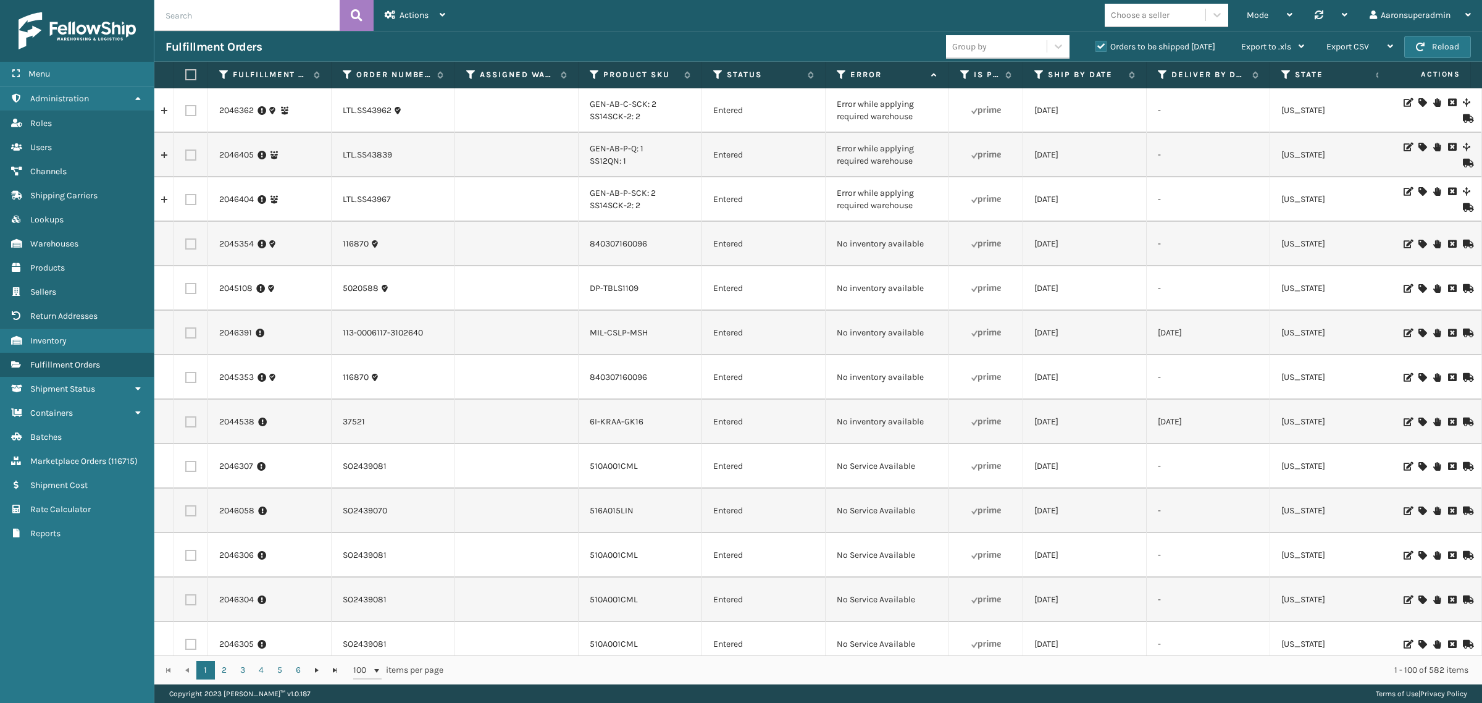
click at [190, 15] on input "text" at bounding box center [246, 15] width 185 height 31
paste input "LP-ALVRD-BLK"
type input "LP-ALVRD-BLK"
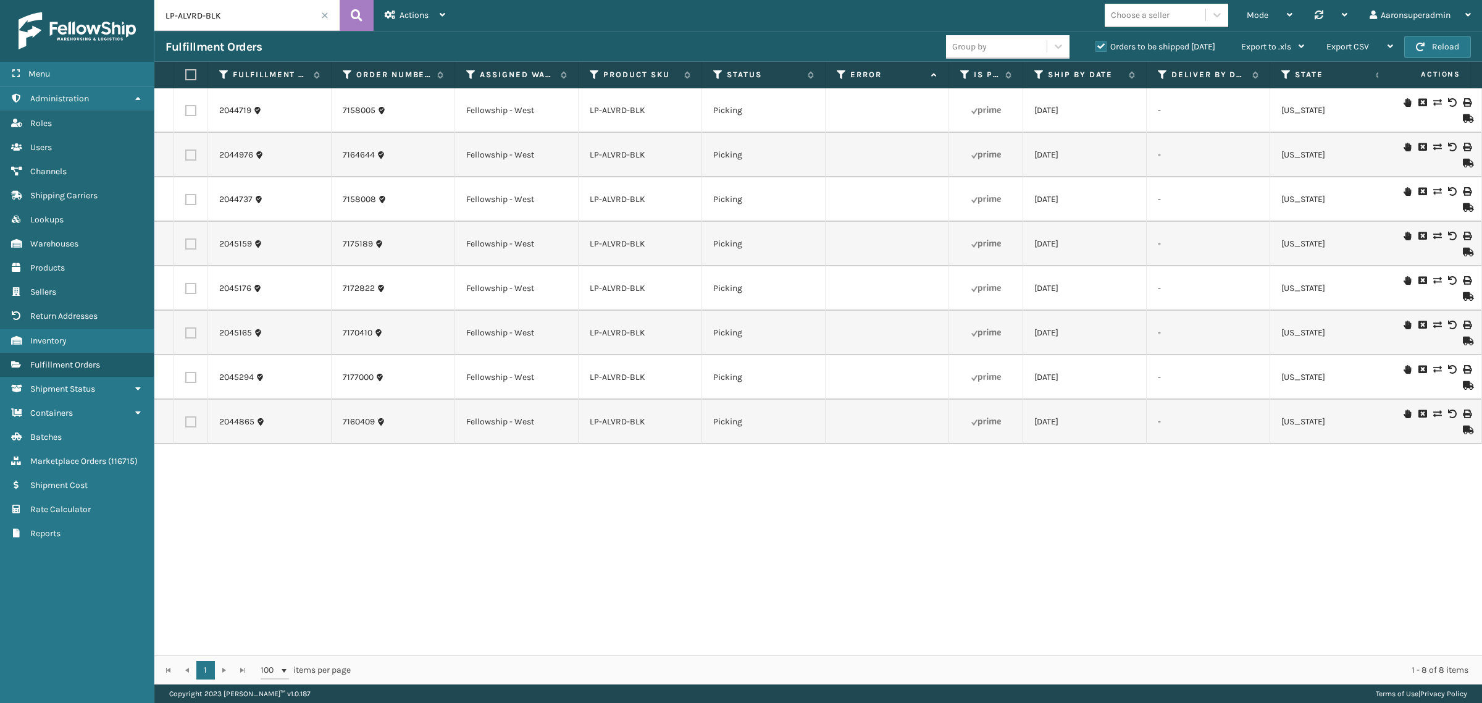
click at [193, 74] on label at bounding box center [188, 74] width 7 height 11
click at [186, 74] on input "checkbox" at bounding box center [185, 75] width 1 height 8
checkbox input "true"
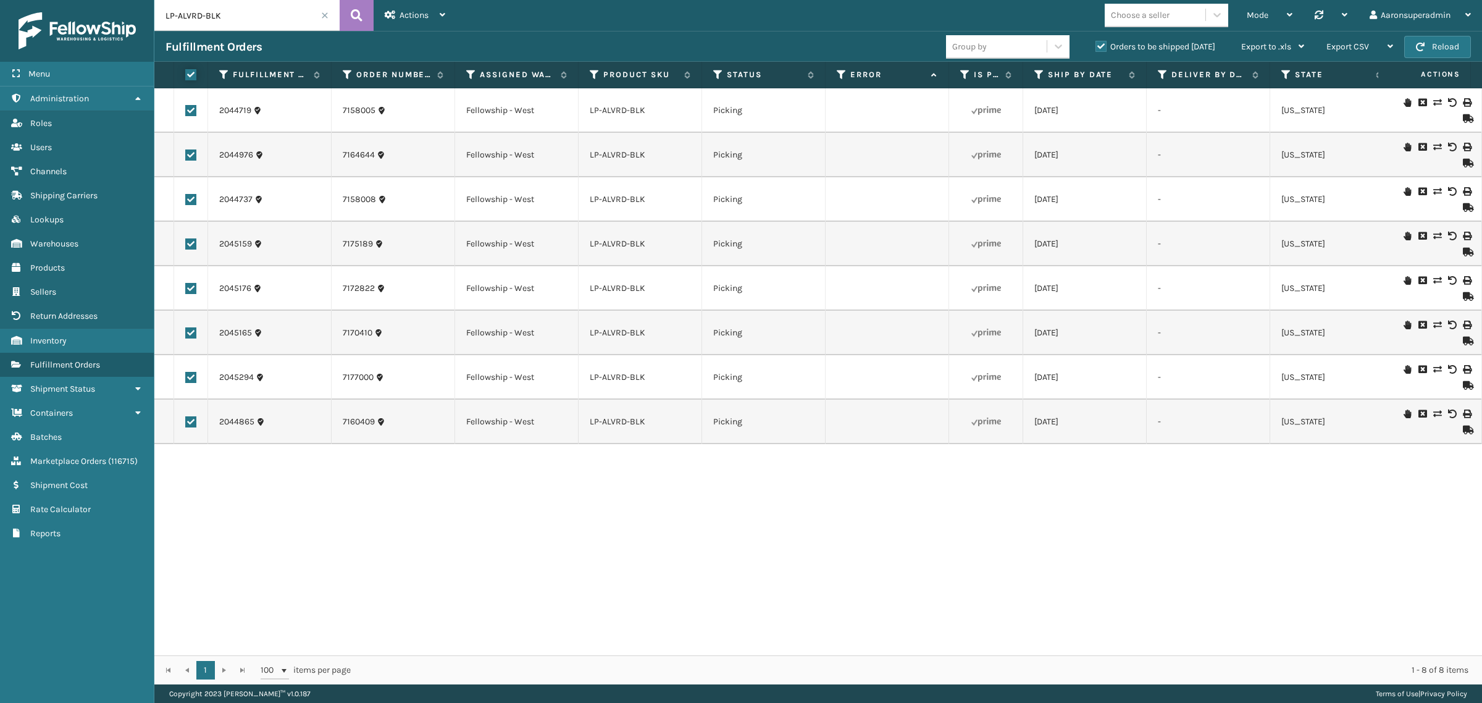
checkbox input "true"
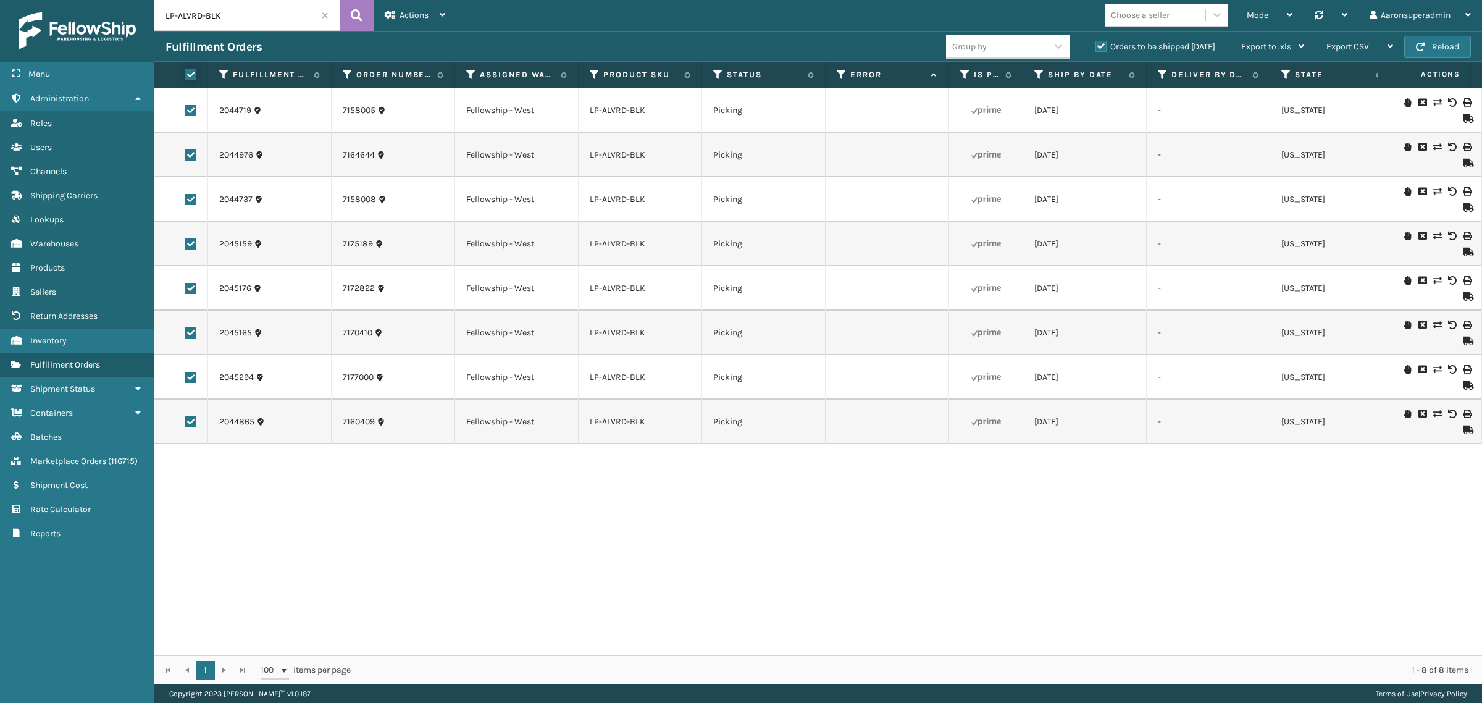
checkbox input "true"
click at [1046, 43] on span "Bulk Actions" at bounding box center [1025, 46] width 49 height 10
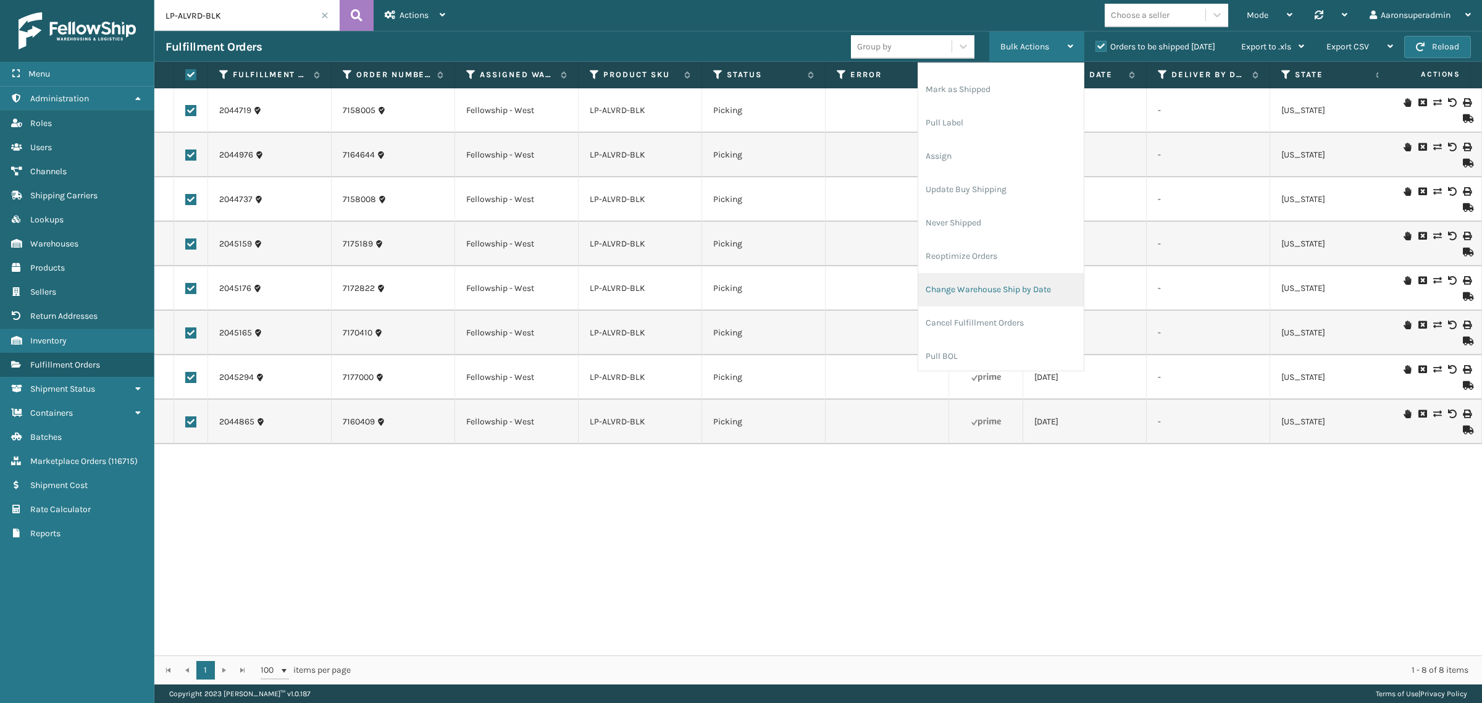
scroll to position [59, 0]
click at [968, 329] on li "Cancel Fulfillment Orders" at bounding box center [1001, 320] width 166 height 33
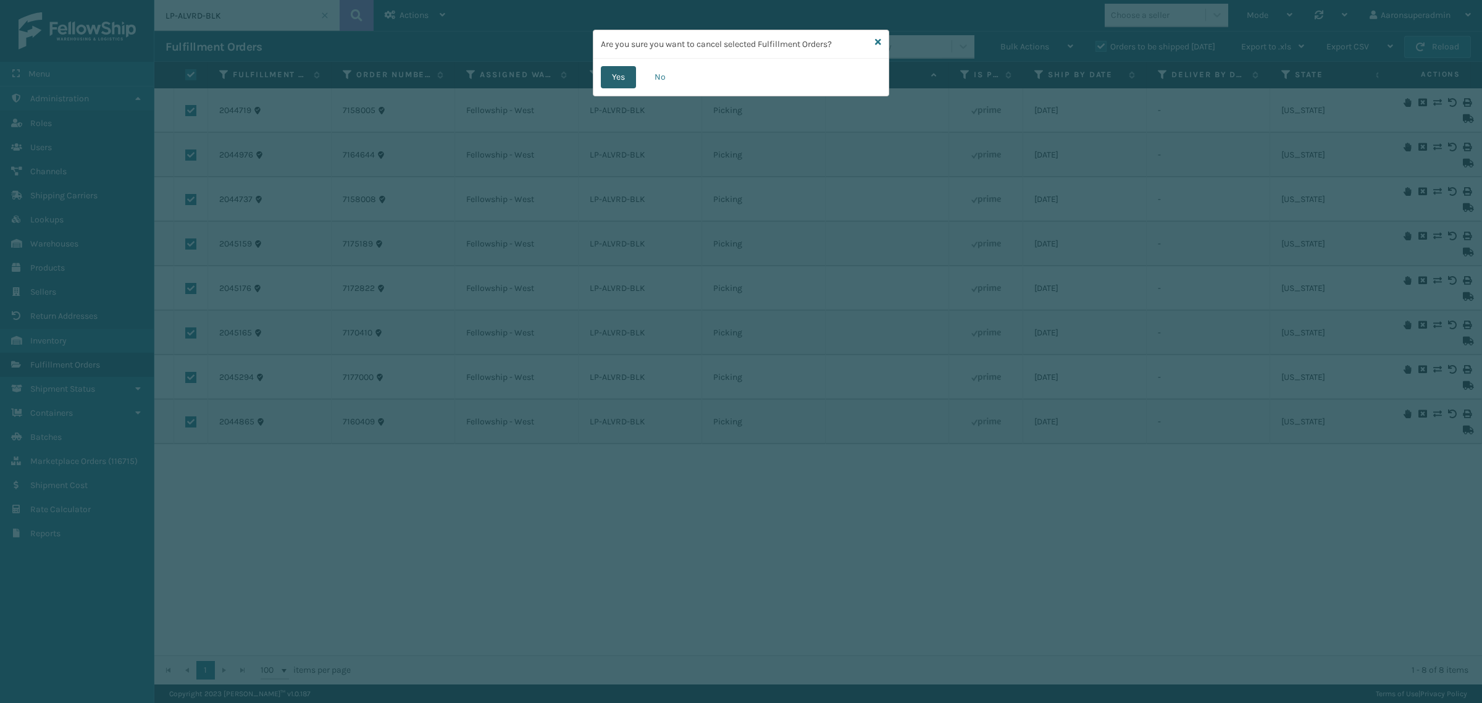
click at [611, 80] on button "Yes" at bounding box center [618, 77] width 35 height 22
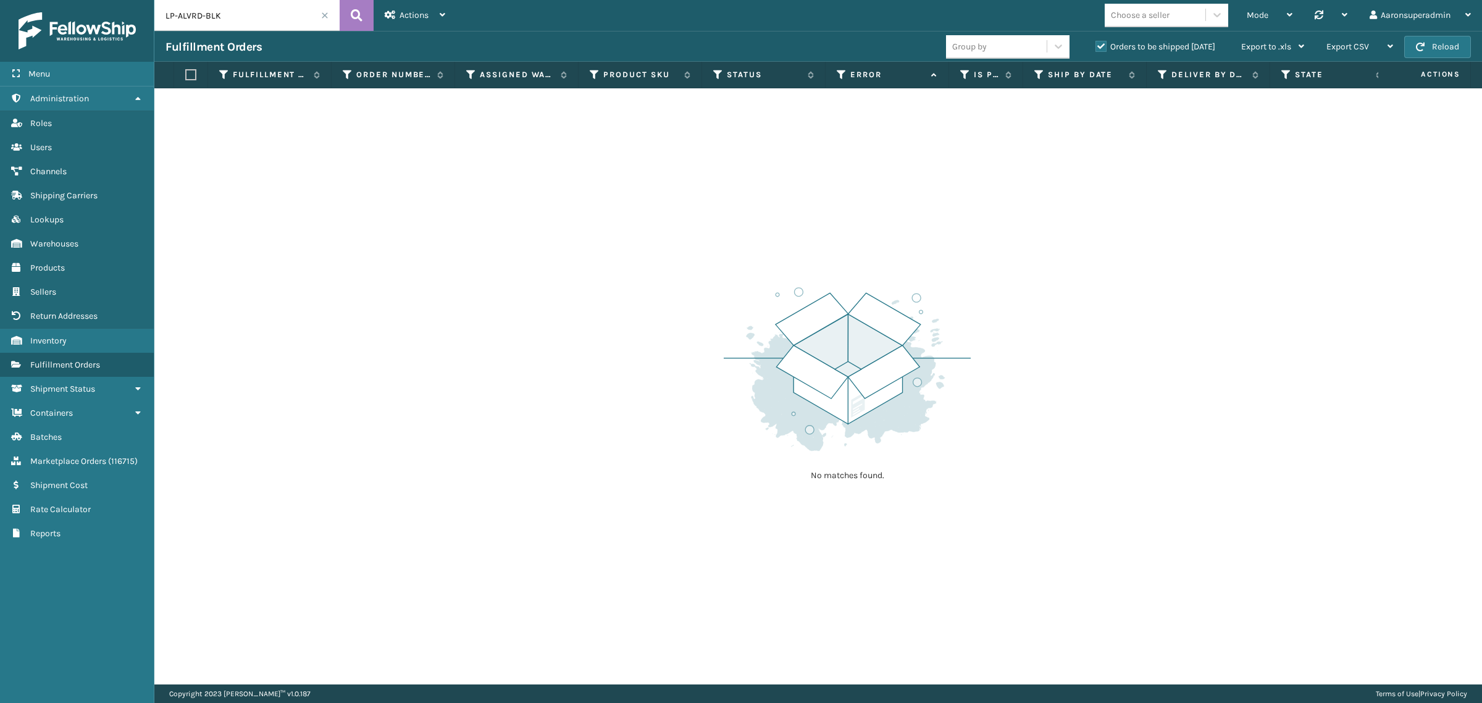
click at [325, 14] on span at bounding box center [324, 15] width 7 height 7
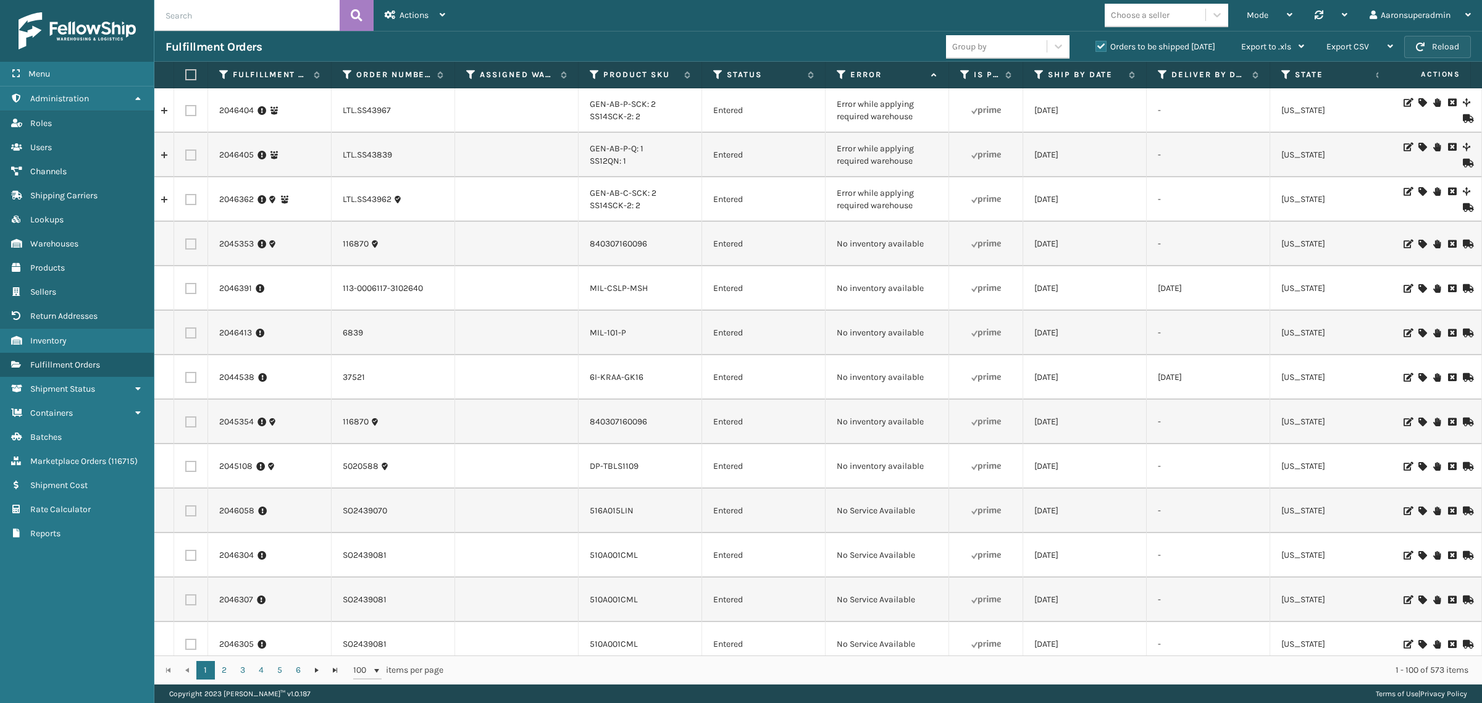
click at [1456, 51] on button "Reload" at bounding box center [1437, 47] width 67 height 22
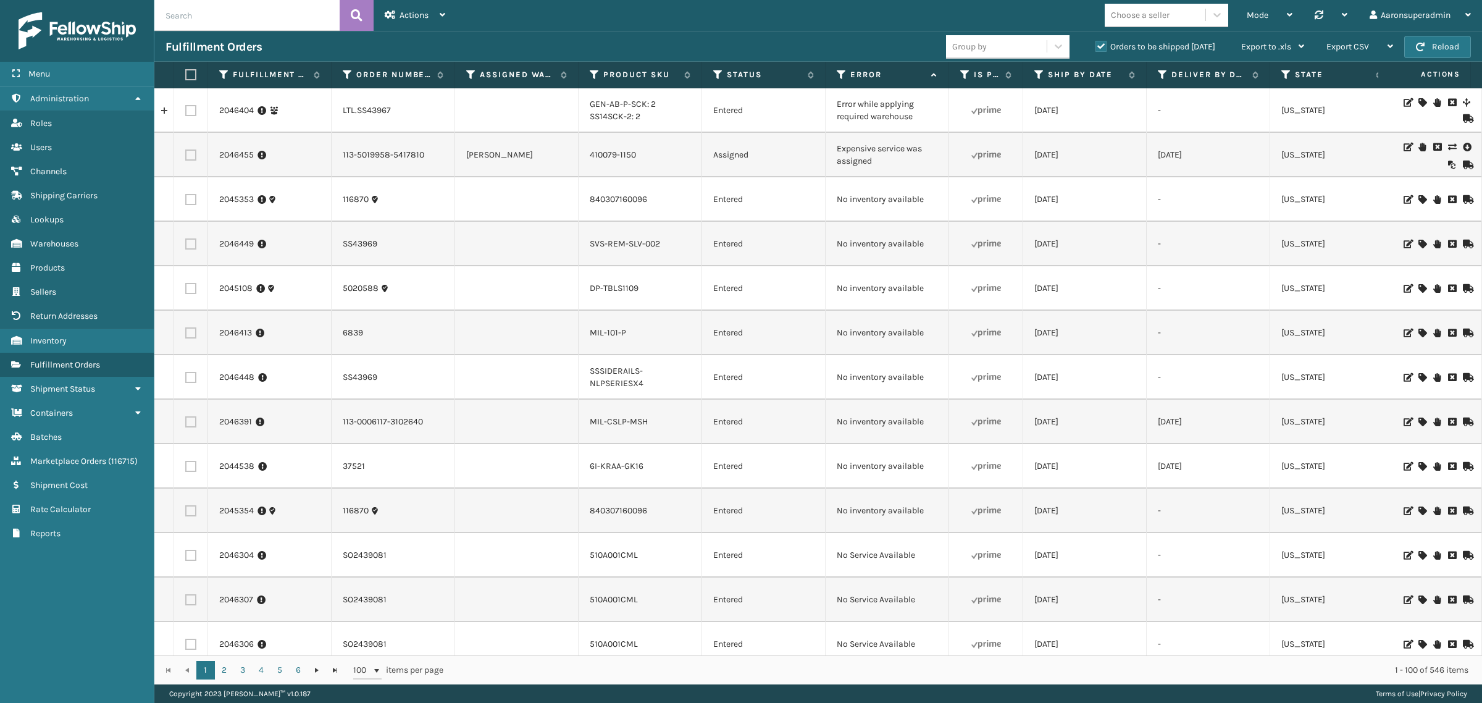
click at [1448, 148] on icon at bounding box center [1451, 147] width 7 height 9
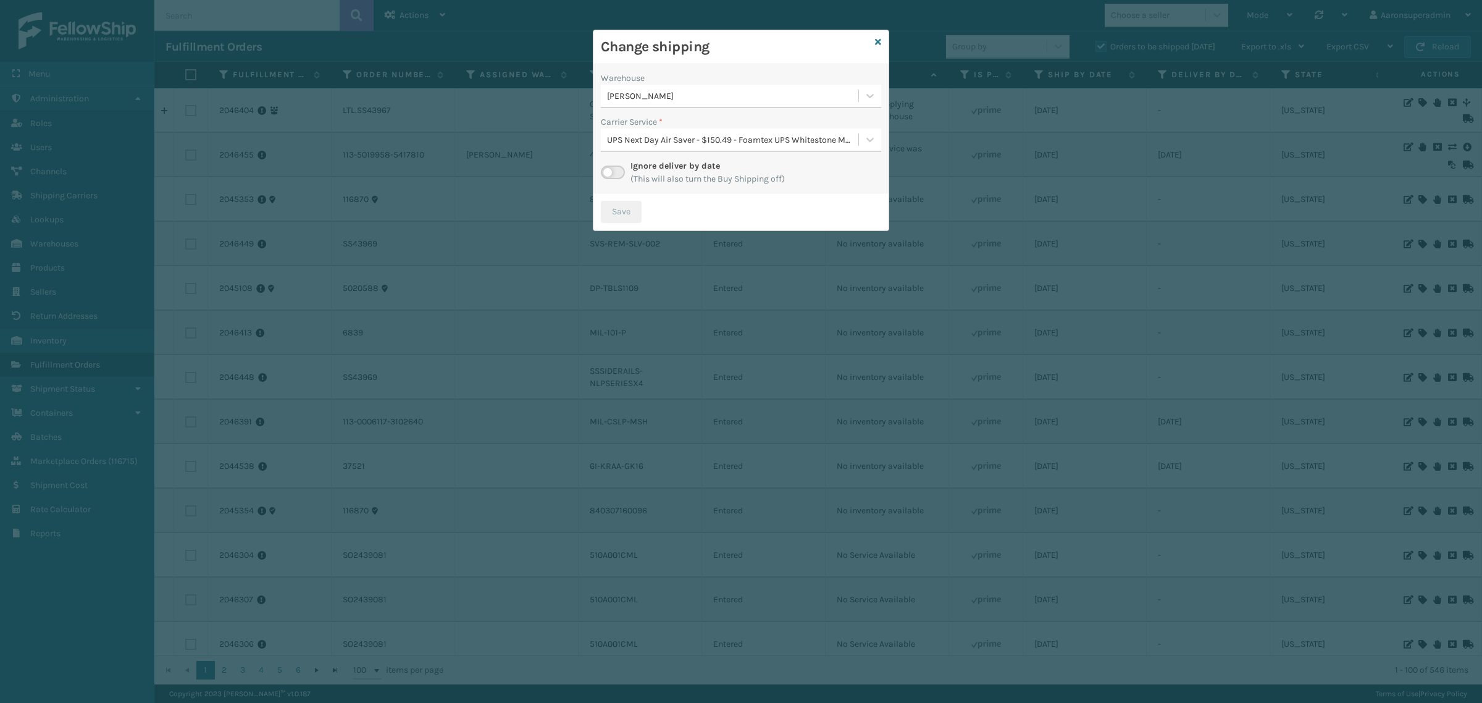
drag, startPoint x: 609, startPoint y: 175, endPoint x: 944, endPoint y: 189, distance: 335.0
click at [609, 175] on label at bounding box center [613, 173] width 24 height 14
click at [609, 174] on input "checkbox" at bounding box center [605, 170] width 8 height 8
click at [652, 143] on div "Select..." at bounding box center [730, 140] width 258 height 20
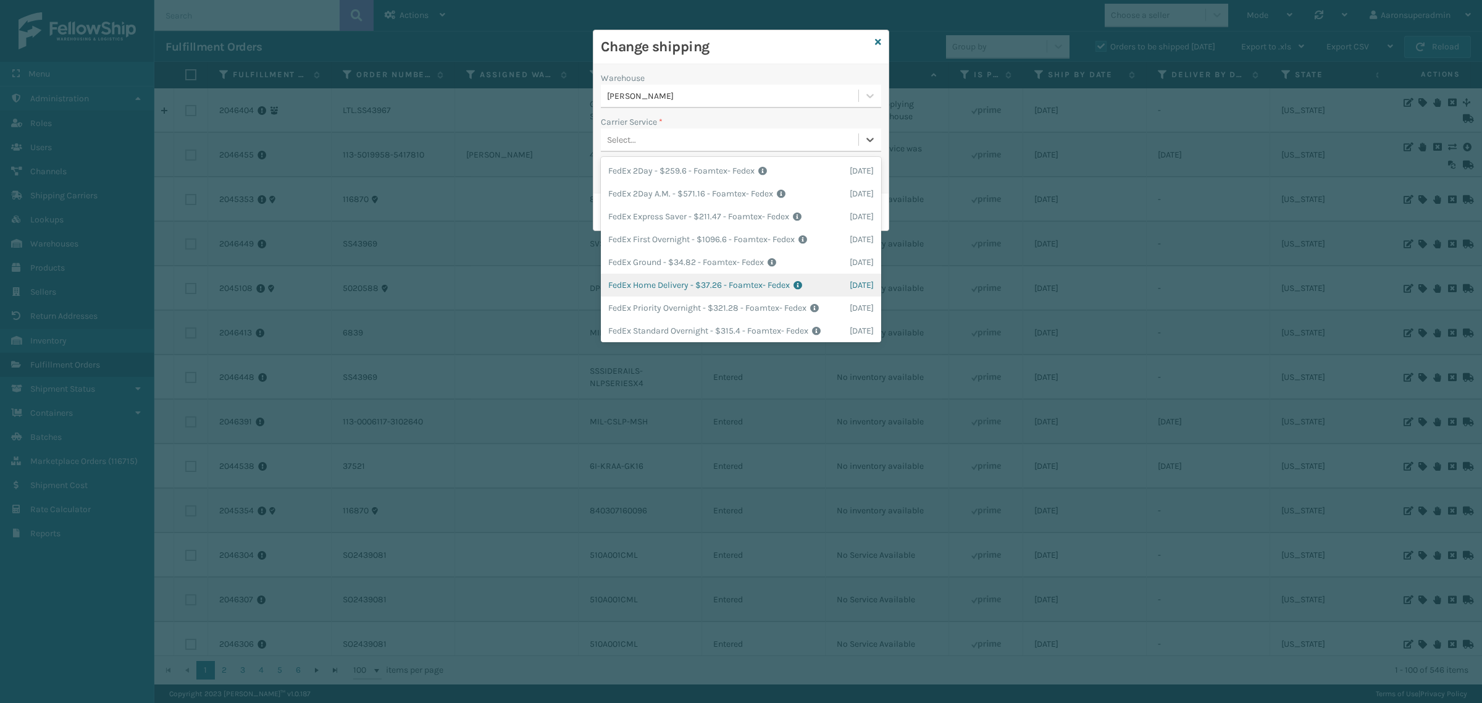
click at [657, 274] on div "FedEx Home Delivery - $37.26 - Foamtex- Fedex Shipping Cost $37.26 Surplus Cost…" at bounding box center [741, 285] width 280 height 23
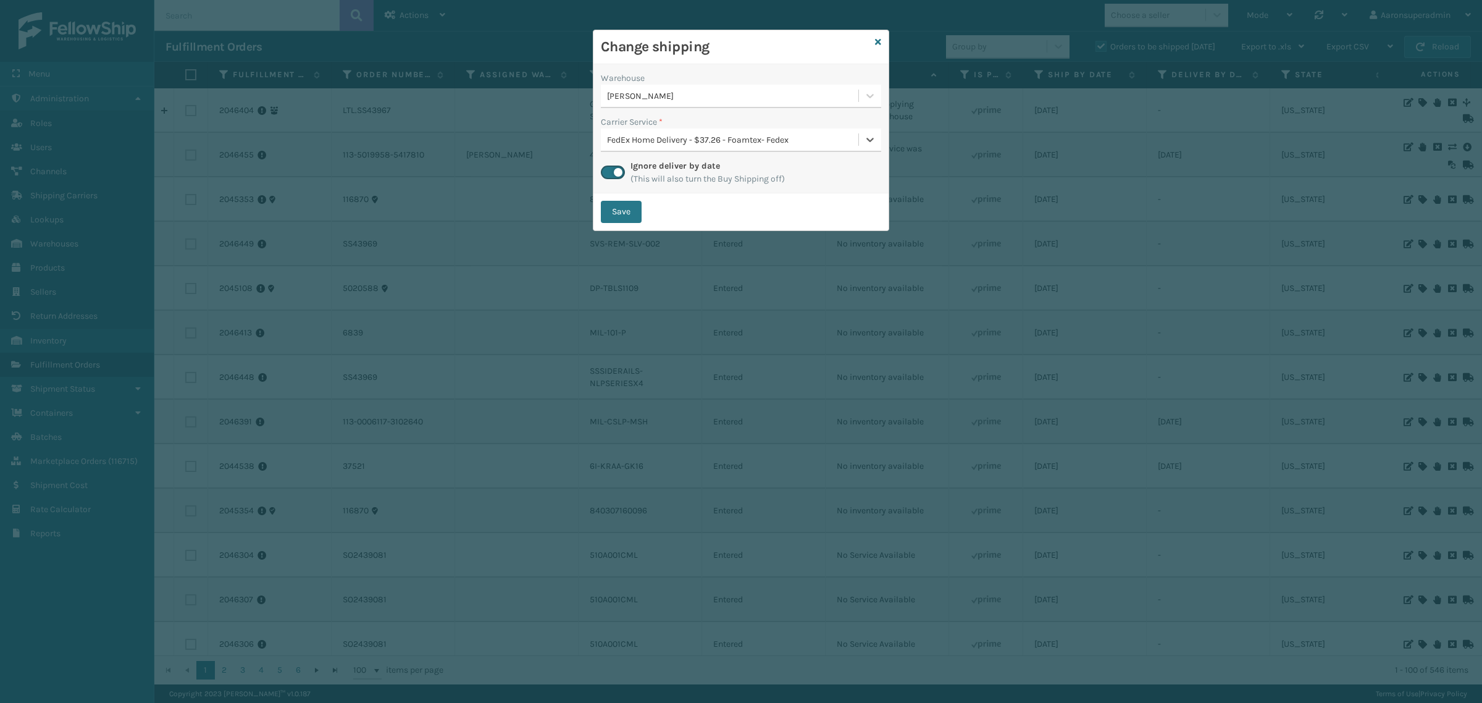
click at [627, 142] on div "FedEx Home Delivery - $37.26 - Foamtex- Fedex" at bounding box center [733, 139] width 253 height 13
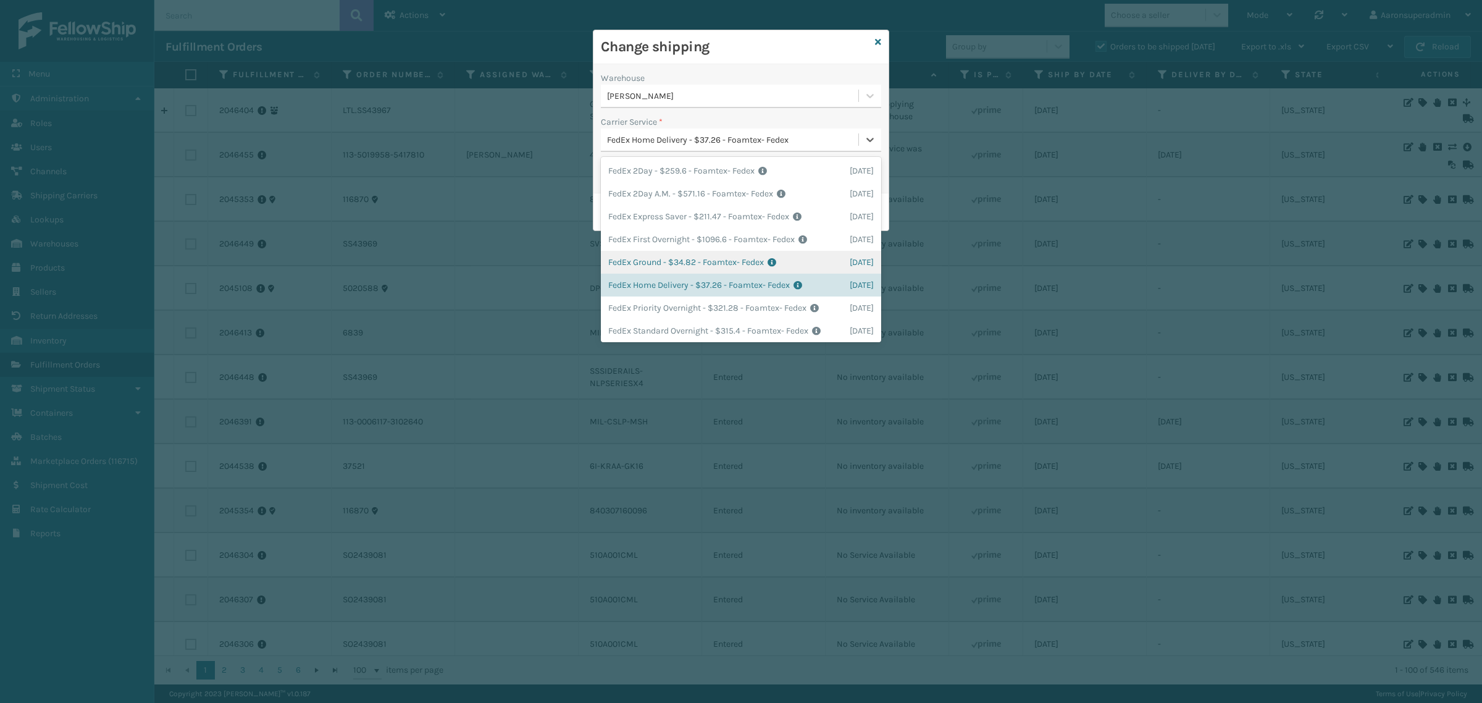
click at [643, 255] on div "FedEx Ground - $34.82 - Foamtex- Fedex Shipping Cost $34.82 Surplus Cost $0 Tot…" at bounding box center [741, 262] width 280 height 23
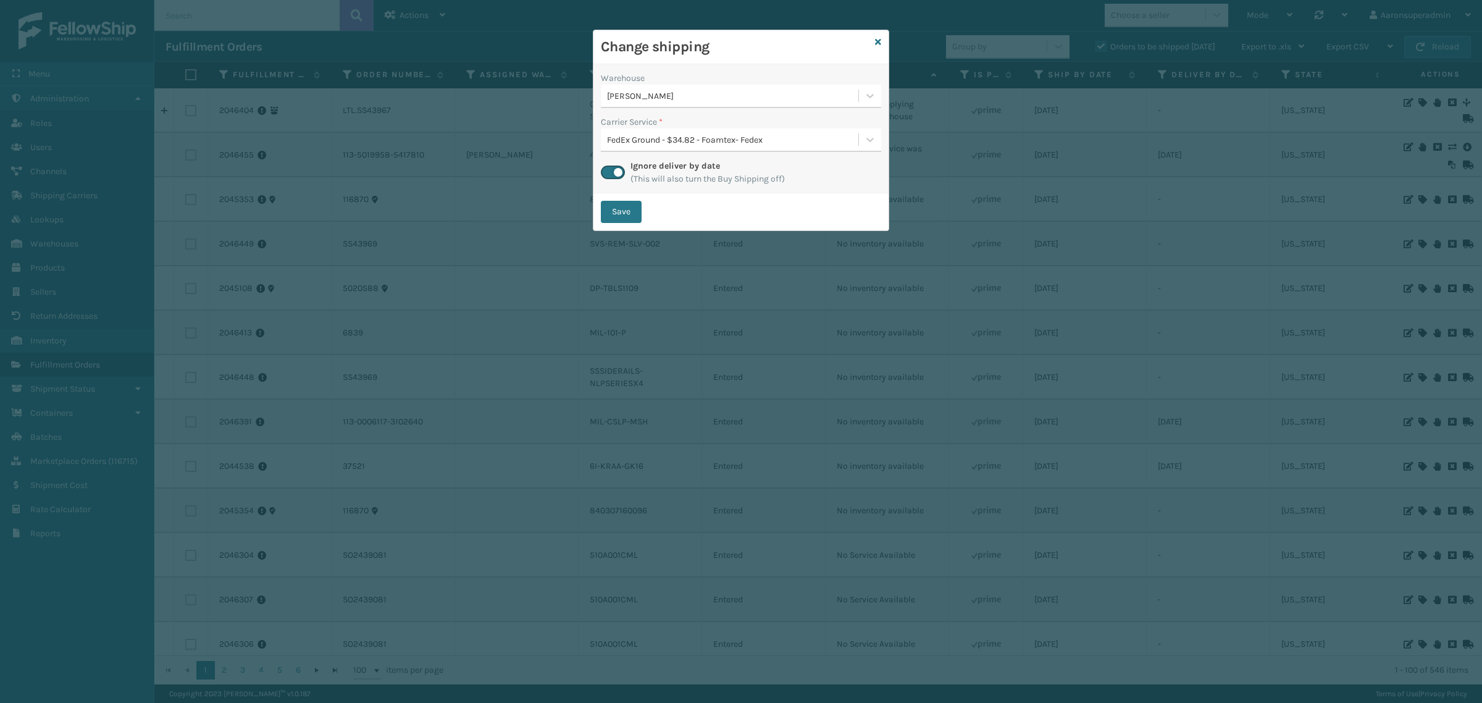
click at [616, 219] on button "Save" at bounding box center [621, 212] width 41 height 22
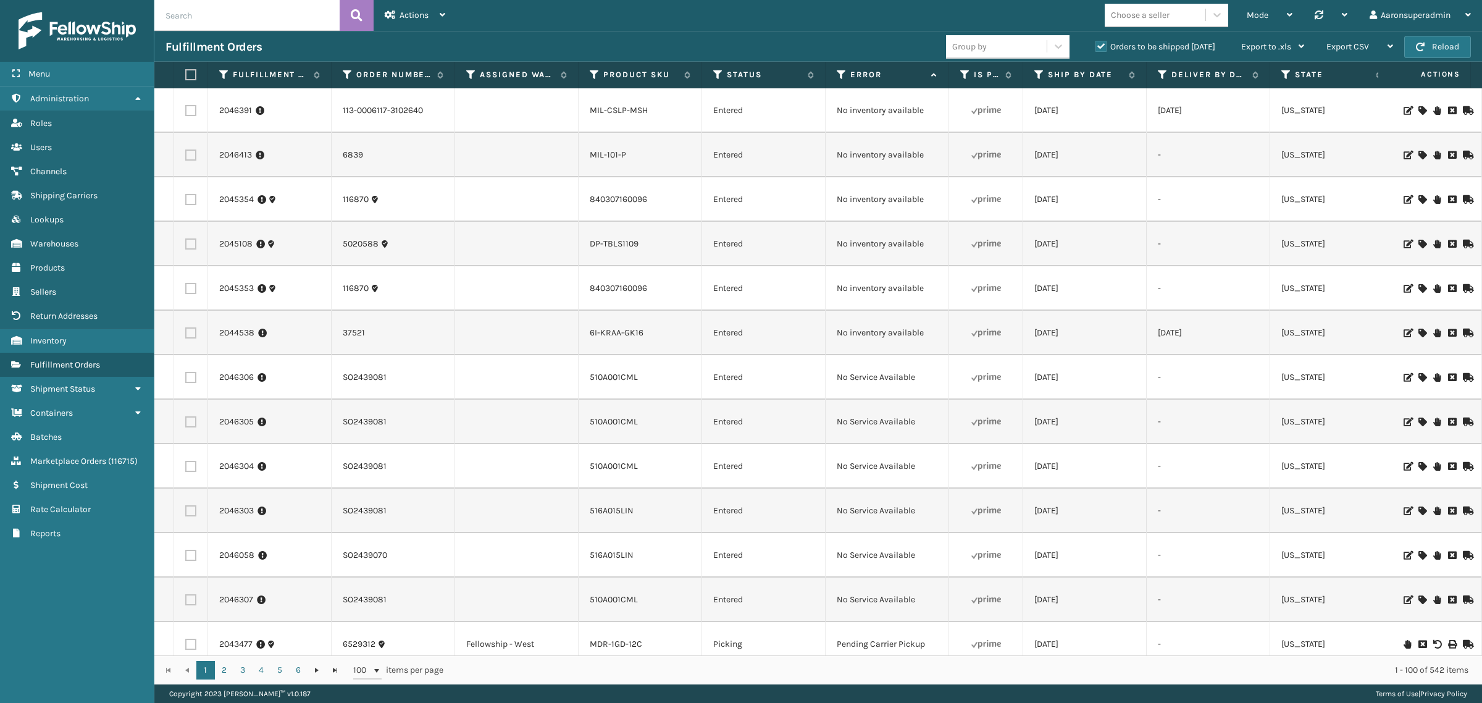
click at [1419, 112] on icon at bounding box center [1422, 110] width 7 height 9
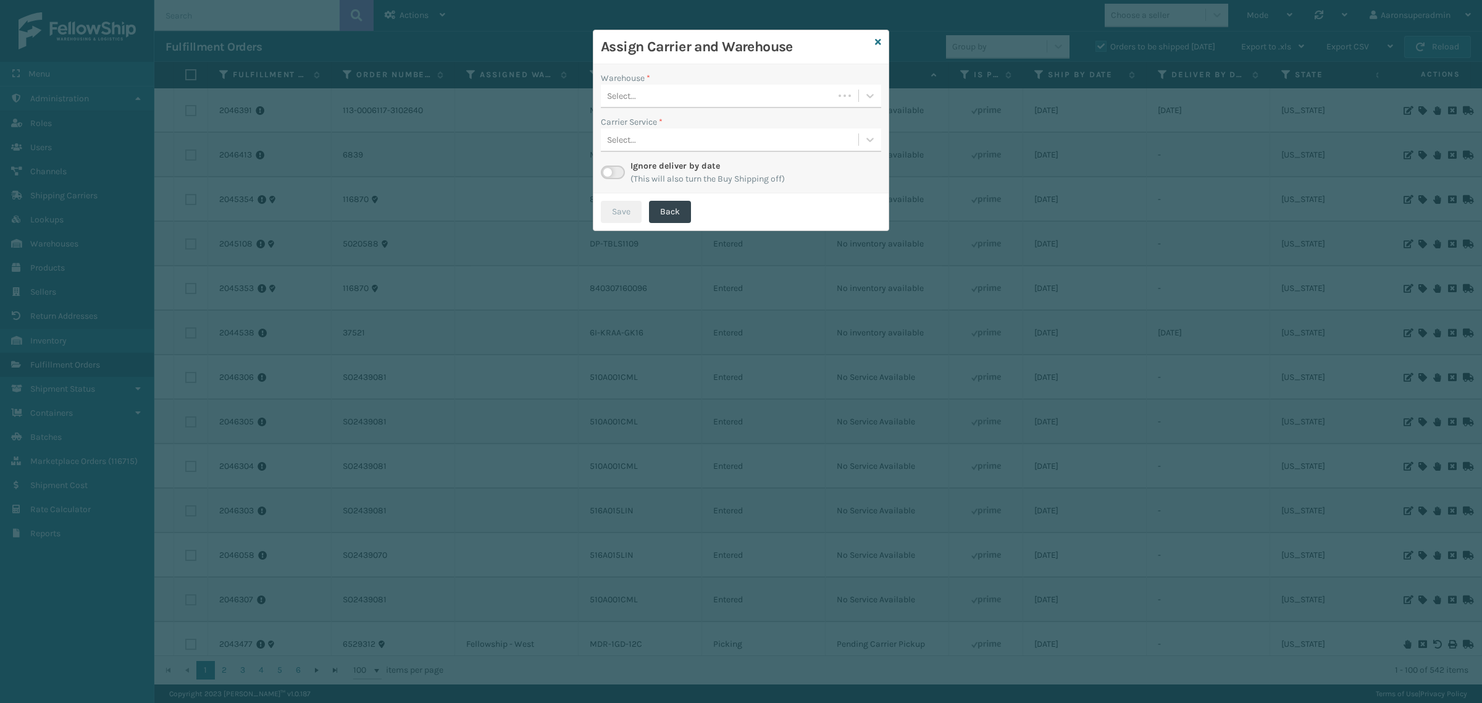
click at [736, 94] on div "Select..." at bounding box center [717, 96] width 233 height 20
click at [626, 125] on div "Haslet (Iron Mountain)" at bounding box center [741, 126] width 280 height 23
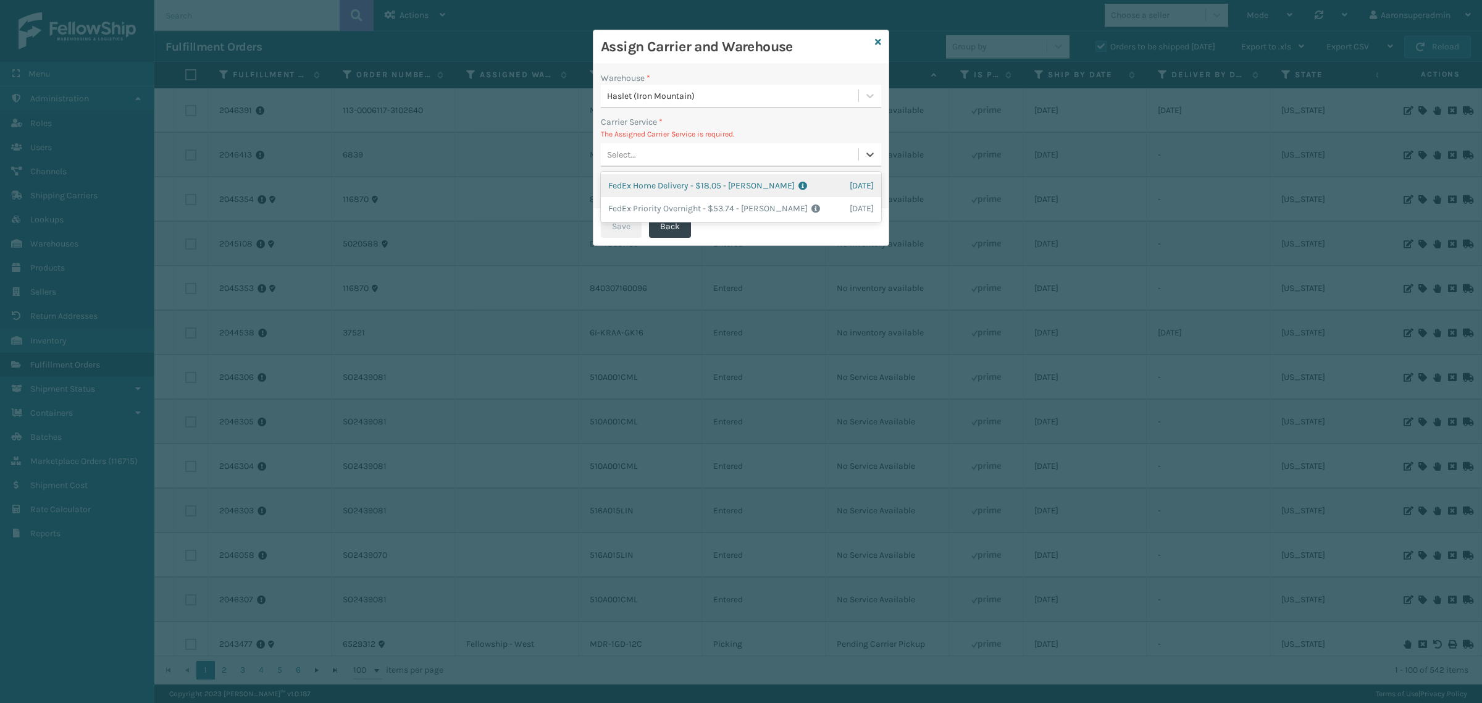
click at [646, 155] on div "Select..." at bounding box center [730, 155] width 258 height 20
click at [644, 190] on div "FedEx Home Delivery - $18.05 - [PERSON_NAME] FedEx Shipping Cost $15.83 Surplus…" at bounding box center [741, 185] width 280 height 23
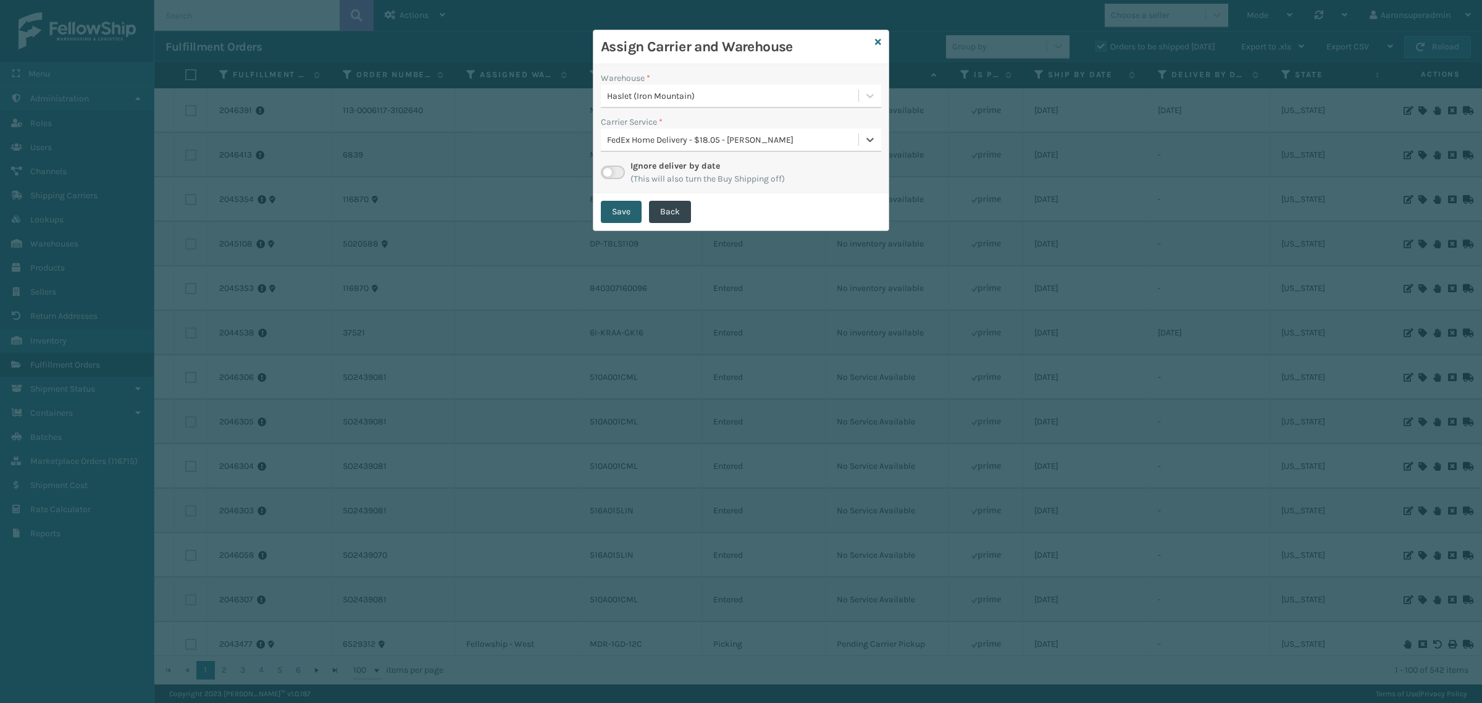
click at [628, 204] on button "Save" at bounding box center [621, 212] width 41 height 22
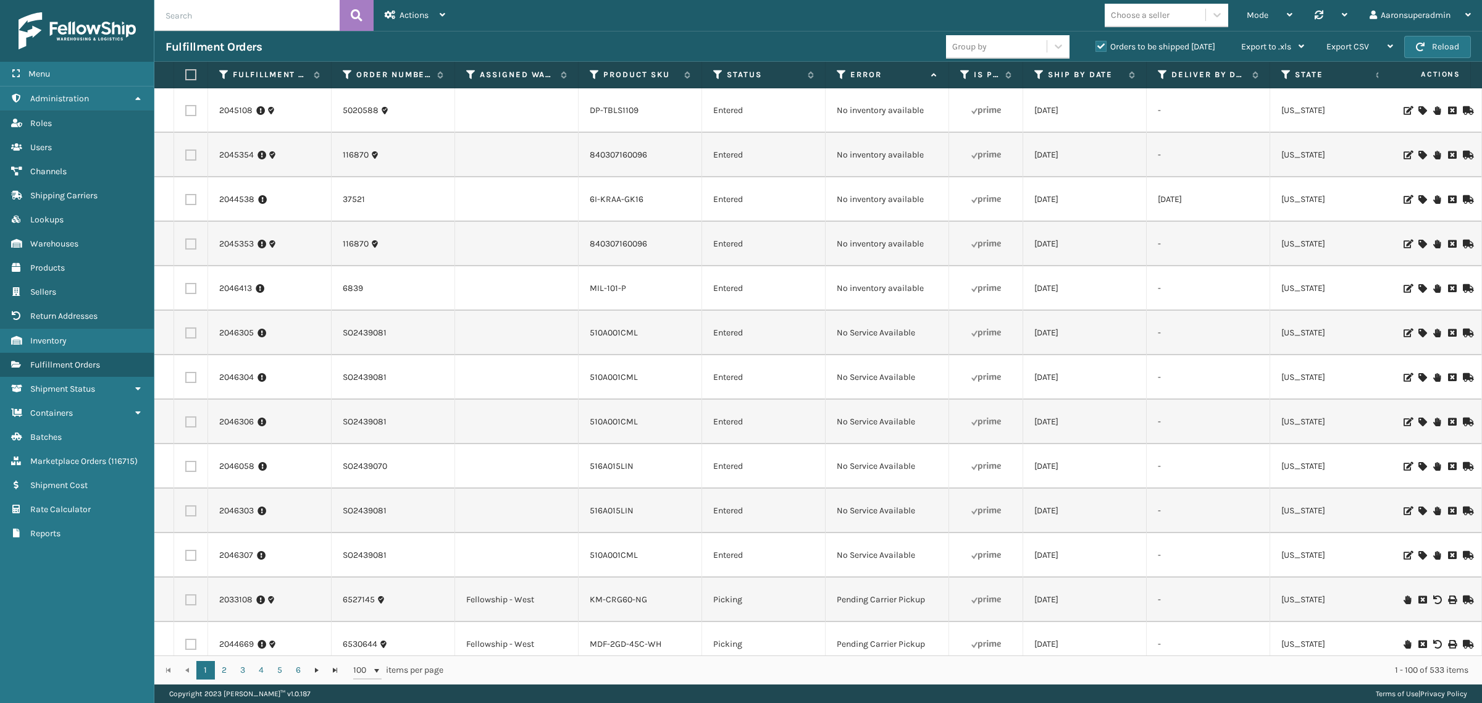
click at [266, 12] on input "text" at bounding box center [246, 15] width 185 height 31
paste input "7212639,7199249,7176872,7169116,7162875"
type input "7212639,7199249,7176872,7169116,7162875"
drag, startPoint x: 348, startPoint y: 17, endPoint x: 350, endPoint y: 28, distance: 12.0
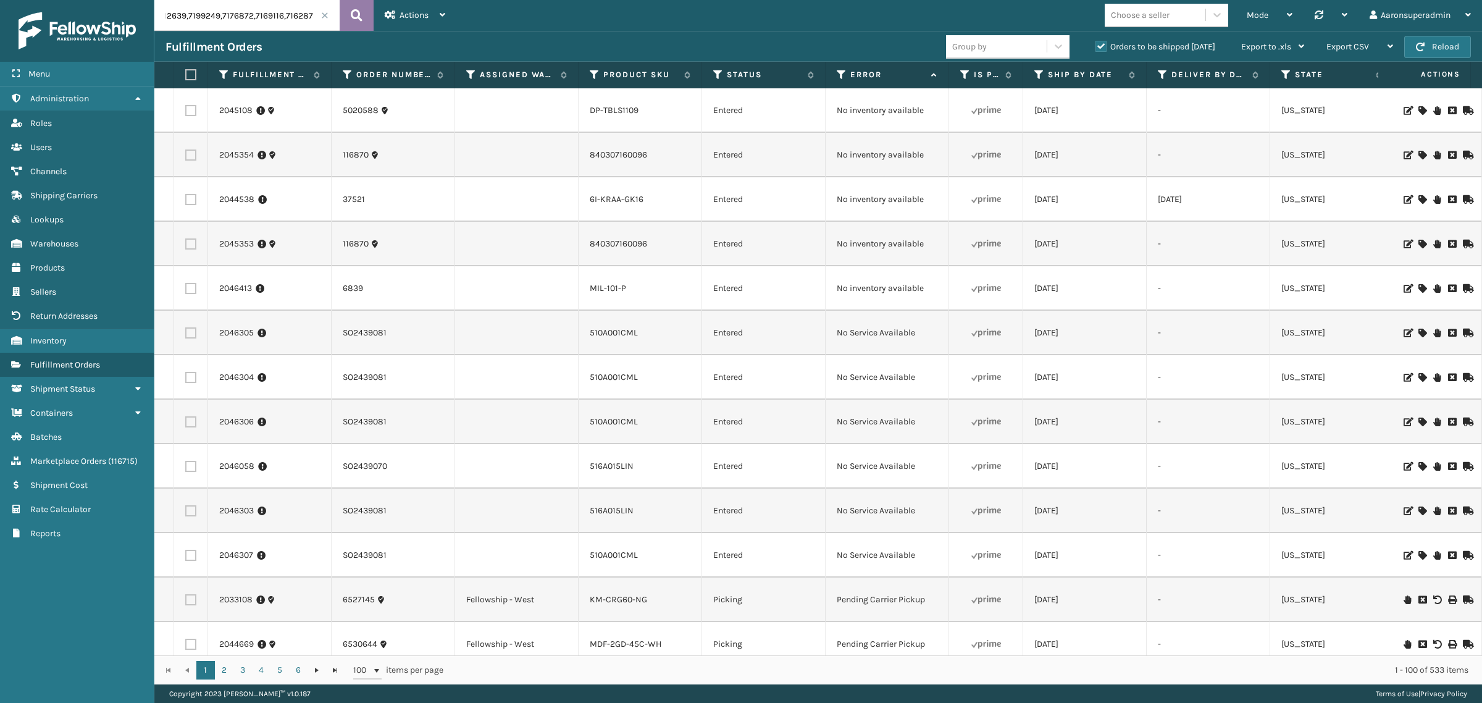
click at [350, 28] on button at bounding box center [357, 15] width 34 height 31
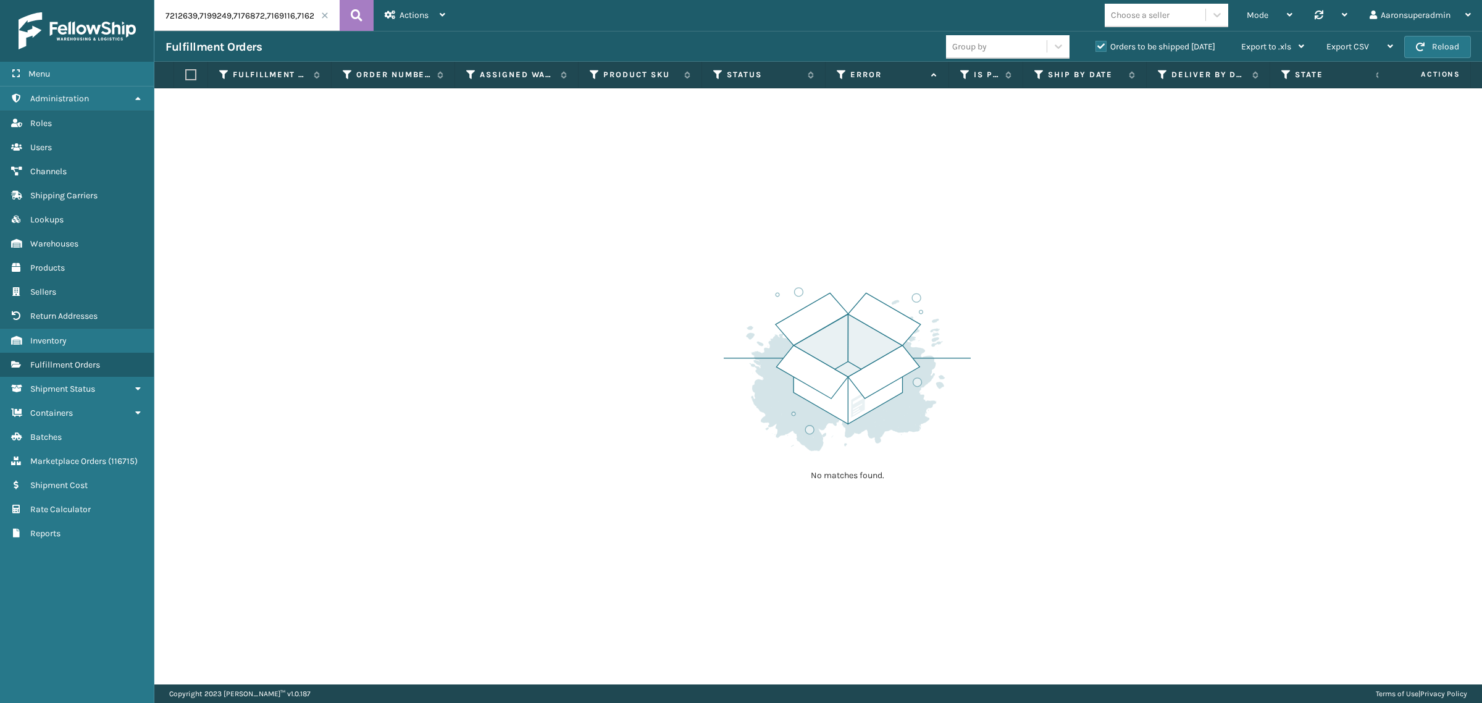
click at [1104, 46] on label "Orders to be shipped [DATE]" at bounding box center [1156, 46] width 120 height 10
click at [1096, 46] on input "Orders to be shipped [DATE]" at bounding box center [1096, 44] width 1 height 8
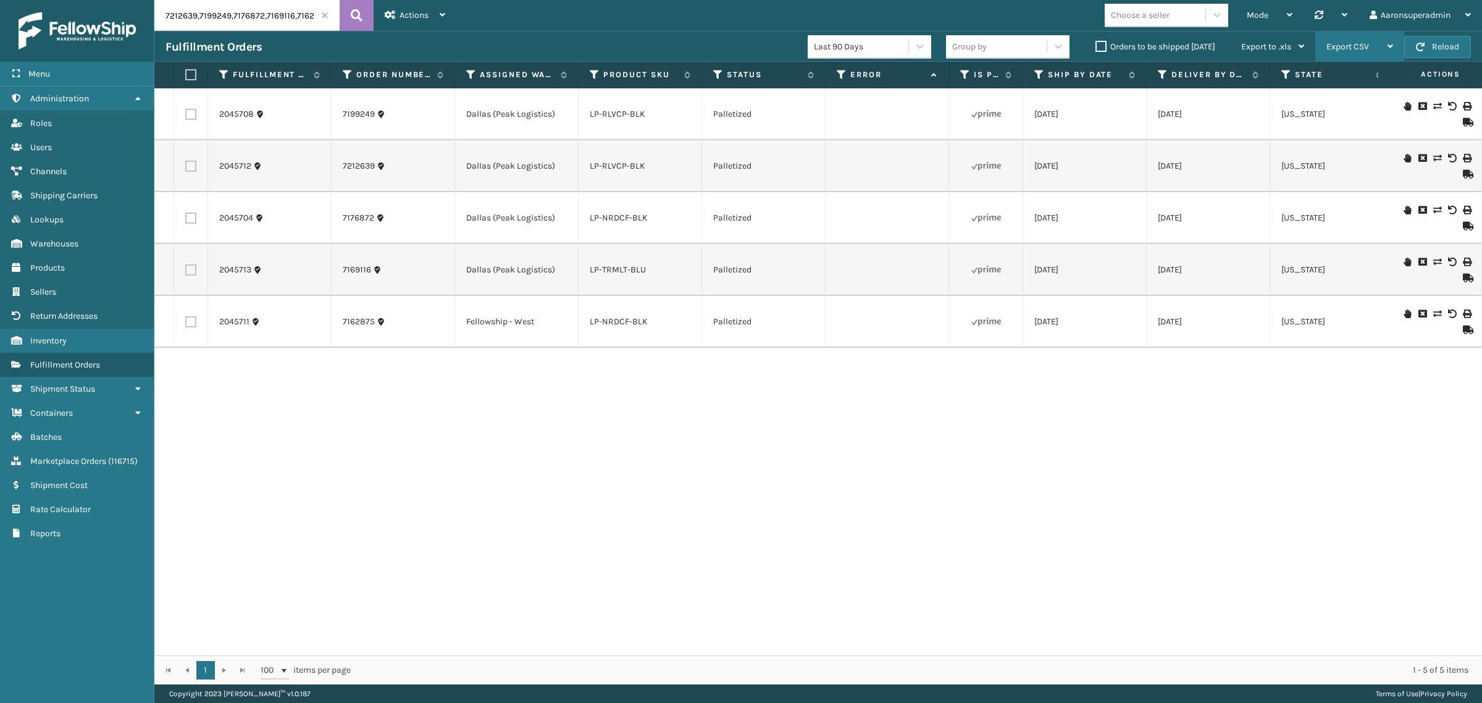
click at [1333, 45] on span "Export CSV" at bounding box center [1348, 46] width 43 height 10
click at [1296, 87] on li "Export Current Page" at bounding box center [1321, 79] width 166 height 33
click at [1119, 48] on label "Orders to be shipped [DATE]" at bounding box center [1156, 46] width 120 height 10
click at [1096, 48] on input "Orders to be shipped [DATE]" at bounding box center [1096, 44] width 1 height 8
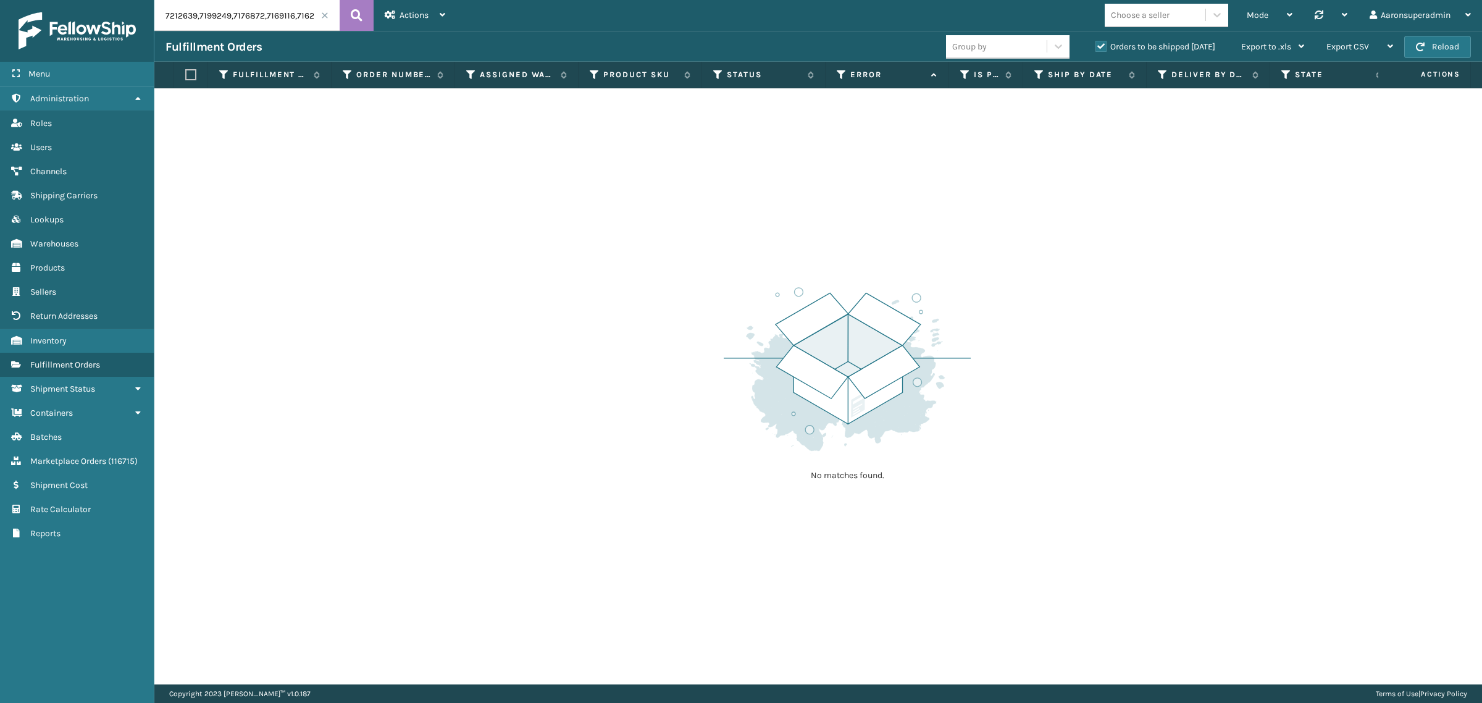
click at [325, 15] on span at bounding box center [324, 15] width 7 height 7
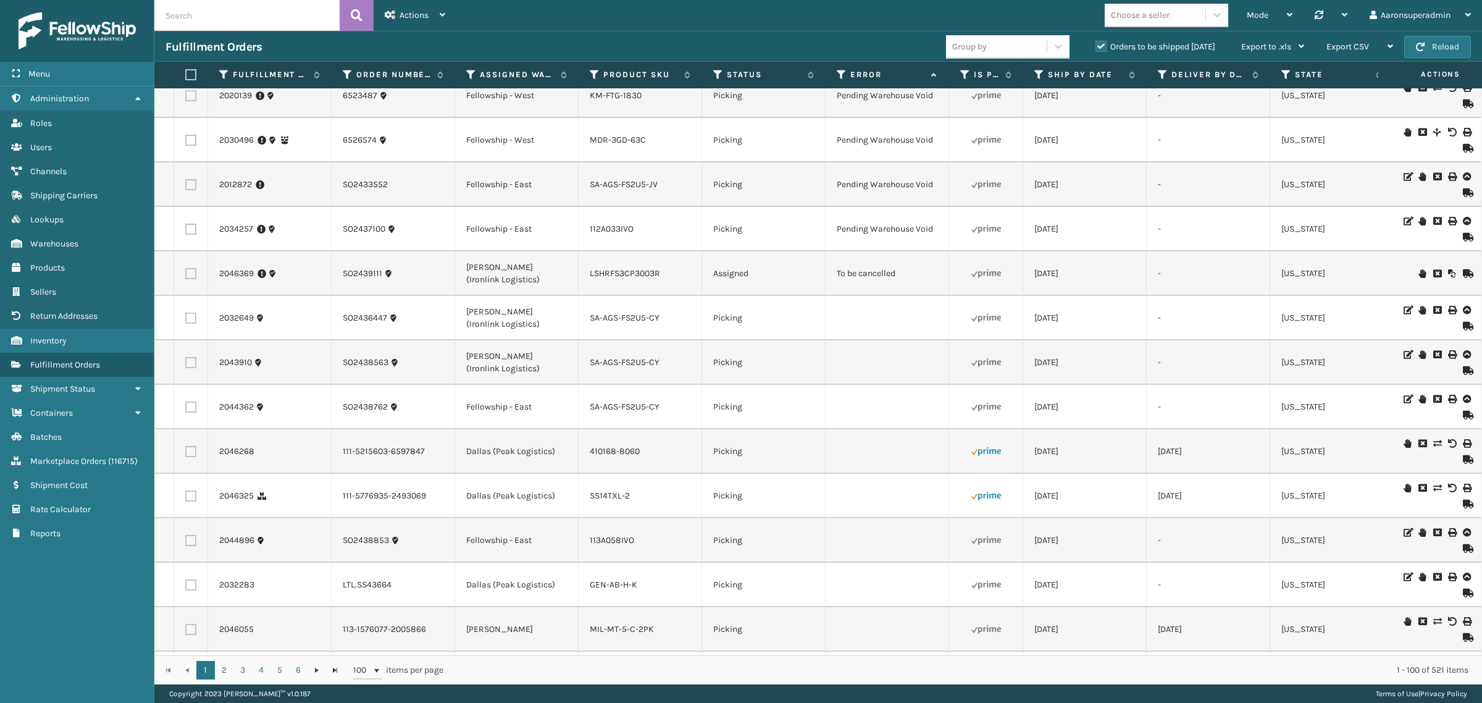
scroll to position [2494, 0]
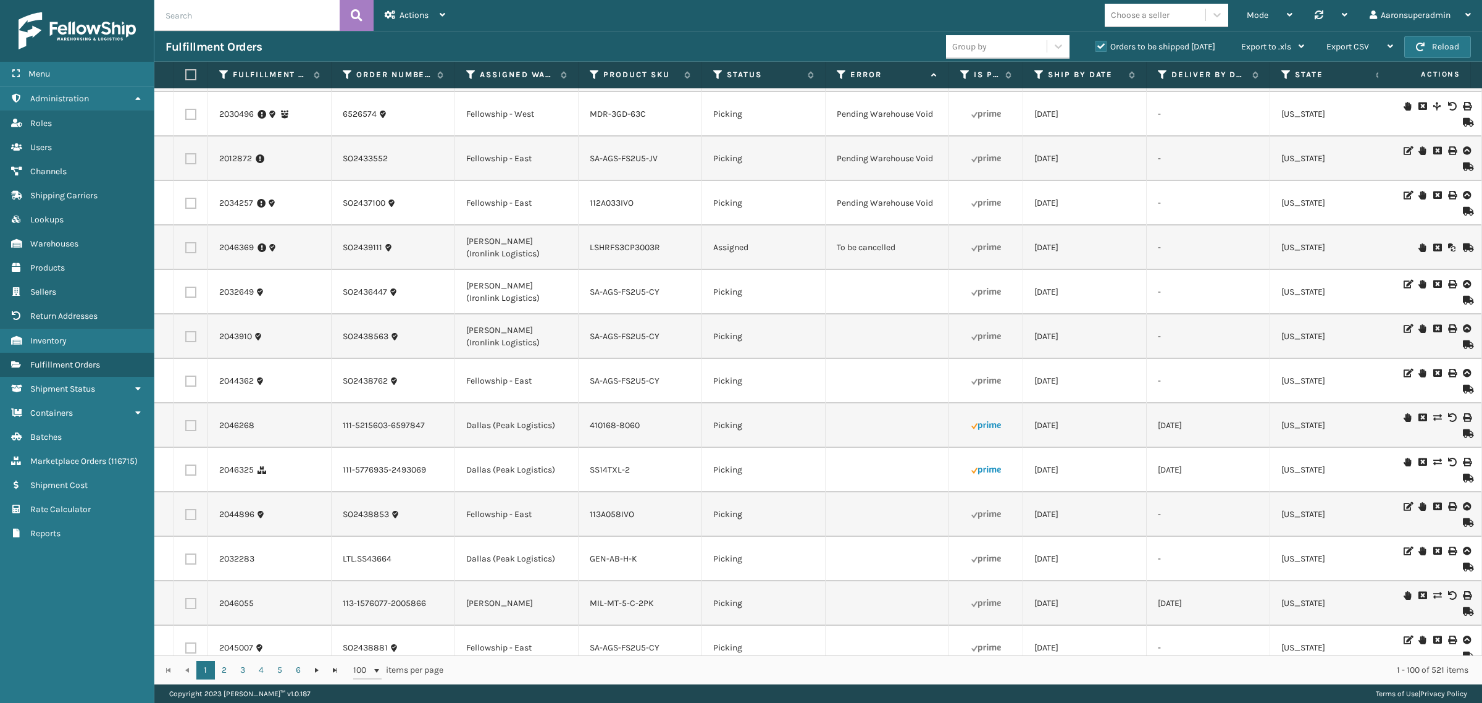
click at [1433, 248] on icon at bounding box center [1436, 247] width 7 height 9
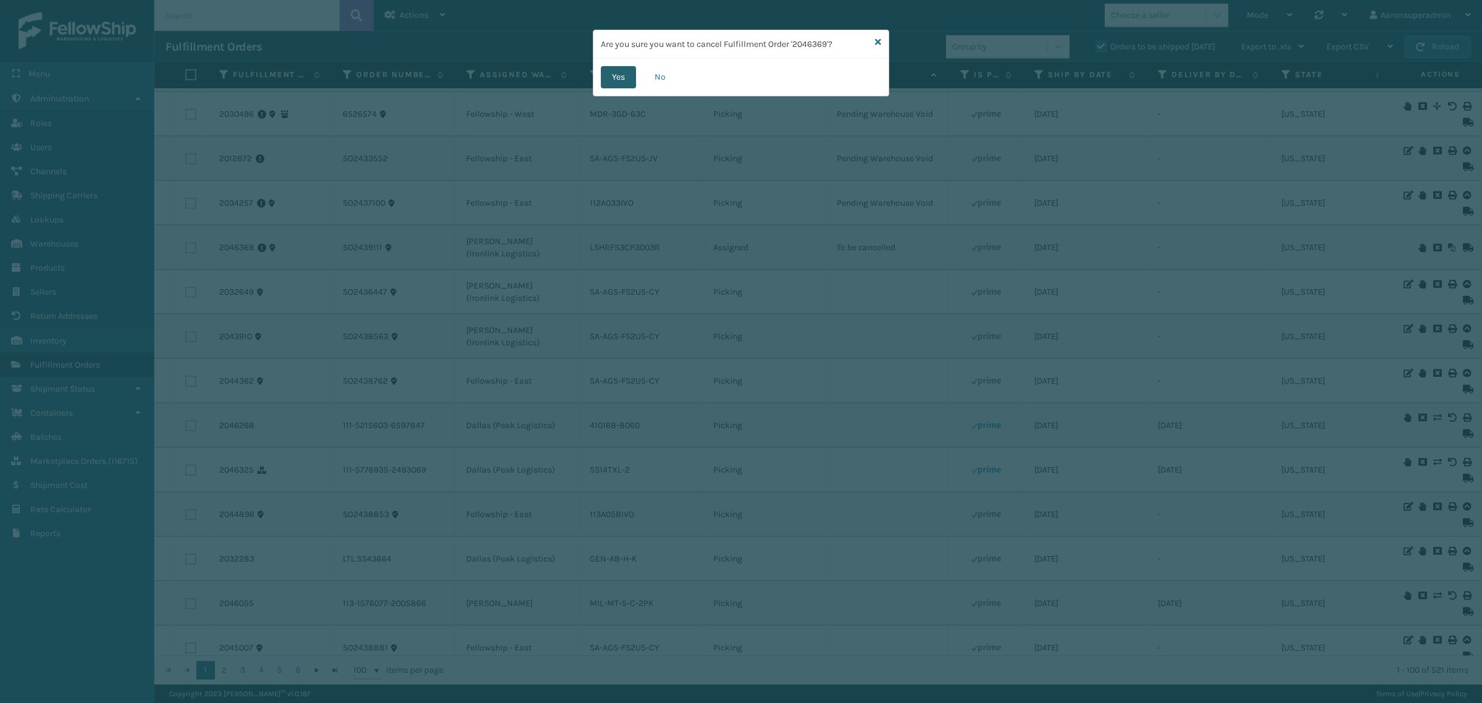
click at [613, 72] on button "Yes" at bounding box center [618, 77] width 35 height 22
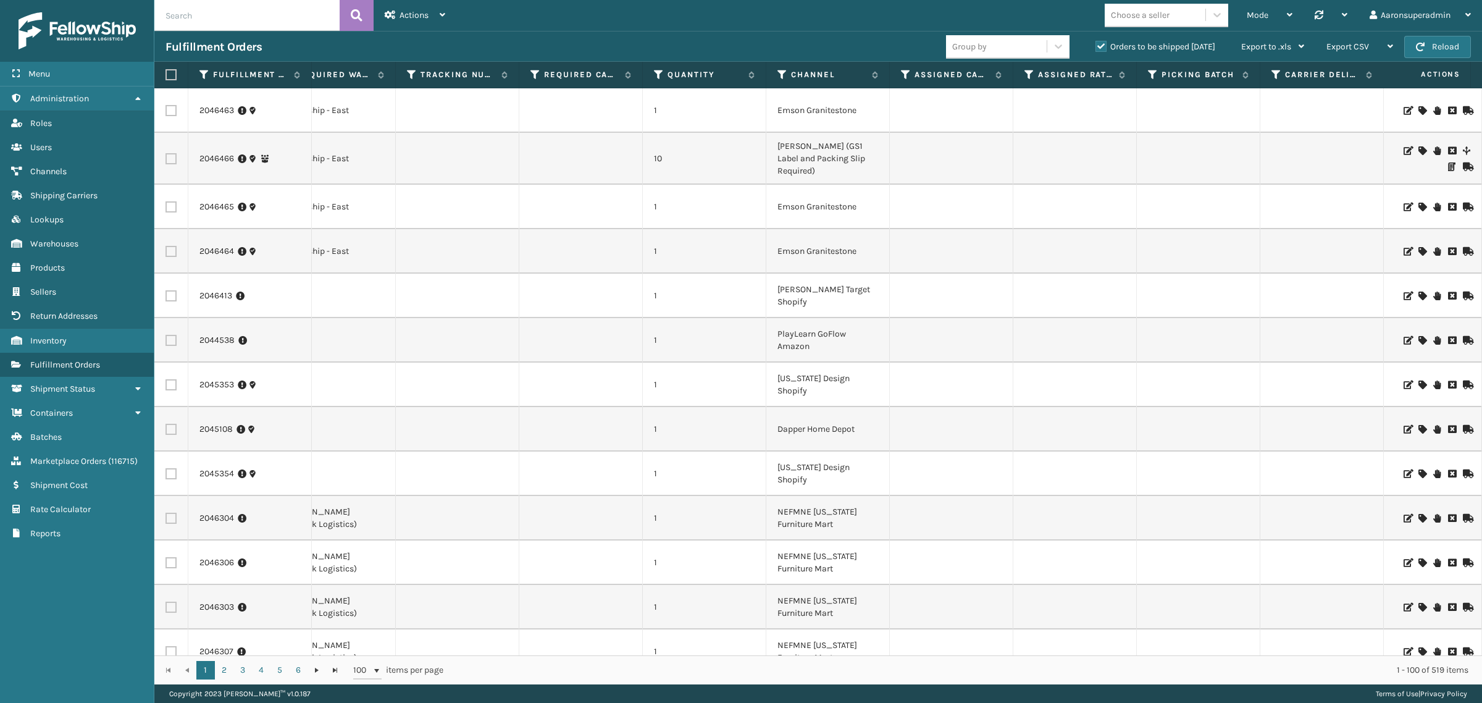
scroll to position [0, 0]
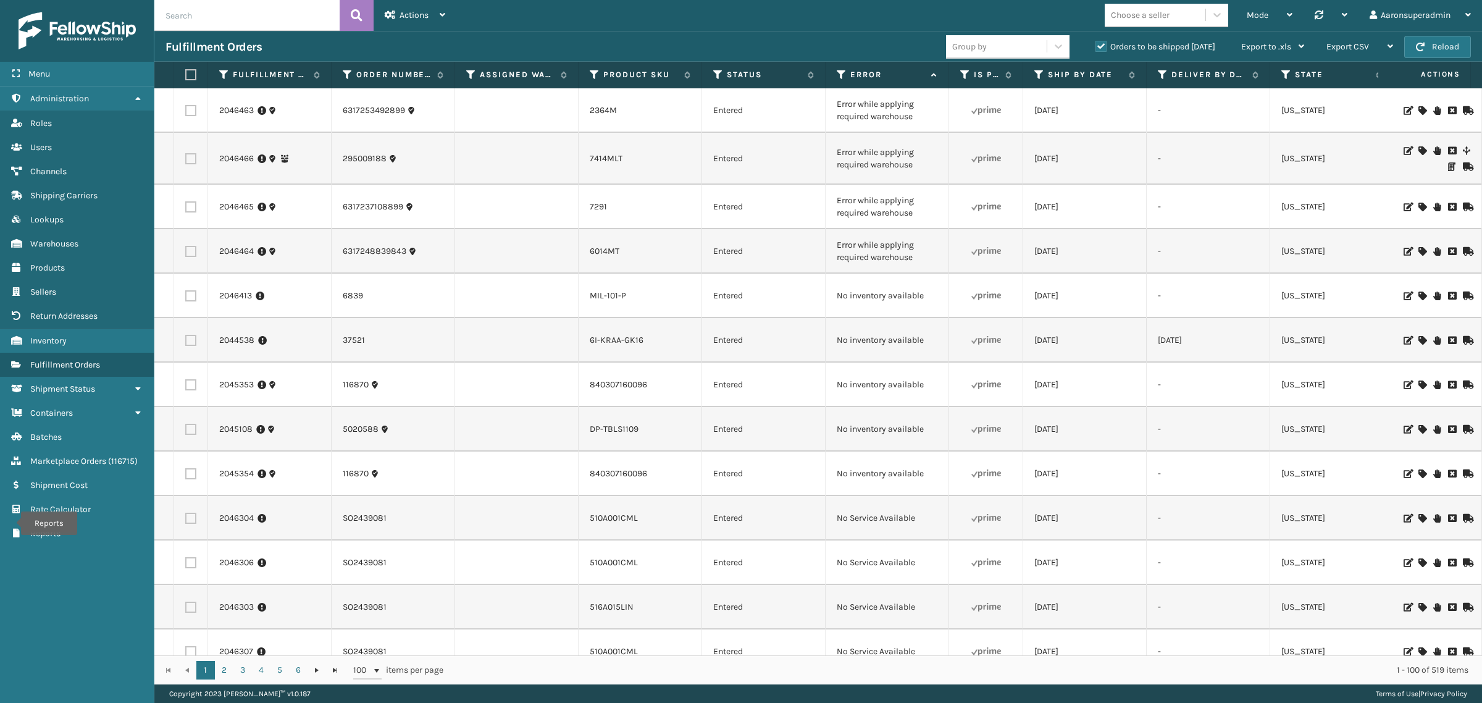
click at [1419, 250] on icon at bounding box center [1422, 251] width 7 height 9
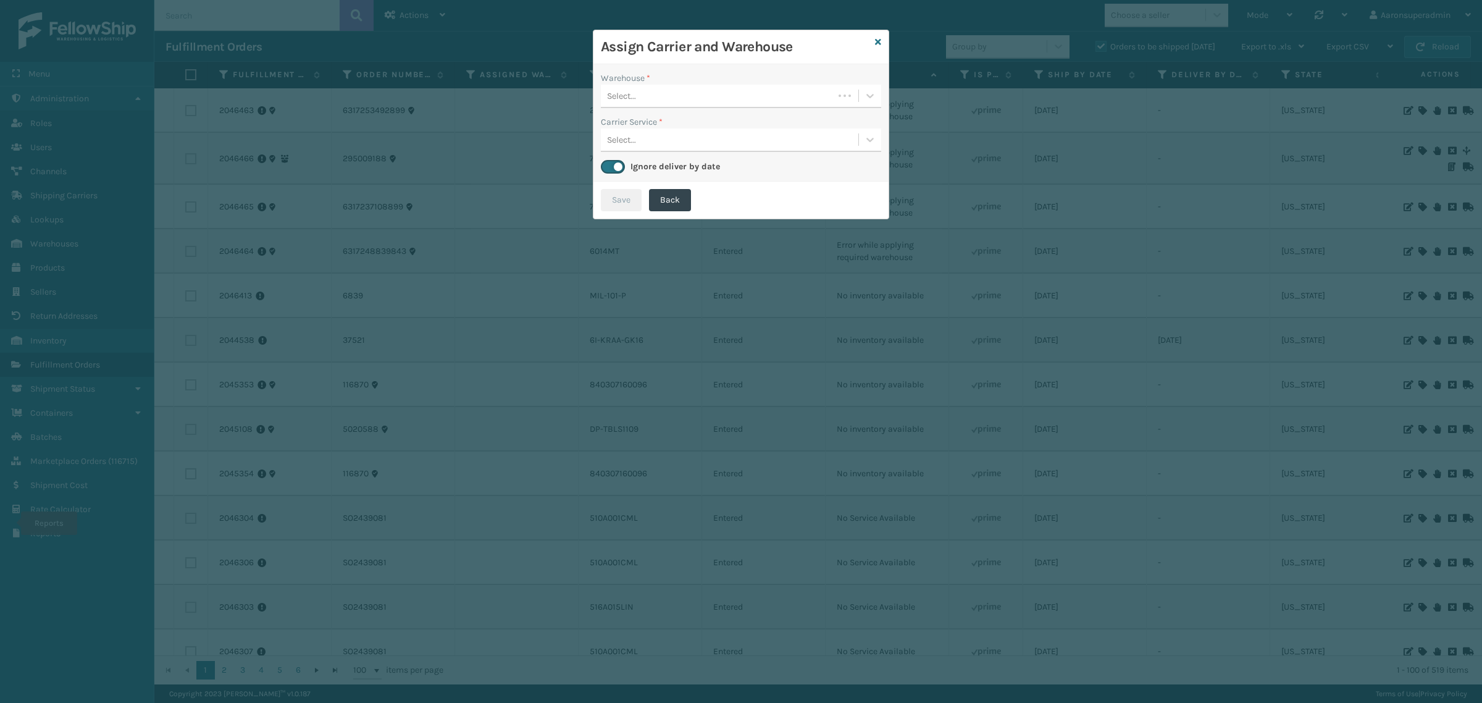
click at [644, 93] on div "Select..." at bounding box center [717, 96] width 233 height 20
drag, startPoint x: 660, startPoint y: 121, endPoint x: 726, endPoint y: 146, distance: 71.3
click at [660, 122] on div "Fellowship - East" at bounding box center [741, 126] width 280 height 23
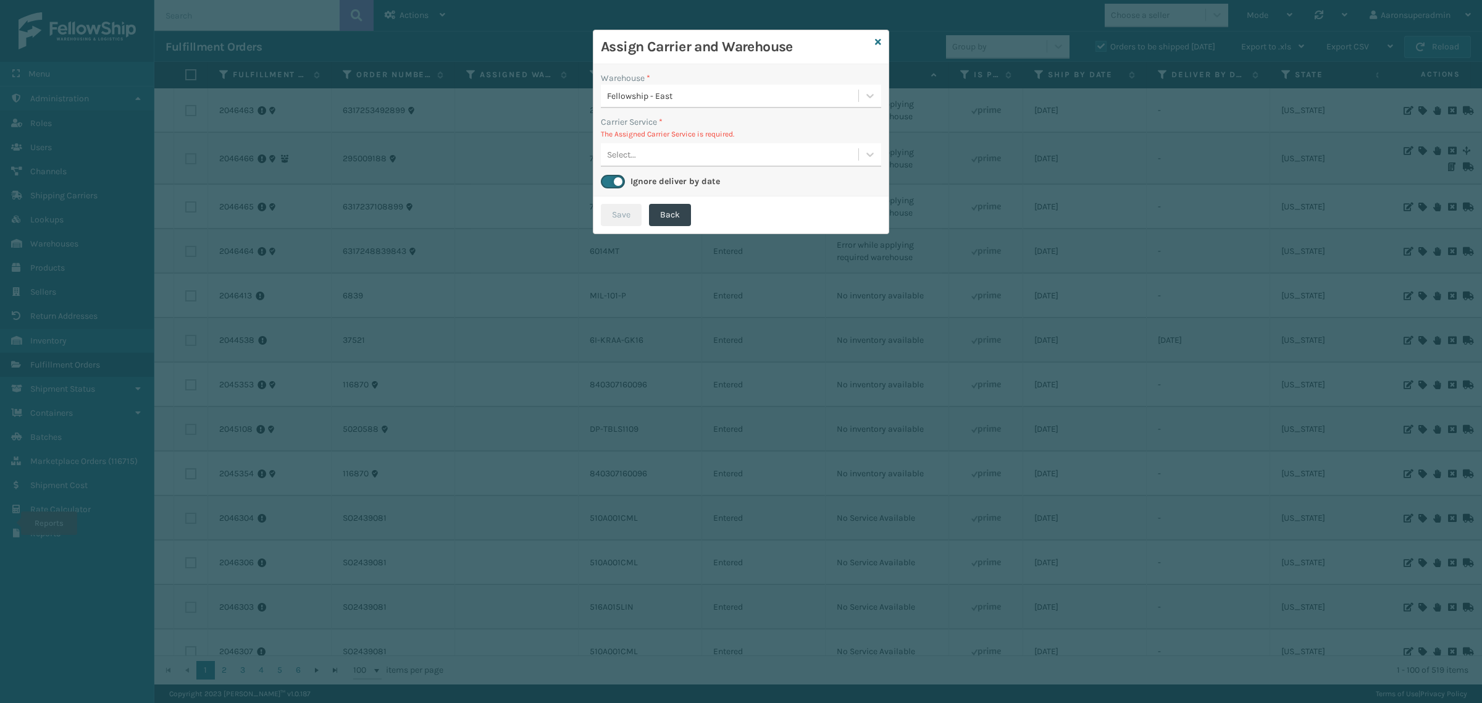
click at [714, 143] on div "Select..." at bounding box center [741, 154] width 280 height 23
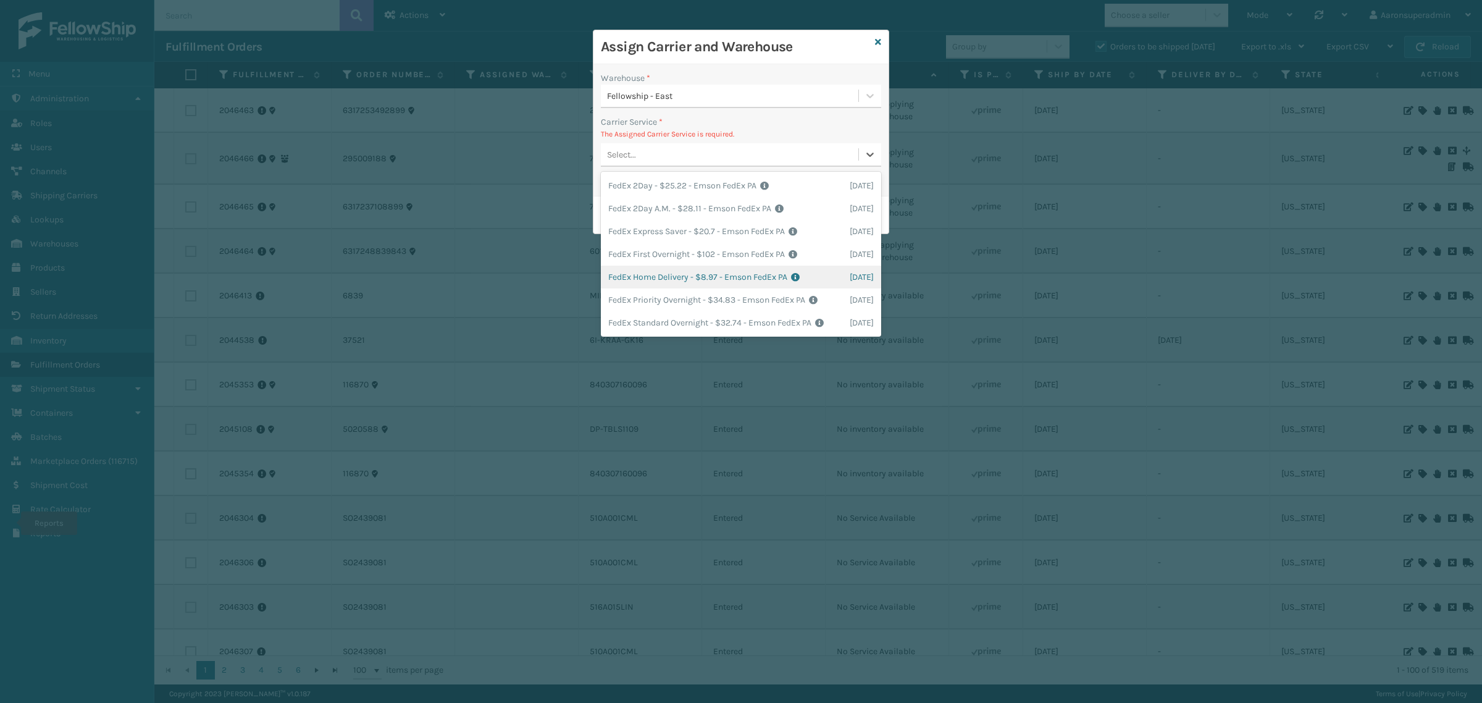
click at [668, 269] on div "FedEx Home Delivery - $8.97 - Emson FedEx PA Shipping Cost $8.97 Surplus Cost $…" at bounding box center [741, 277] width 280 height 23
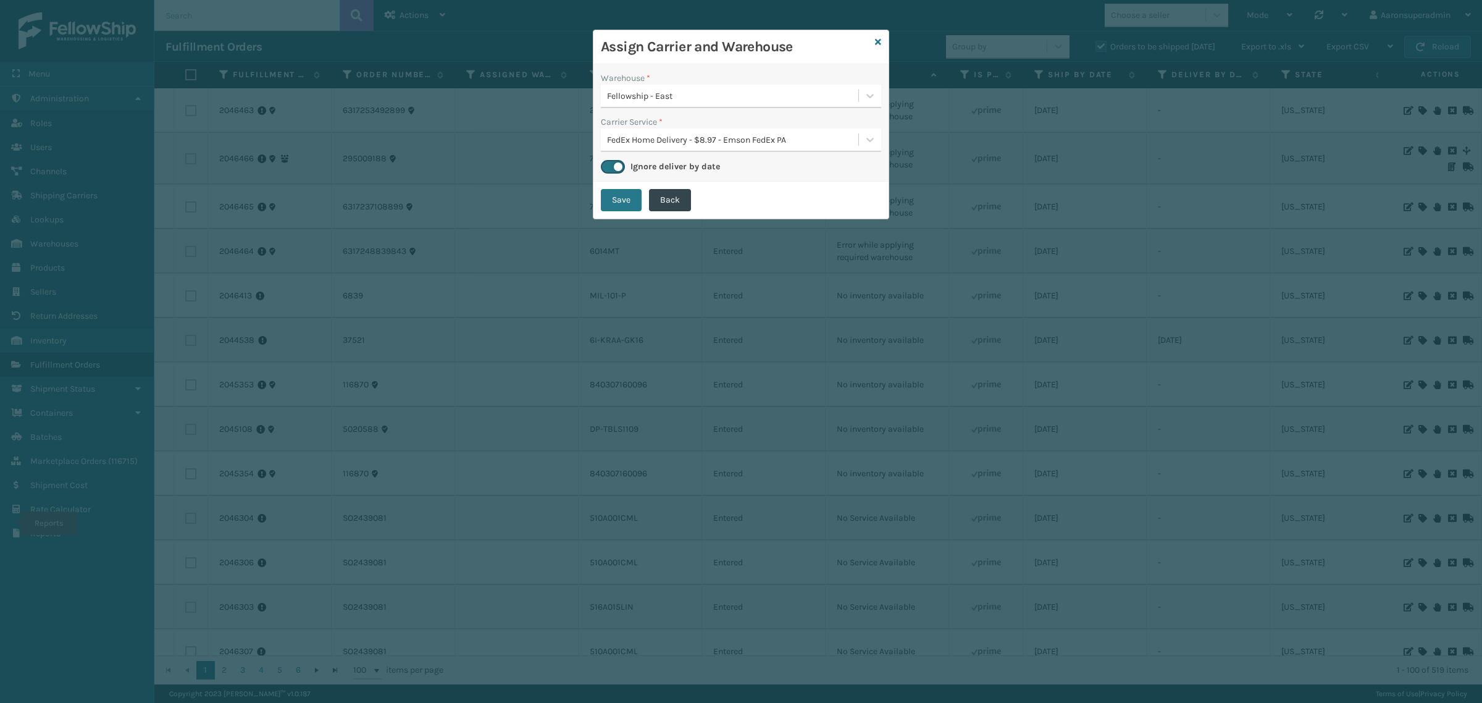
click at [615, 199] on button "Save" at bounding box center [621, 200] width 41 height 22
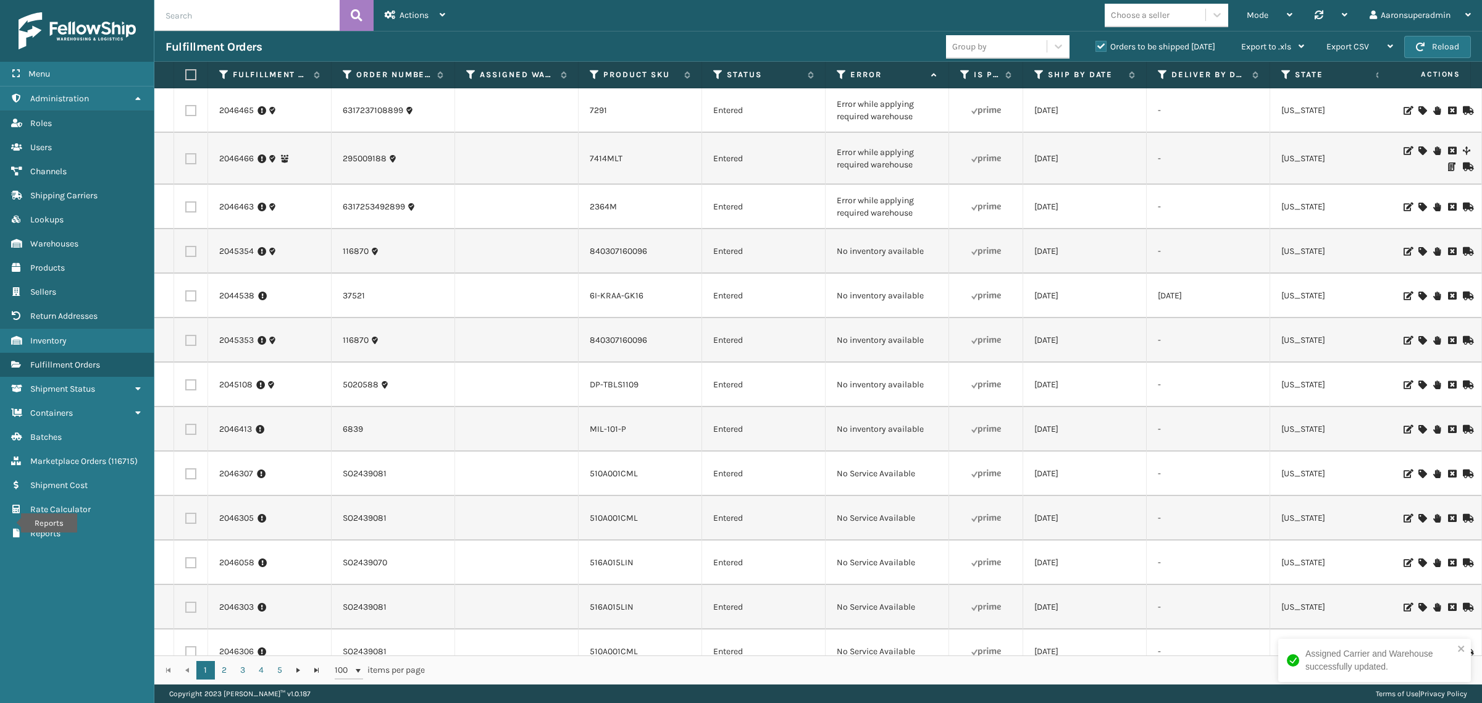
click at [1419, 208] on icon at bounding box center [1422, 207] width 7 height 9
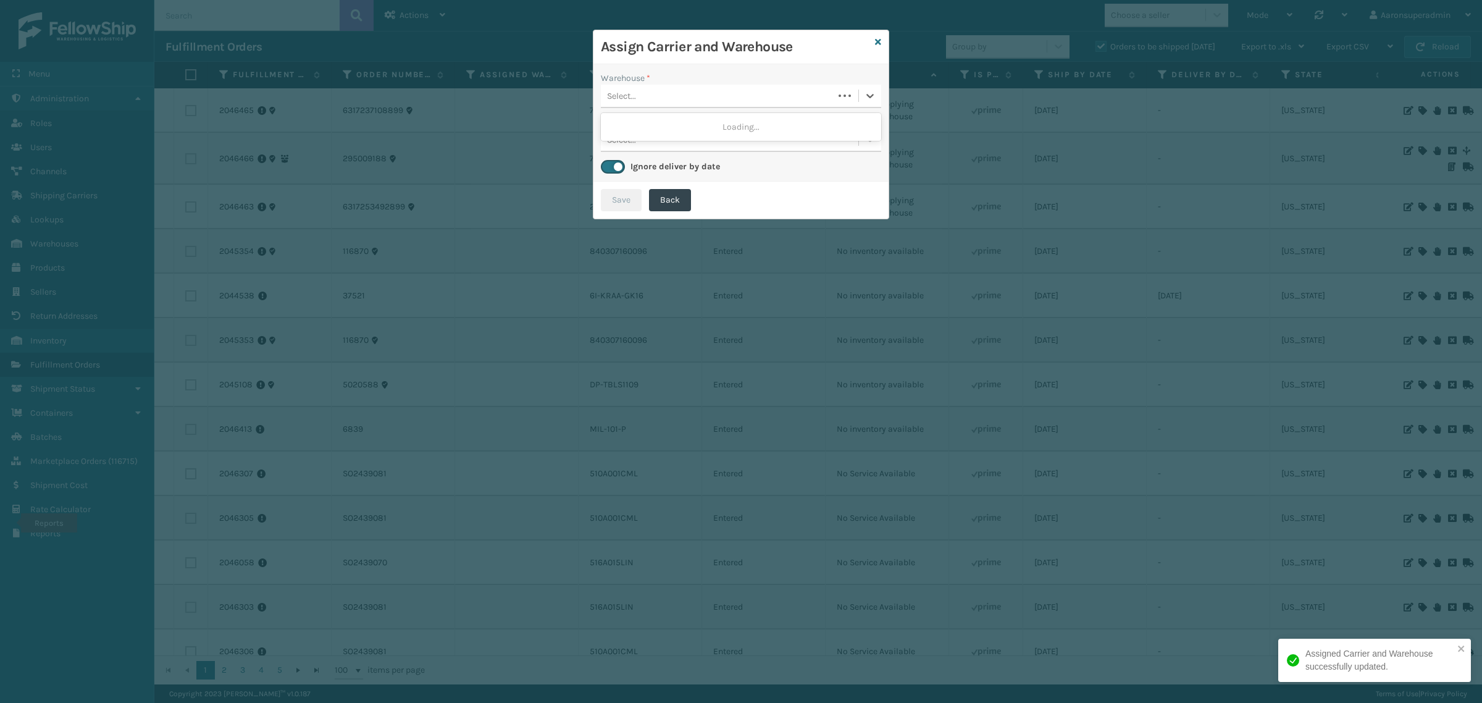
click at [634, 99] on div "Select..." at bounding box center [621, 96] width 29 height 13
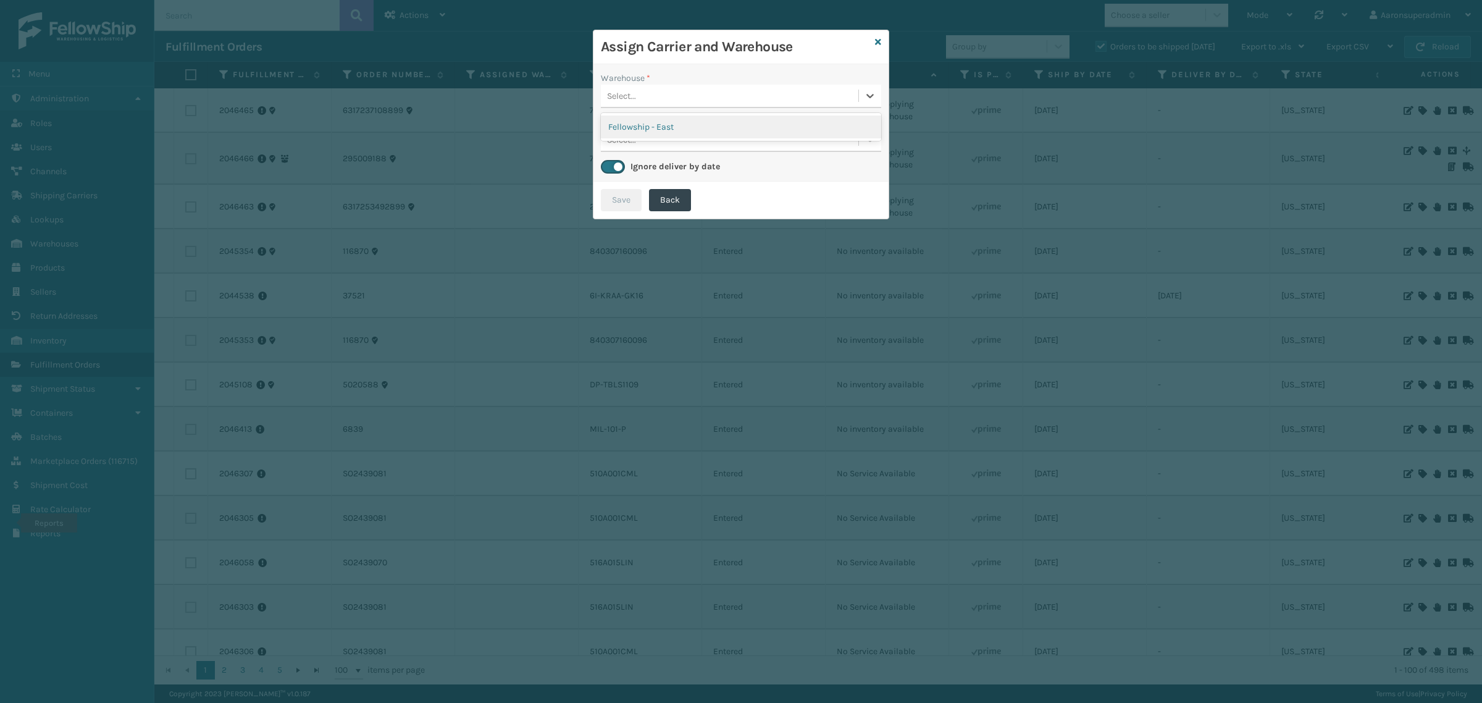
click at [641, 122] on div "Fellowship - East" at bounding box center [741, 126] width 280 height 23
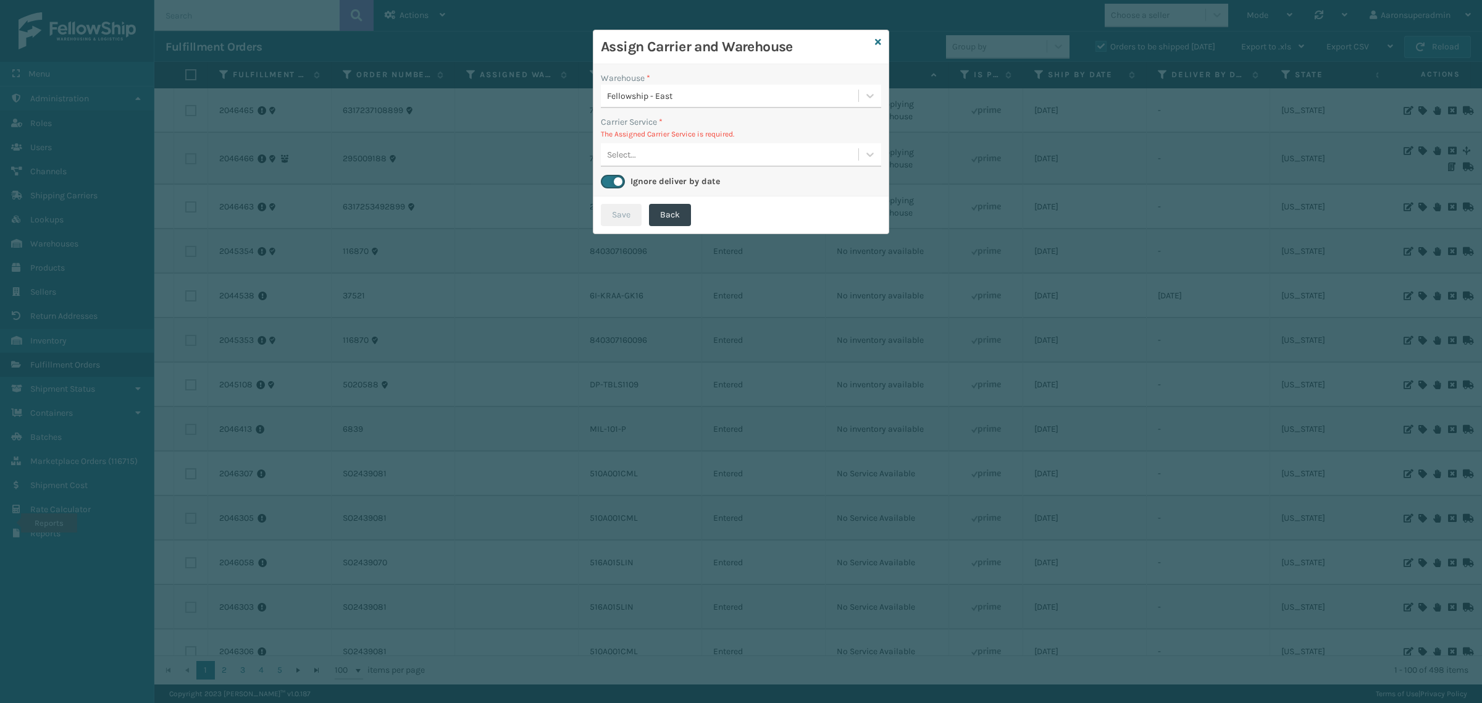
click at [640, 167] on div "Warehouse * Fellowship - East Carrier Service * The Assigned Carrier Service is…" at bounding box center [741, 130] width 295 height 132
click at [640, 152] on div "Select..." at bounding box center [730, 155] width 258 height 20
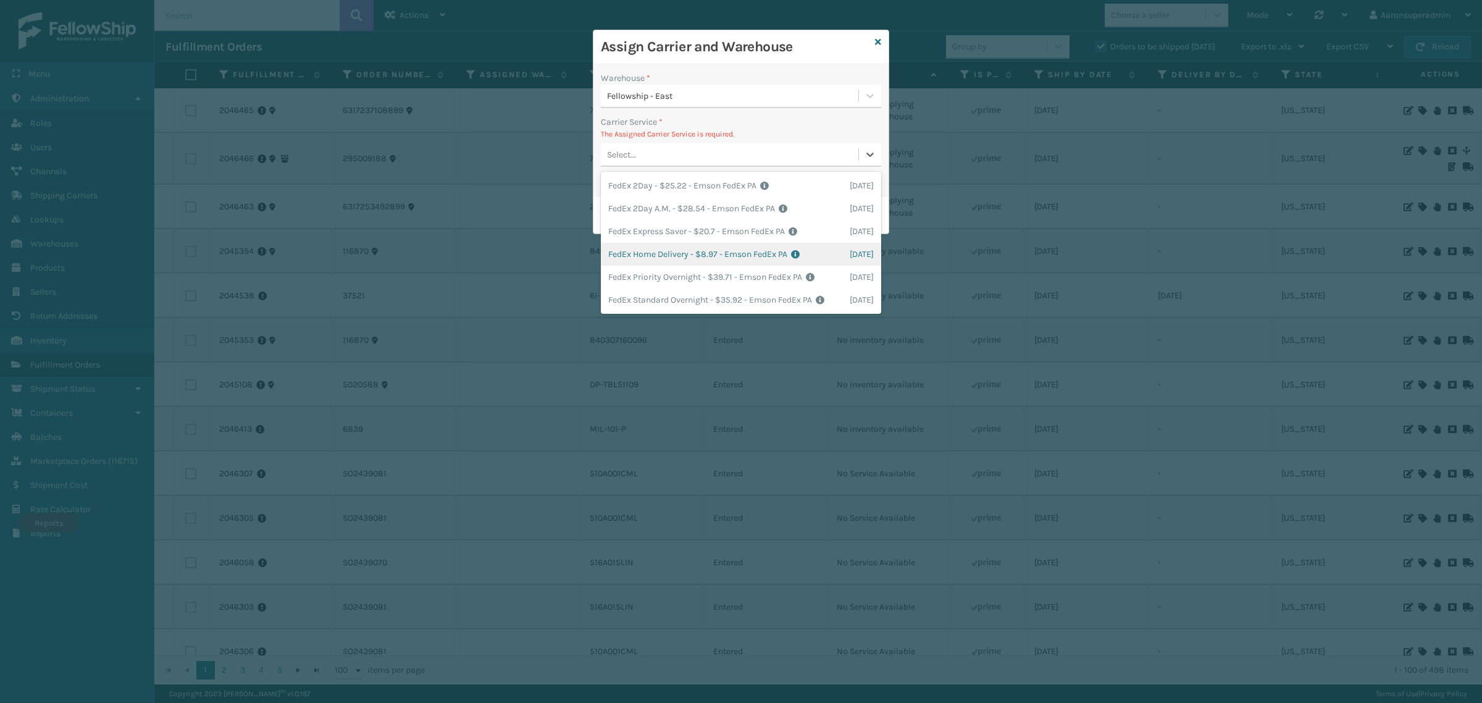
click at [652, 243] on div "FedEx Home Delivery - $8.97 - Emson FedEx PA Shipping Cost $8.97 Surplus Cost $…" at bounding box center [741, 254] width 280 height 23
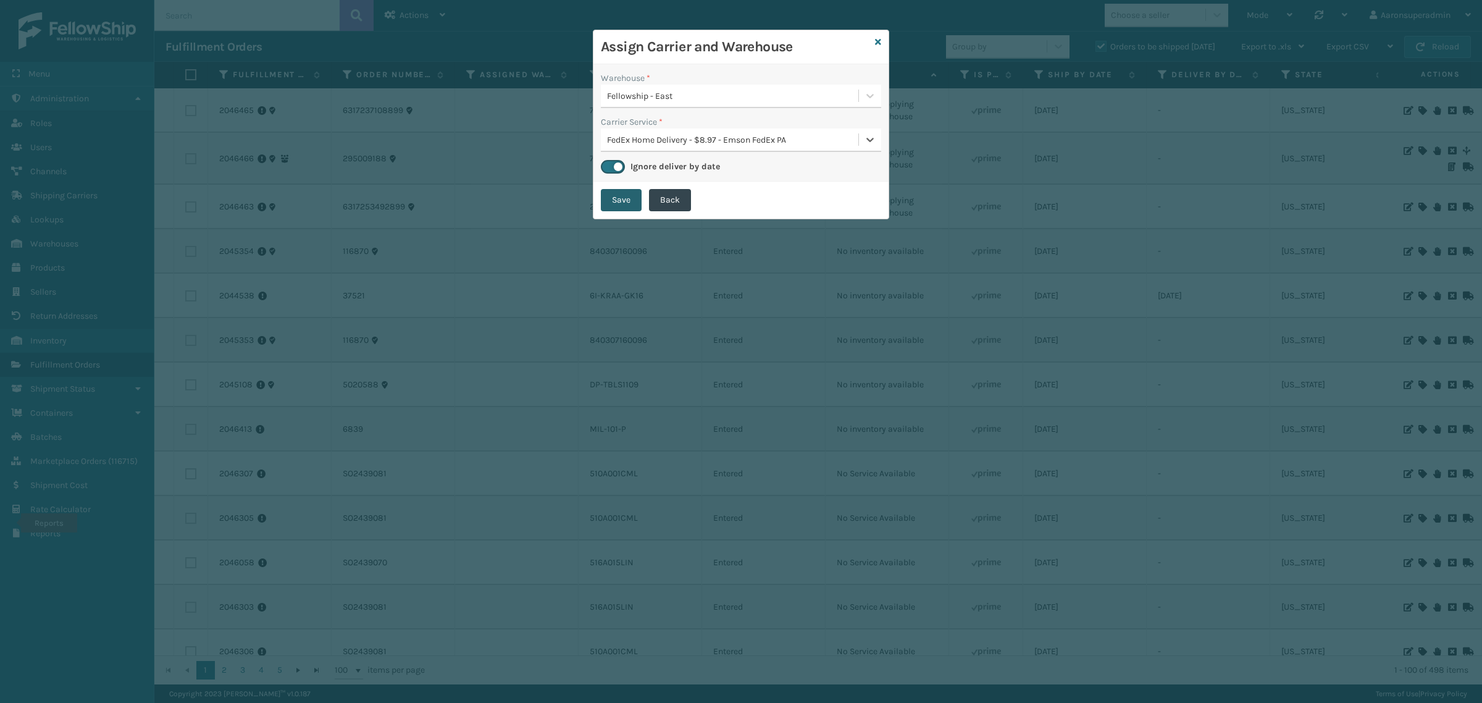
click at [622, 199] on button "Save" at bounding box center [621, 200] width 41 height 22
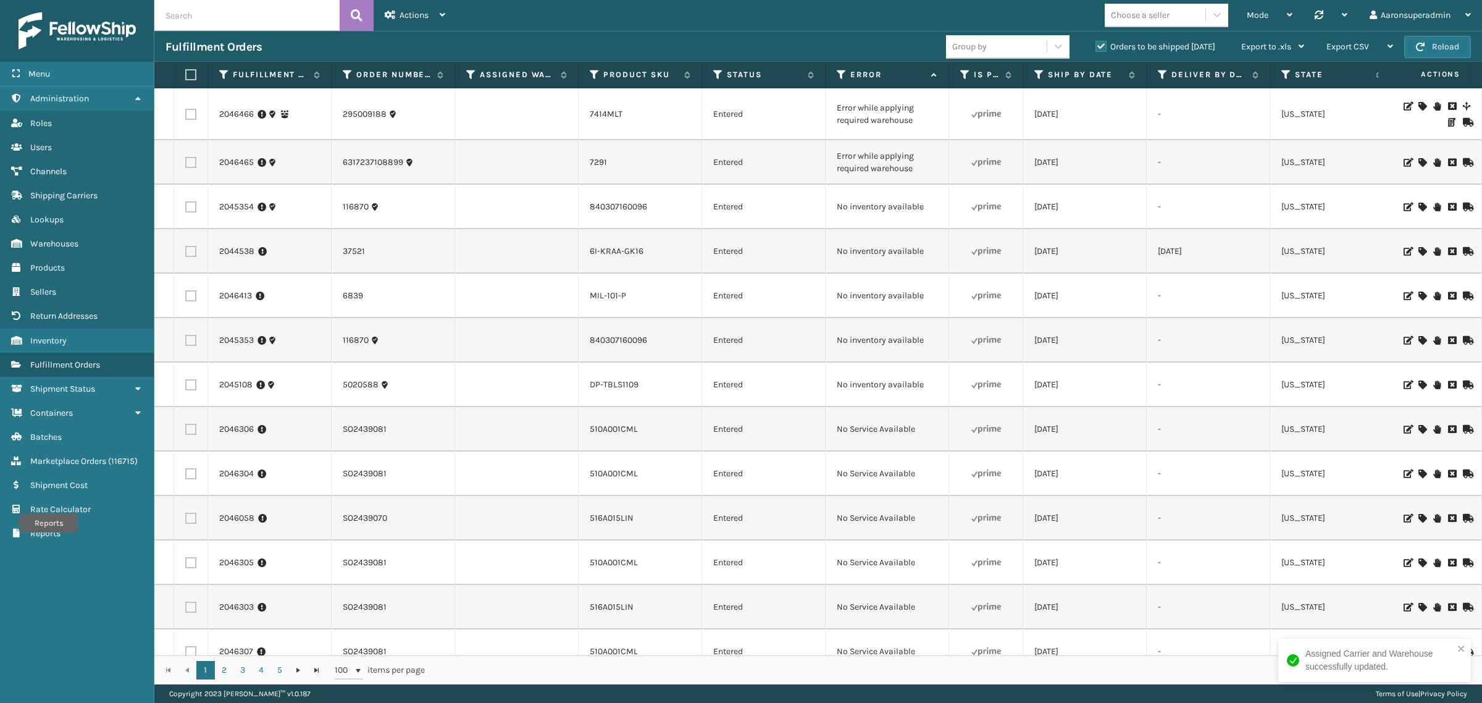
click at [1419, 162] on icon at bounding box center [1422, 162] width 7 height 9
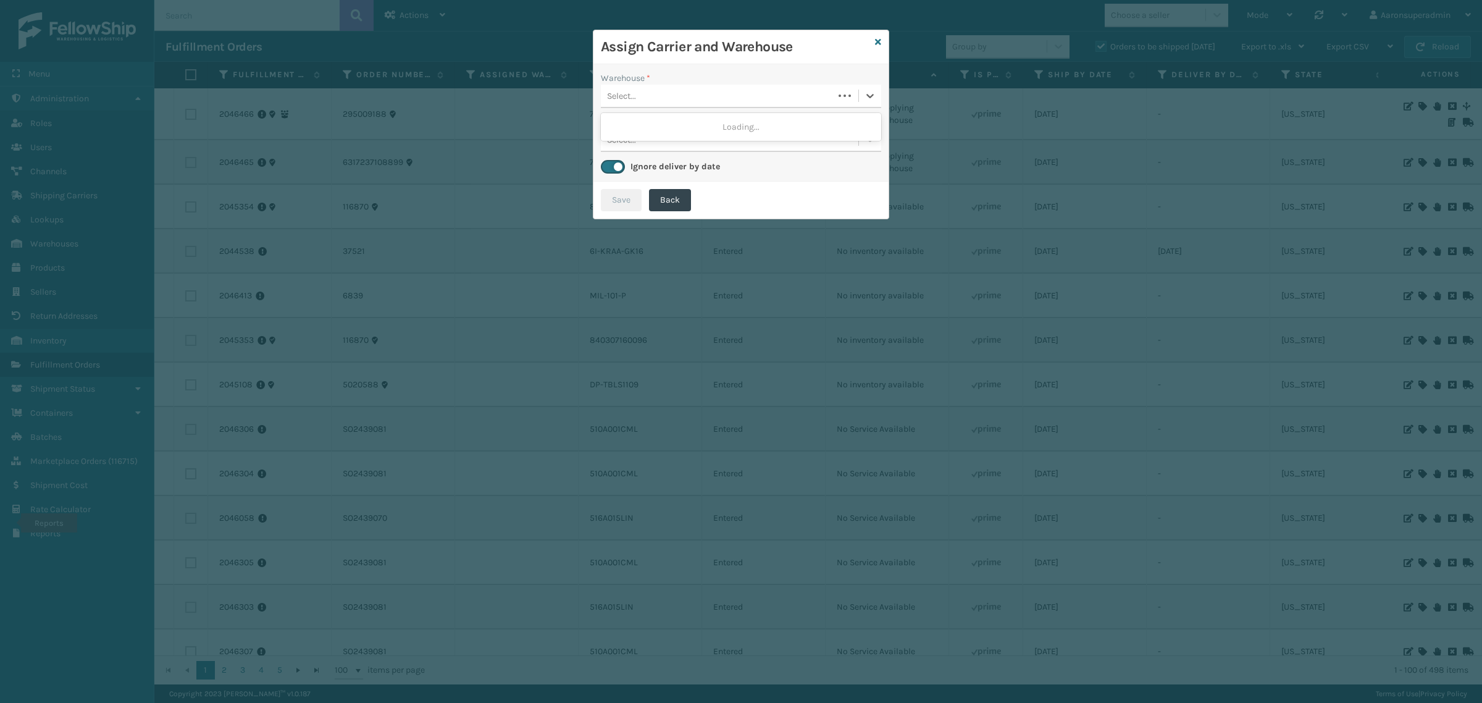
click at [750, 87] on div "Select..." at bounding box center [717, 96] width 233 height 20
drag, startPoint x: 659, startPoint y: 132, endPoint x: 658, endPoint y: 125, distance: 6.3
click at [659, 130] on div "Fellowship - East" at bounding box center [741, 126] width 280 height 23
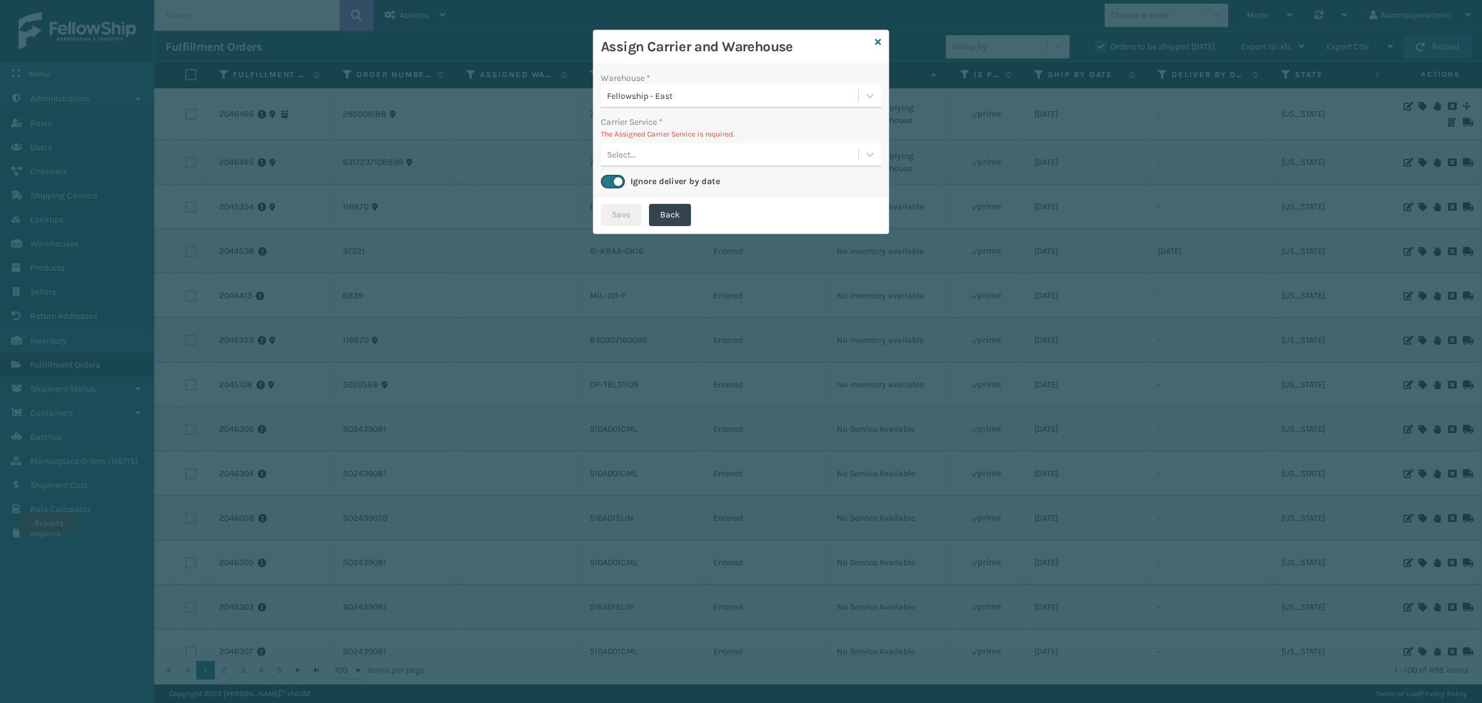
click at [628, 155] on div "Select..." at bounding box center [621, 154] width 29 height 13
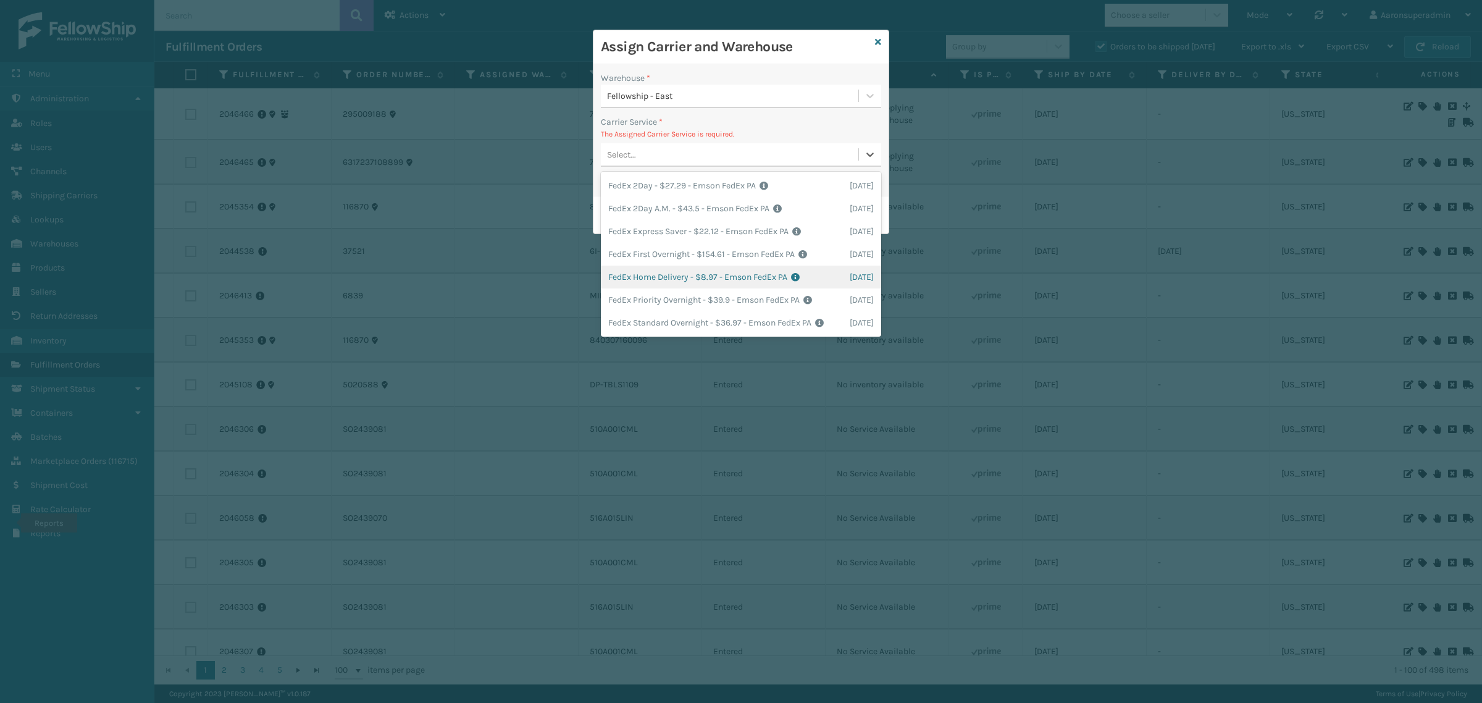
click at [650, 280] on div "FedEx Home Delivery - $8.97 - Emson FedEx PA Shipping Cost $8.97 Surplus Cost $…" at bounding box center [741, 277] width 280 height 23
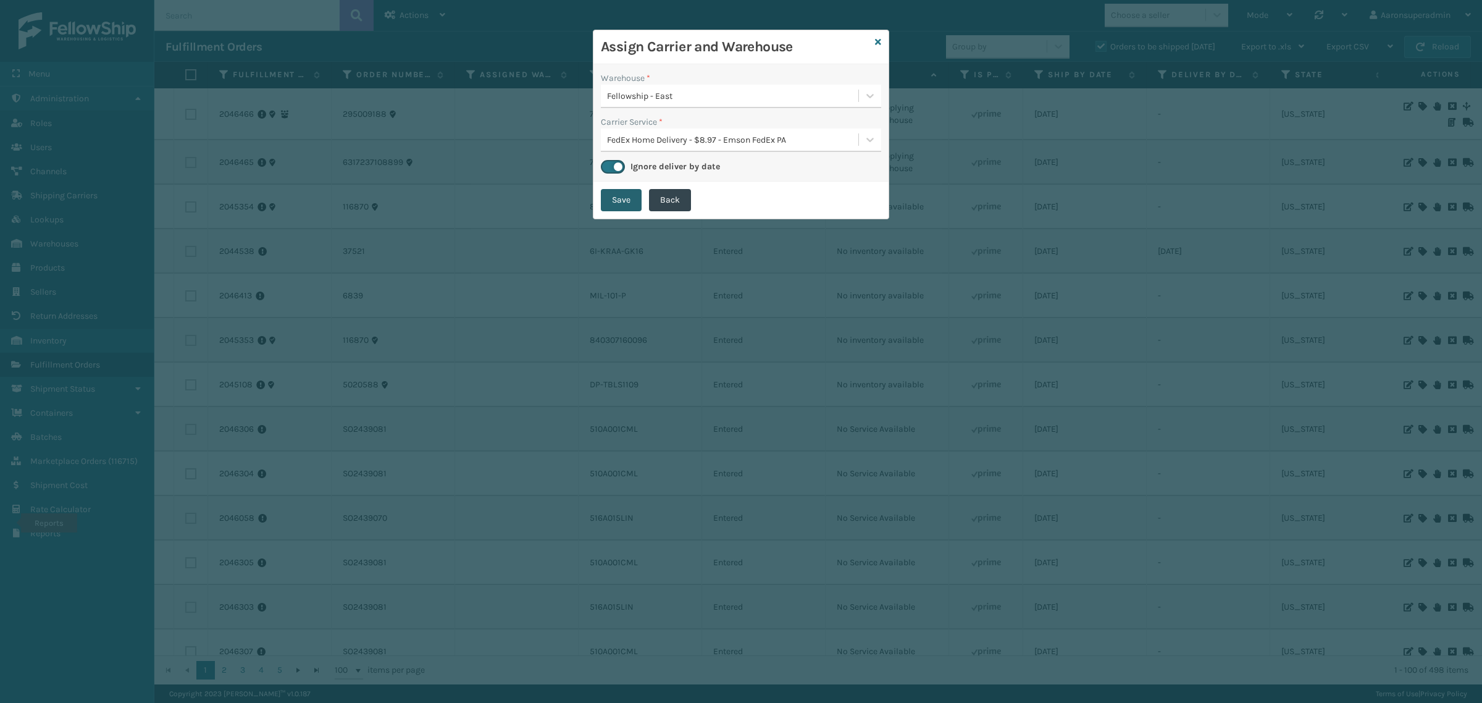
click at [625, 202] on button "Save" at bounding box center [621, 200] width 41 height 22
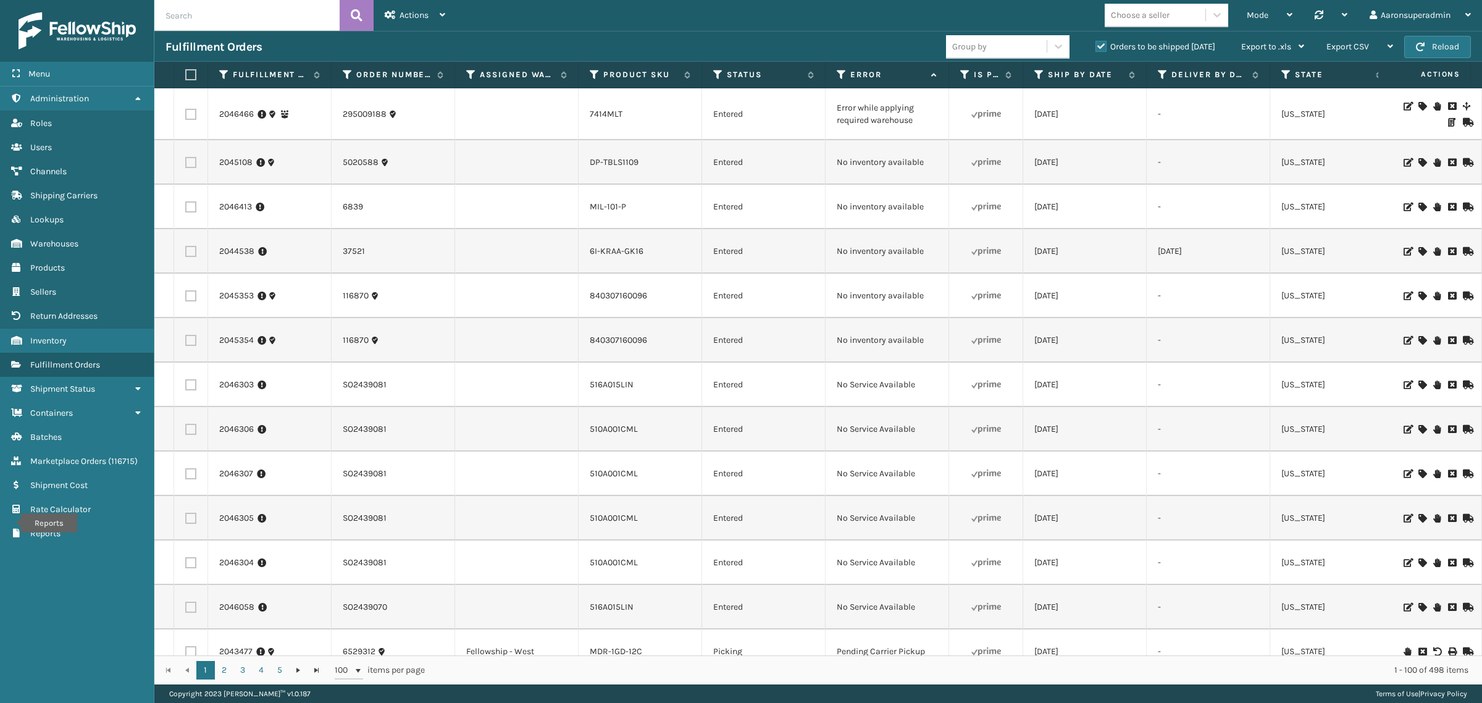
click at [1419, 102] on icon at bounding box center [1422, 106] width 7 height 9
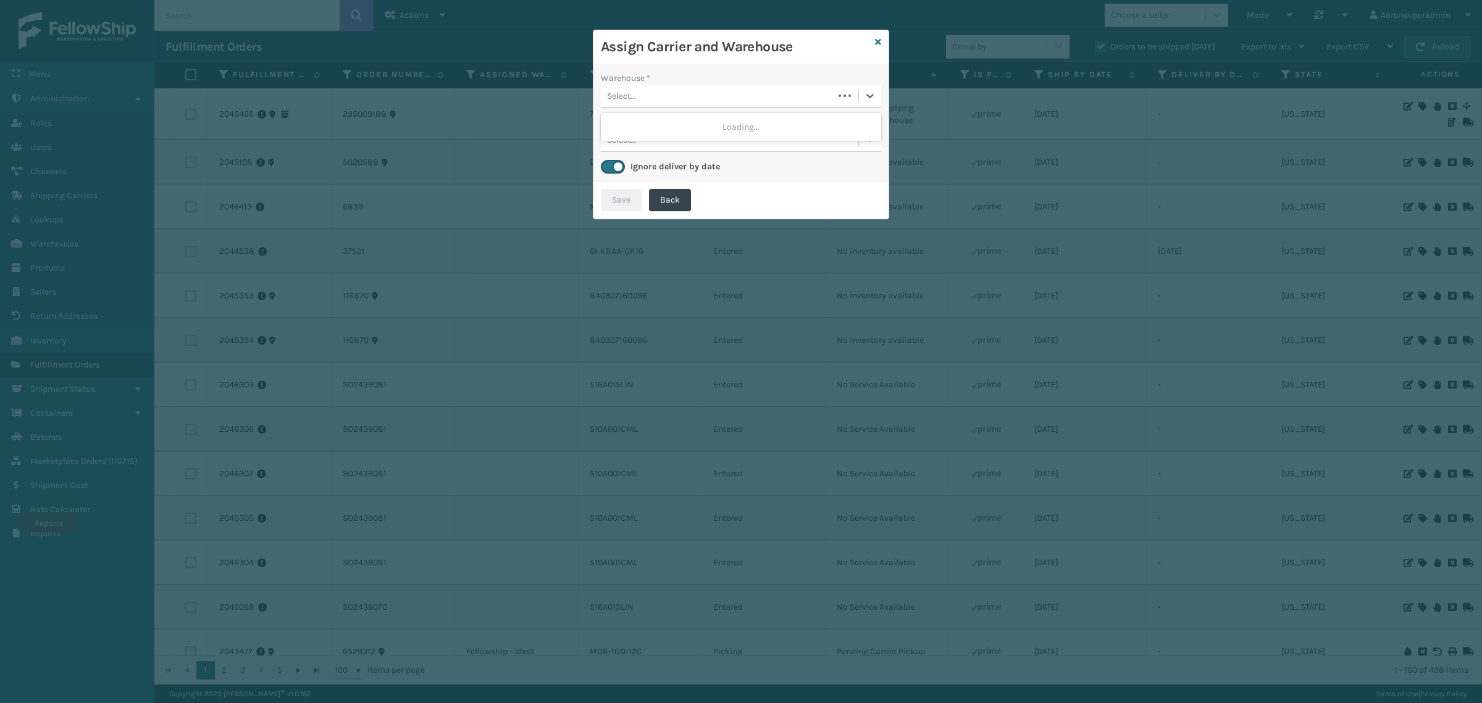
click at [736, 86] on div "Select..." at bounding box center [717, 96] width 233 height 20
click at [681, 133] on div "Fellowship - East" at bounding box center [741, 126] width 280 height 23
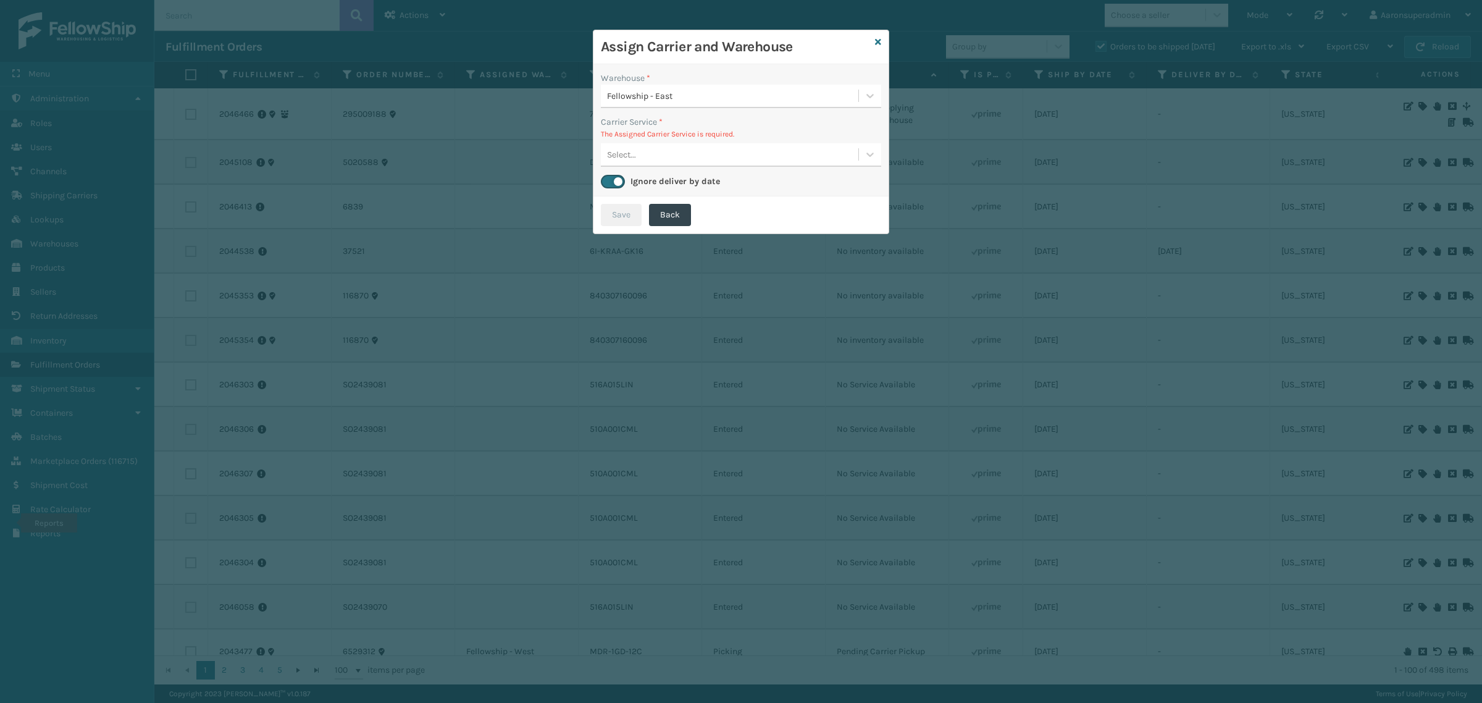
click at [660, 153] on div "Select..." at bounding box center [730, 155] width 258 height 20
click at [879, 44] on icon at bounding box center [878, 42] width 6 height 9
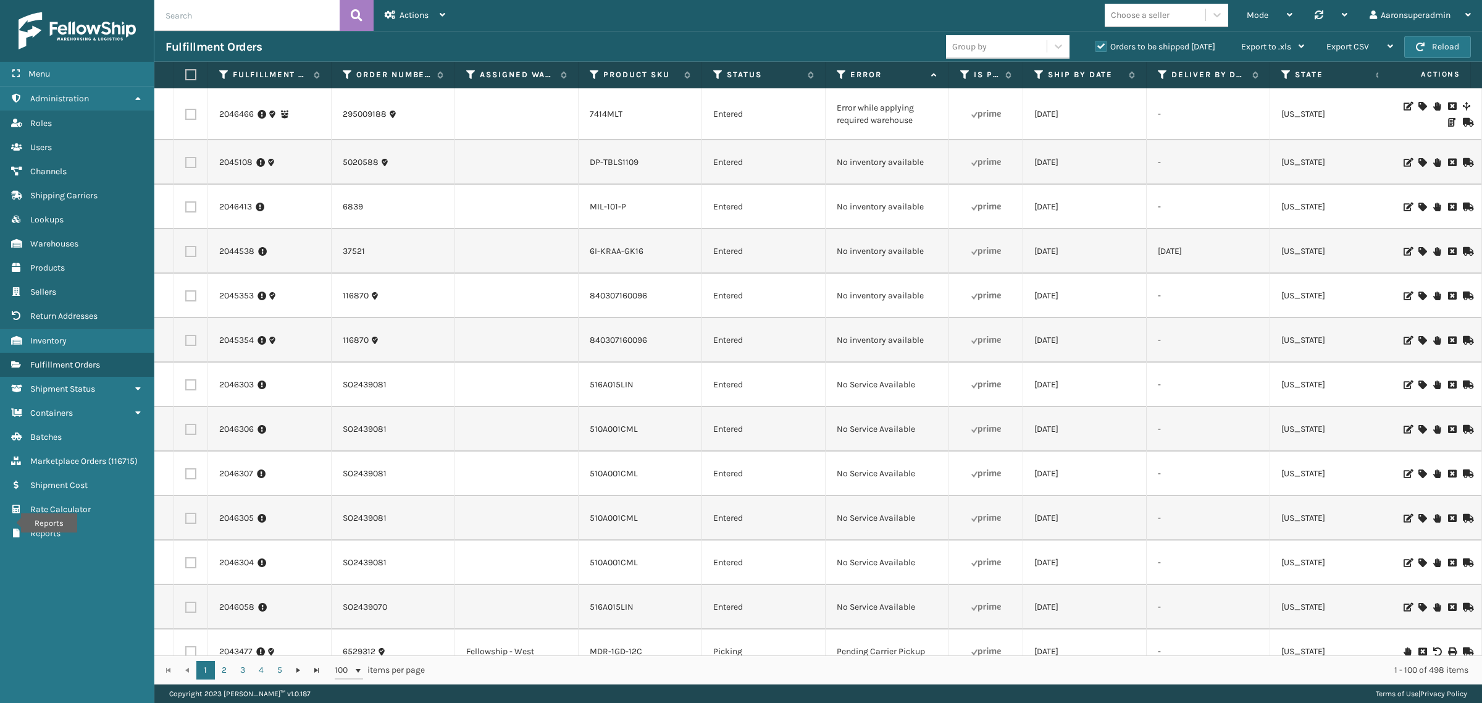
click at [276, 14] on input "text" at bounding box center [246, 15] width 185 height 31
type input "so2436879,so2436905"
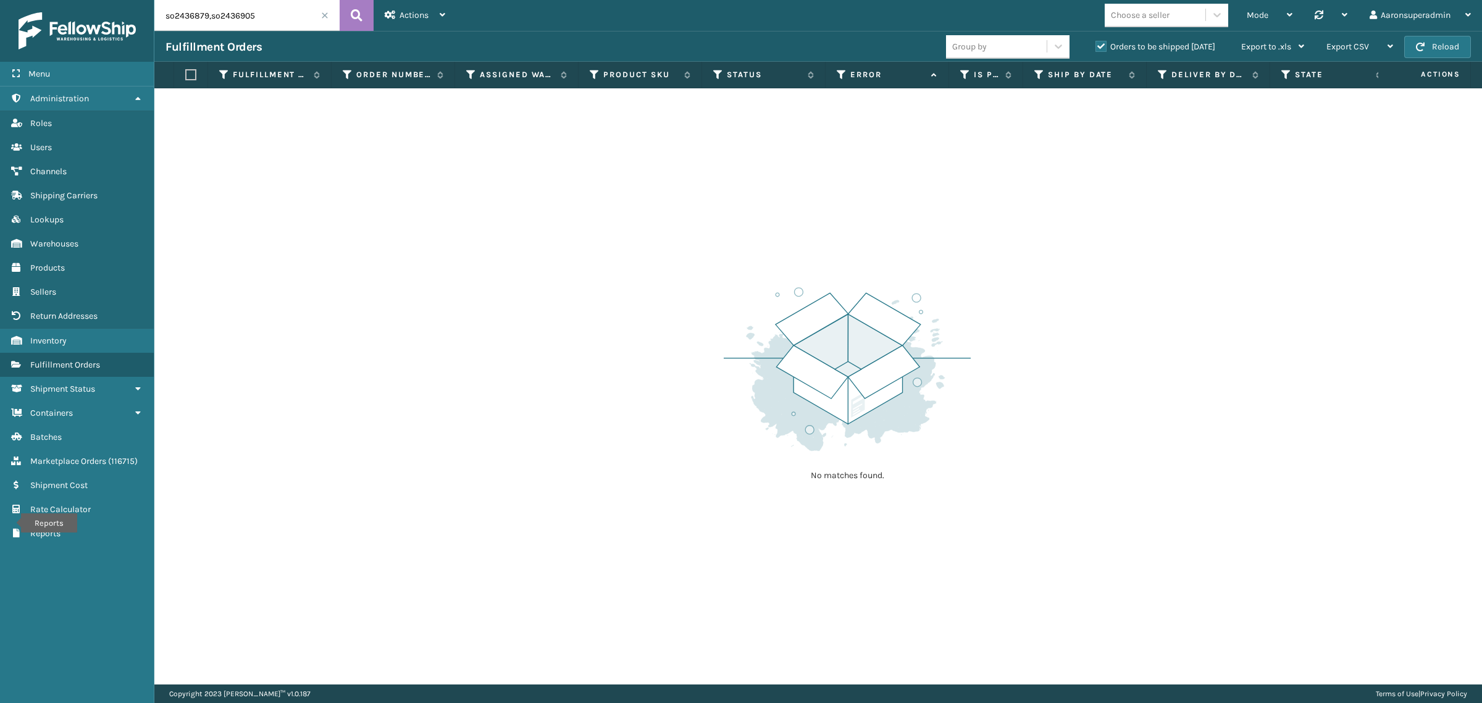
click at [1146, 44] on label "Orders to be shipped [DATE]" at bounding box center [1156, 46] width 120 height 10
click at [1096, 44] on input "Orders to be shipped [DATE]" at bounding box center [1096, 44] width 1 height 8
drag, startPoint x: 208, startPoint y: 14, endPoint x: 156, endPoint y: 22, distance: 52.4
click at [156, 22] on input "so2436879,so2436905" at bounding box center [246, 15] width 185 height 31
drag, startPoint x: 261, startPoint y: 19, endPoint x: 211, endPoint y: 26, distance: 50.6
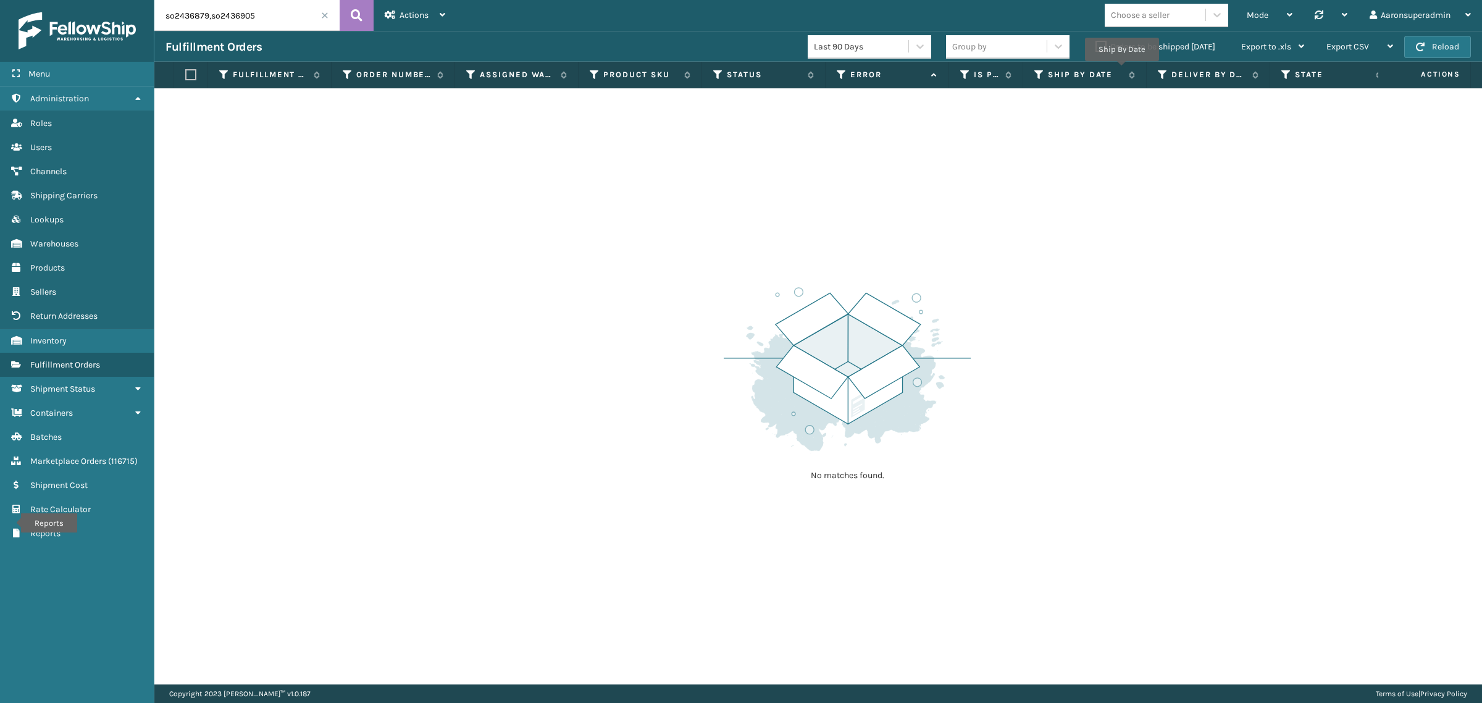
click at [211, 26] on input "so2436879,so2436905" at bounding box center [246, 15] width 185 height 31
